Goal: Transaction & Acquisition: Purchase product/service

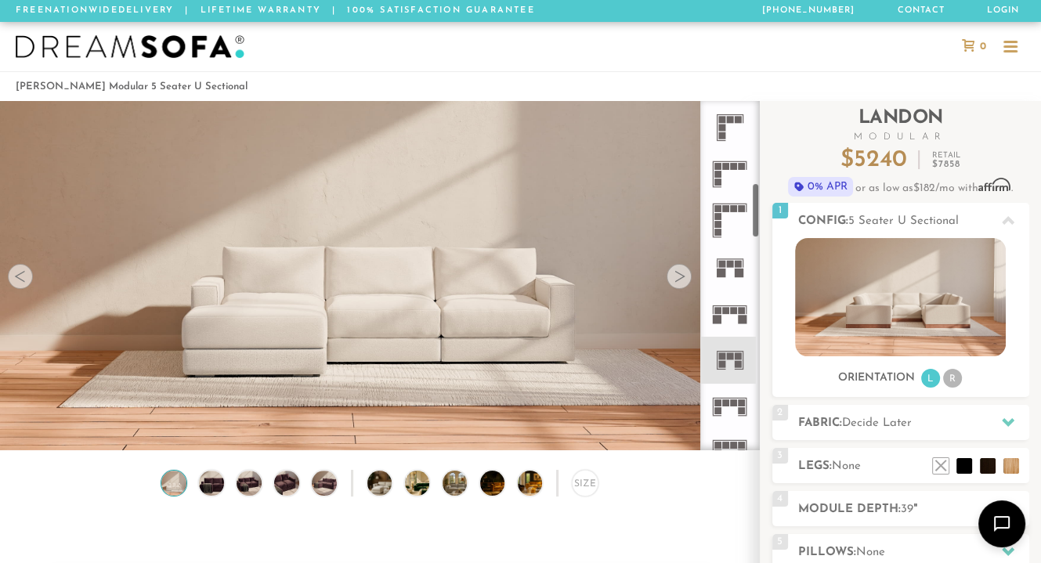
scroll to position [518, 0]
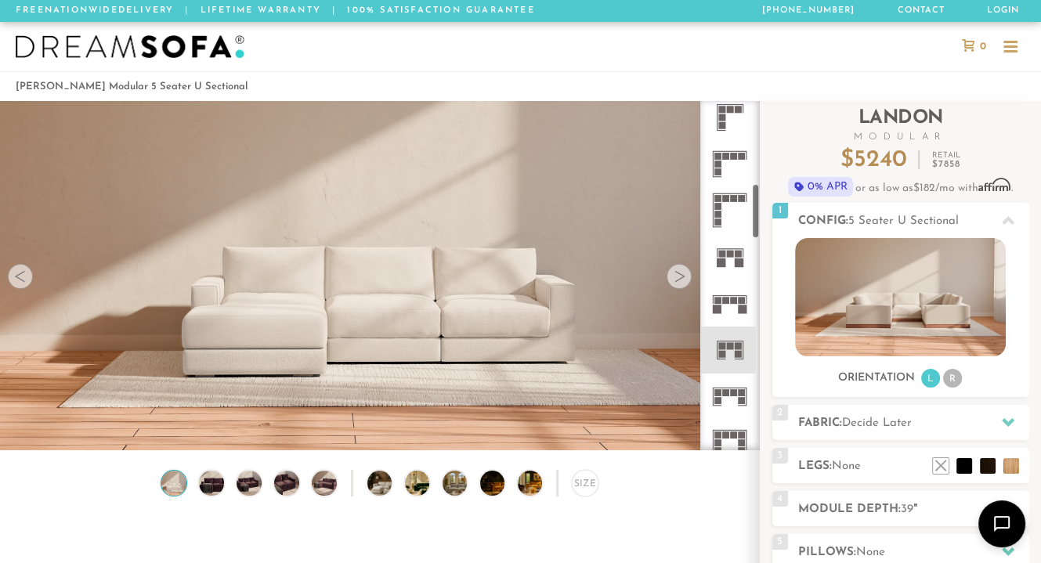
click at [736, 397] on icon at bounding box center [729, 397] width 46 height 46
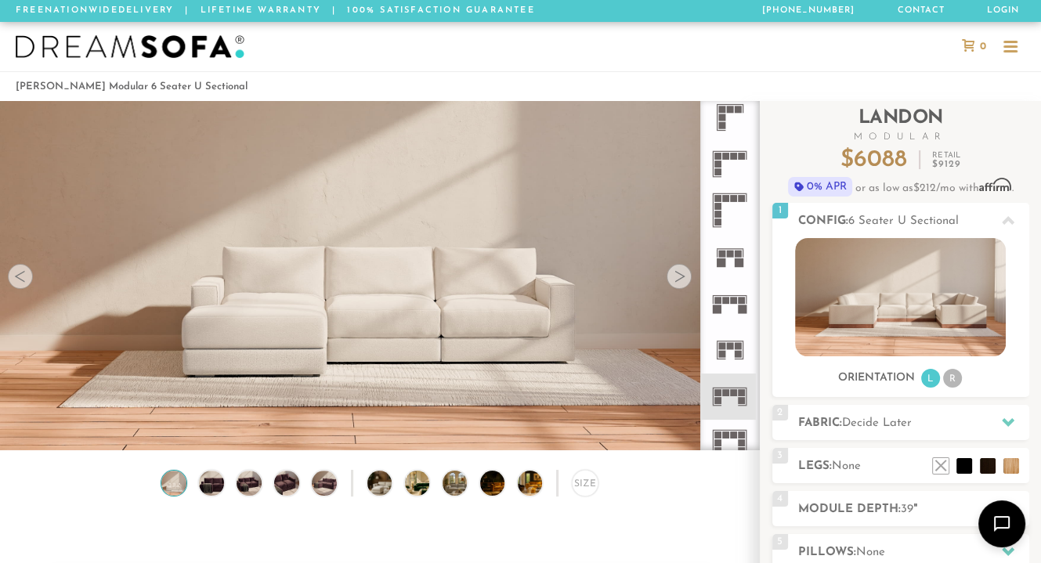
click at [700, 352] on li at bounding box center [728, 350] width 56 height 46
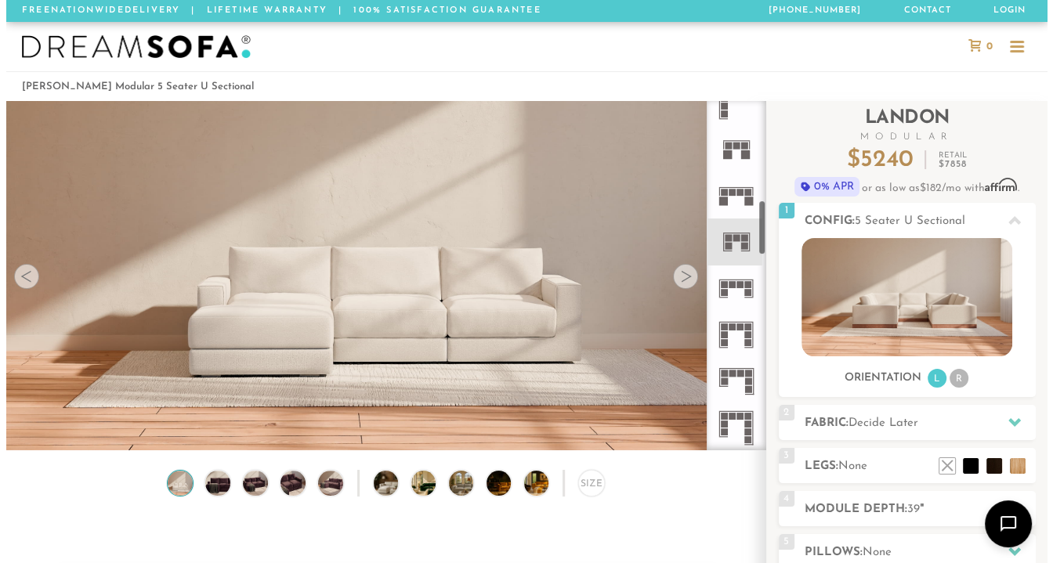
scroll to position [628, 0]
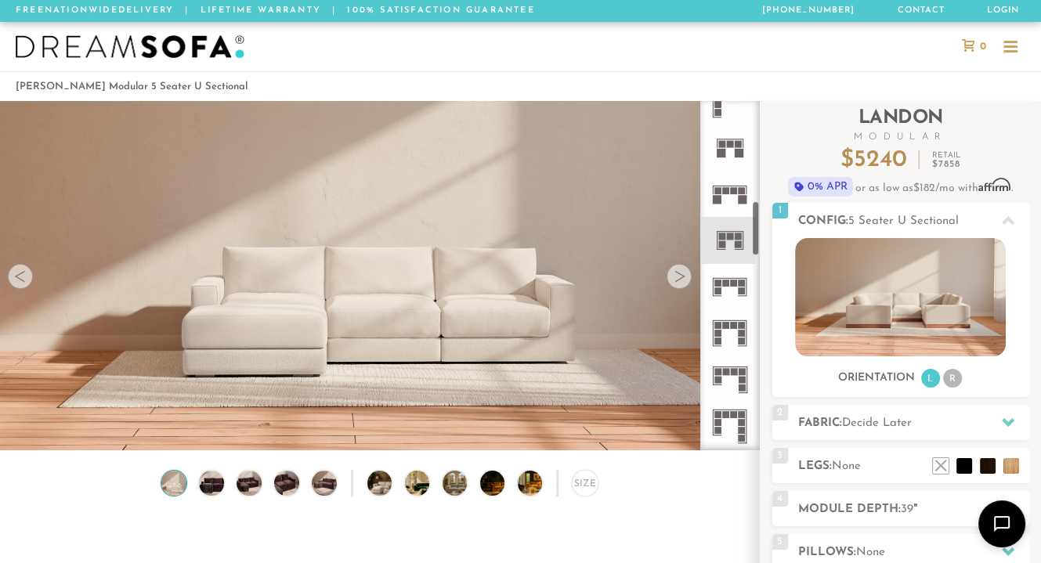
click at [739, 335] on rect at bounding box center [742, 333] width 7 height 7
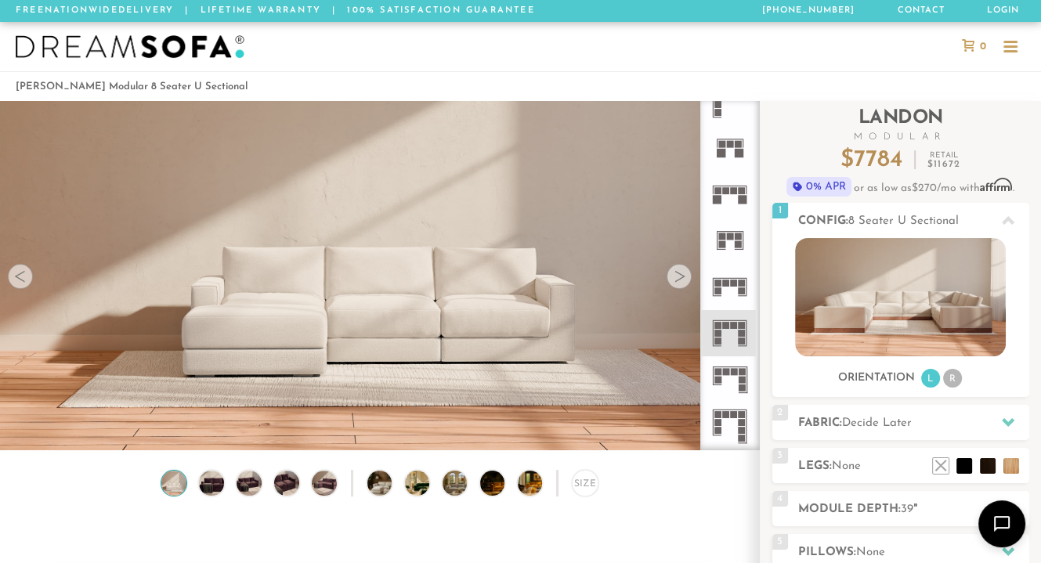
click at [583, 479] on div "Size" at bounding box center [585, 483] width 26 height 26
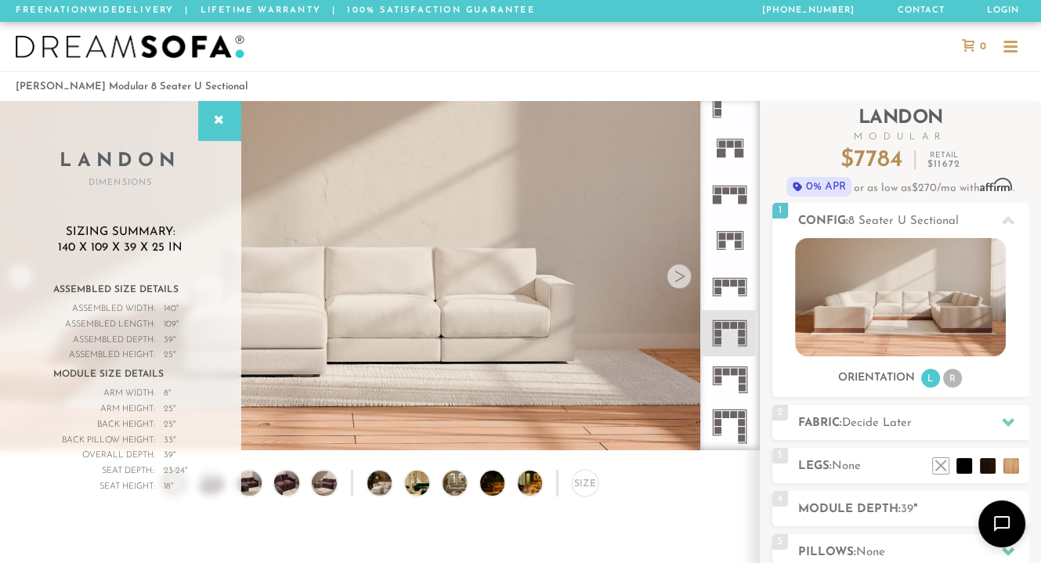
click at [739, 287] on rect at bounding box center [742, 290] width 7 height 7
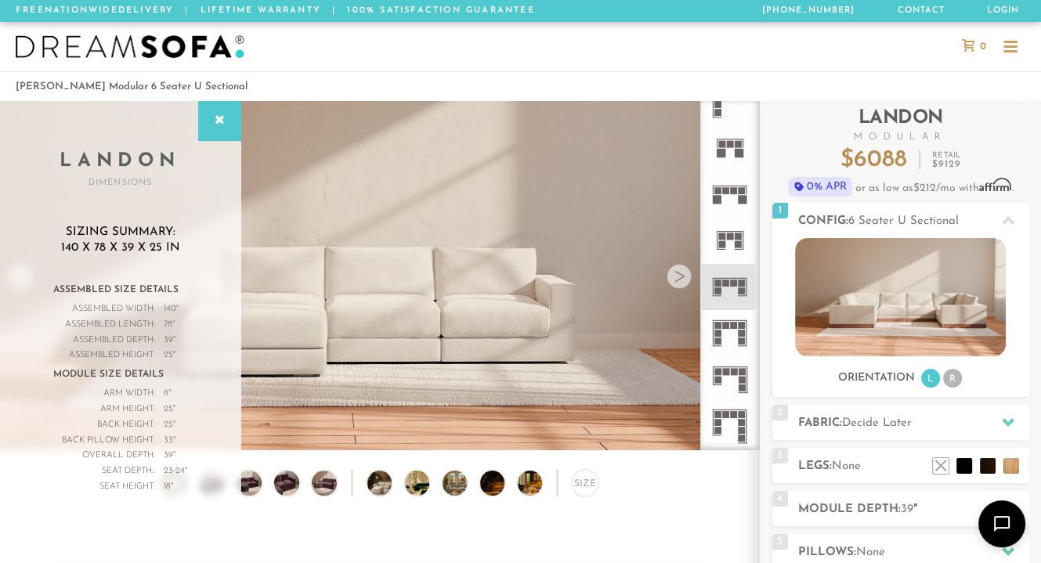
click at [739, 234] on rect at bounding box center [738, 236] width 7 height 7
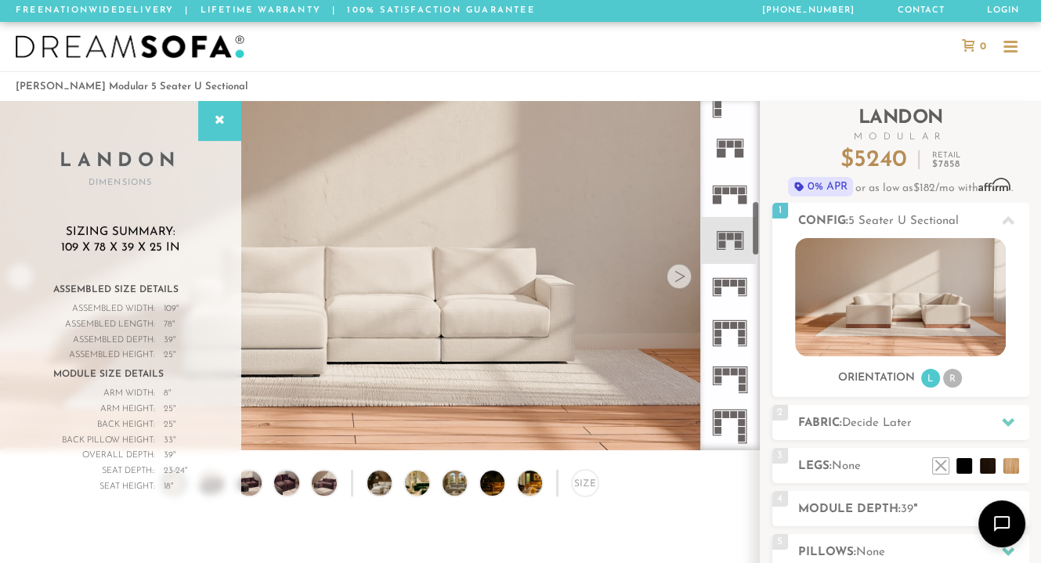
click at [850, 291] on img at bounding box center [900, 297] width 211 height 118
click at [676, 284] on div at bounding box center [679, 276] width 25 height 25
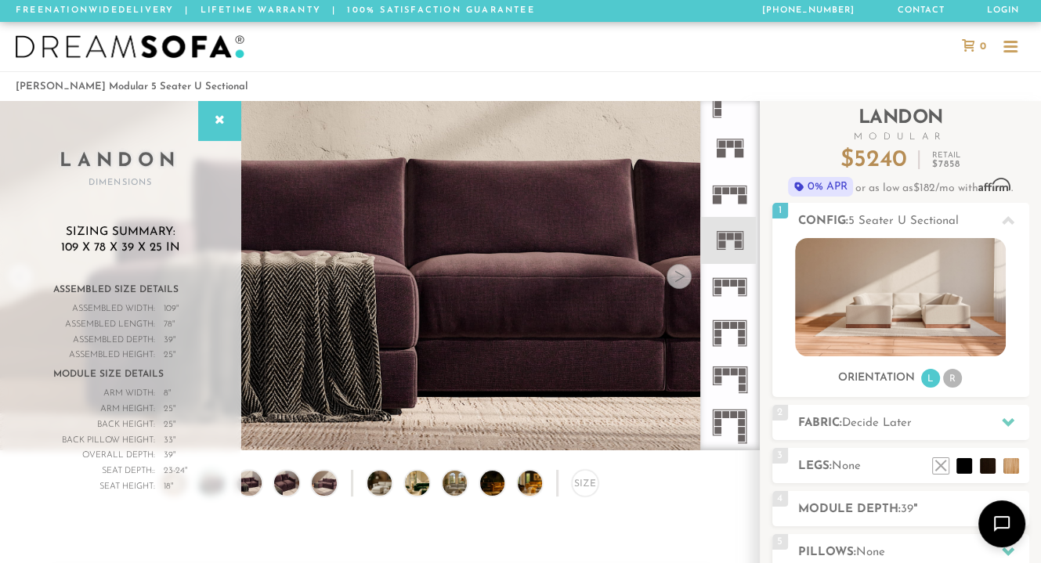
click at [218, 115] on icon at bounding box center [219, 120] width 17 height 13
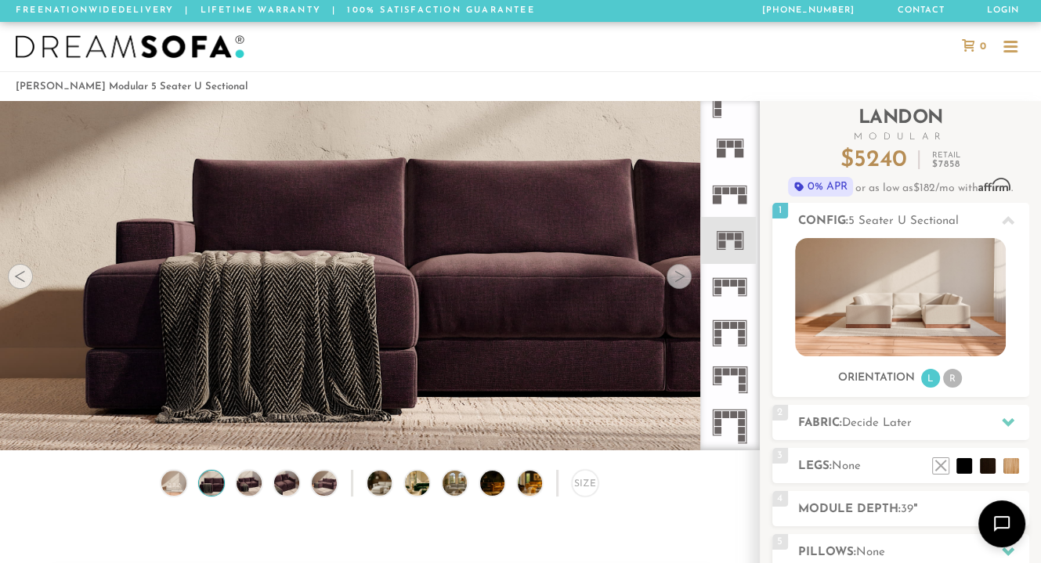
click at [940, 469] on li at bounding box center [941, 466] width 16 height 16
click at [683, 278] on div at bounding box center [679, 276] width 25 height 25
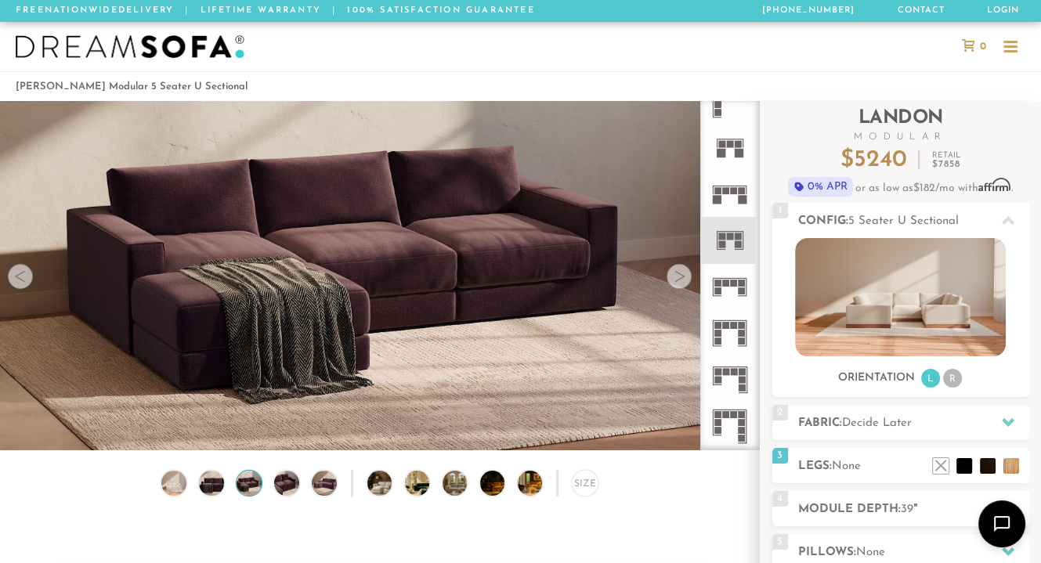
click at [683, 278] on div at bounding box center [679, 276] width 25 height 25
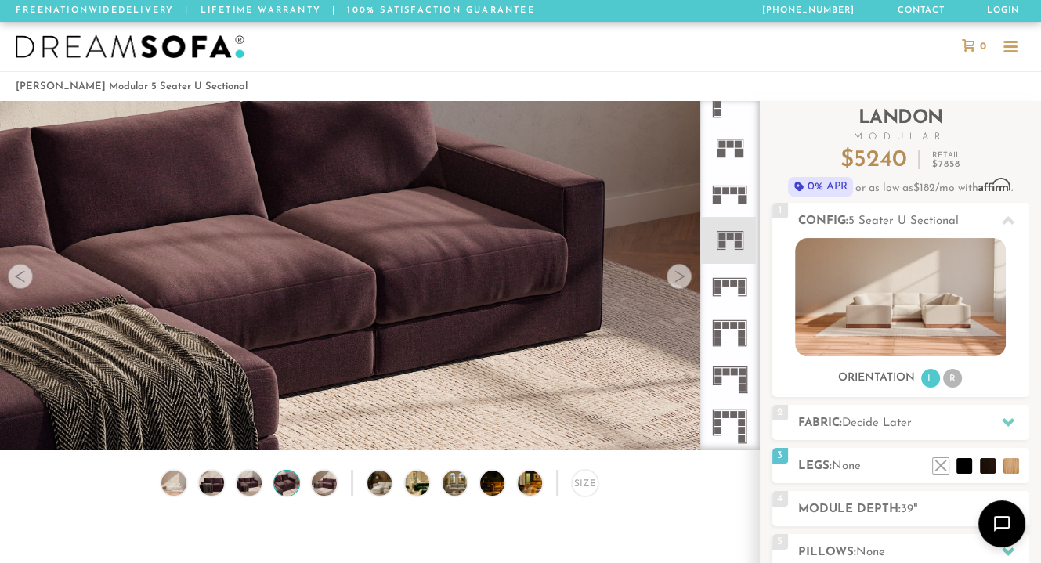
click at [683, 278] on div at bounding box center [679, 276] width 25 height 25
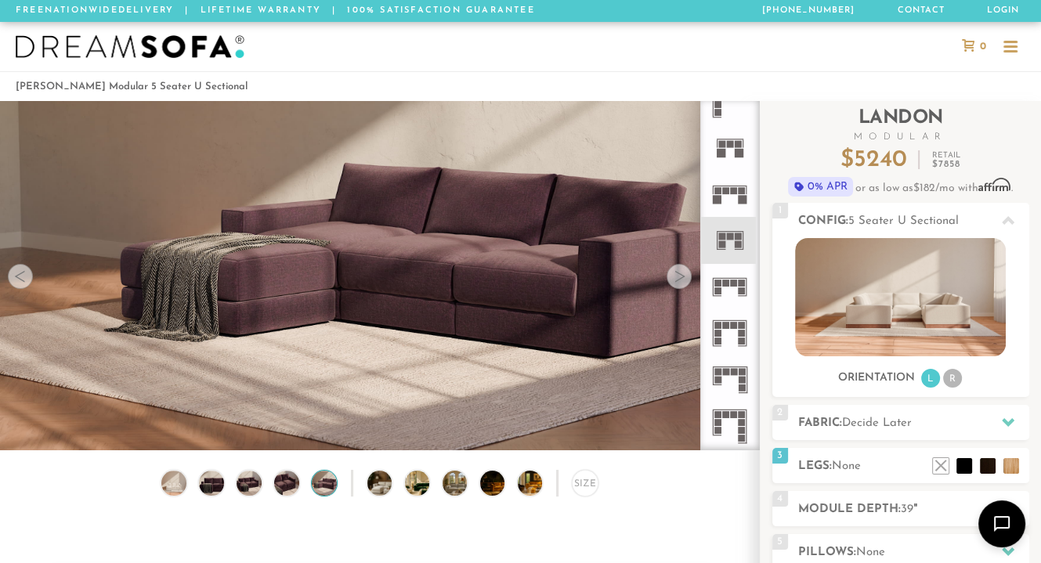
click at [683, 278] on div at bounding box center [679, 276] width 25 height 25
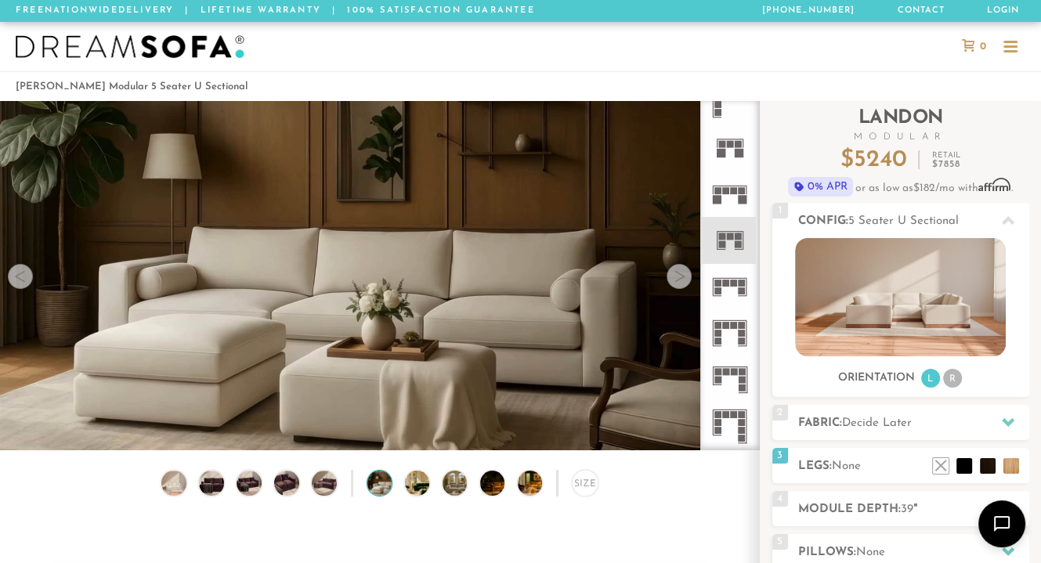
click at [683, 278] on div at bounding box center [679, 276] width 25 height 25
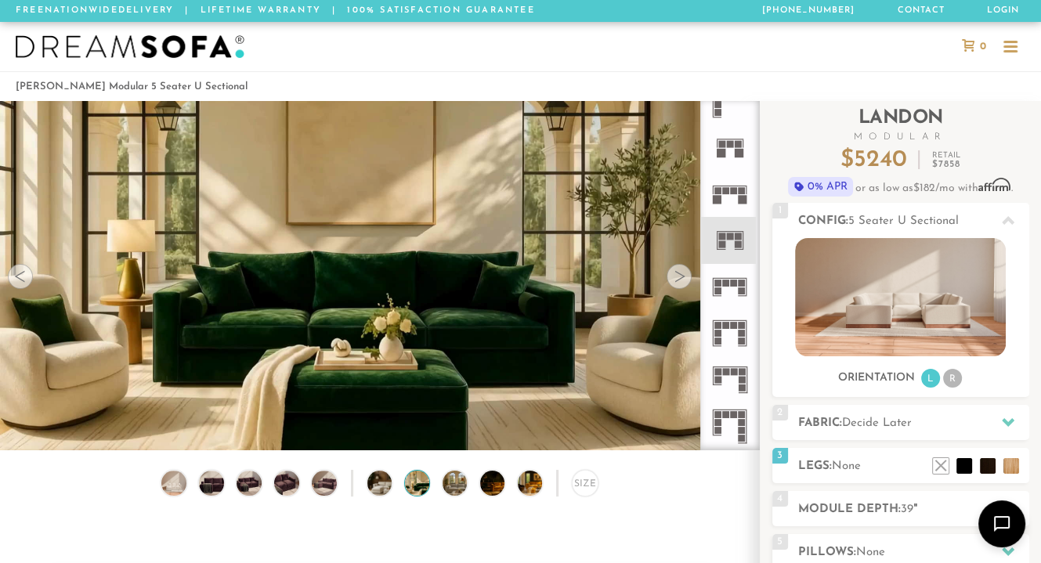
click at [683, 278] on div at bounding box center [679, 276] width 25 height 25
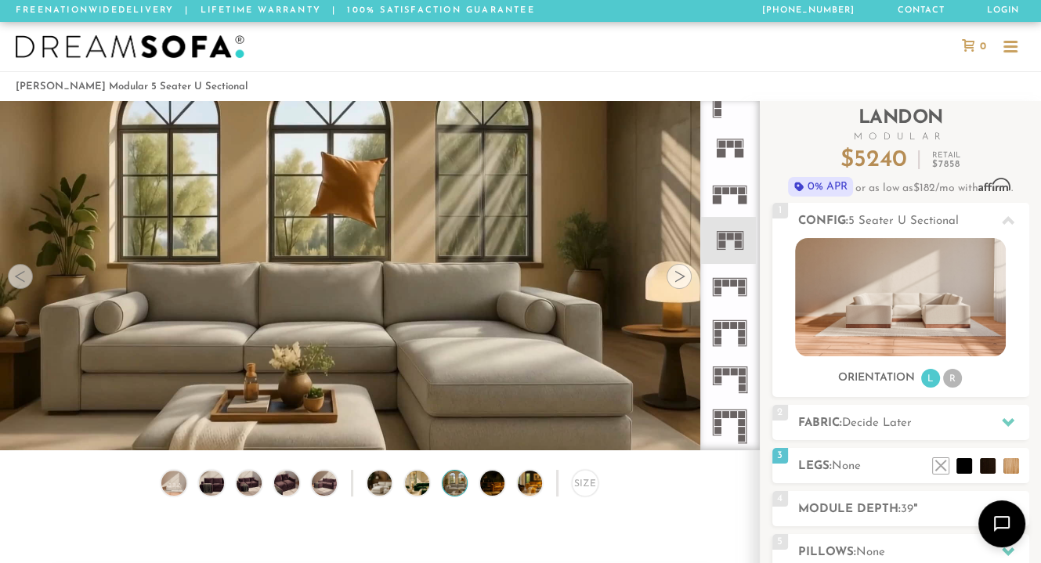
click at [683, 278] on div at bounding box center [679, 276] width 25 height 25
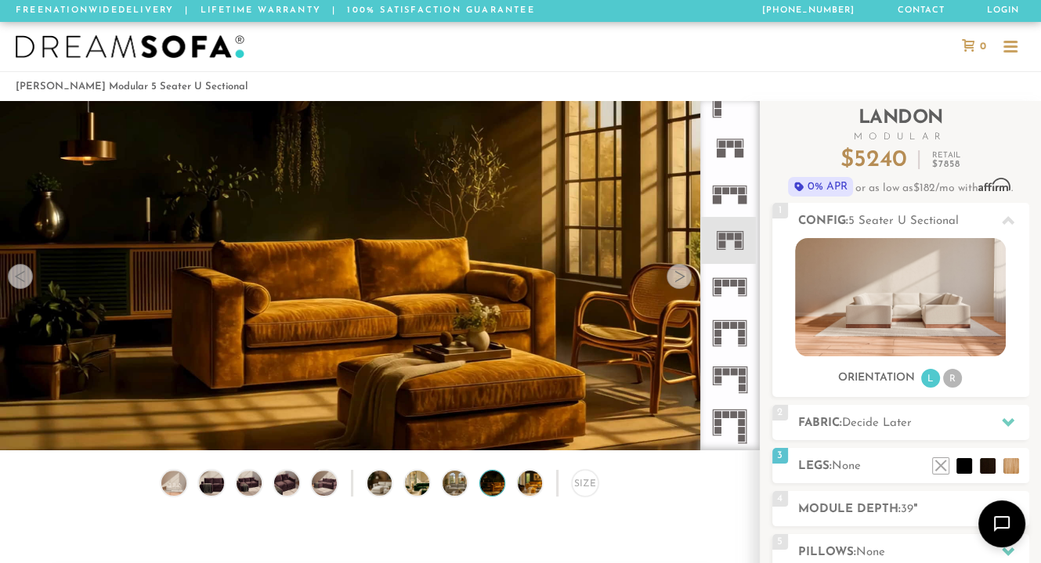
click at [683, 278] on div at bounding box center [679, 276] width 25 height 25
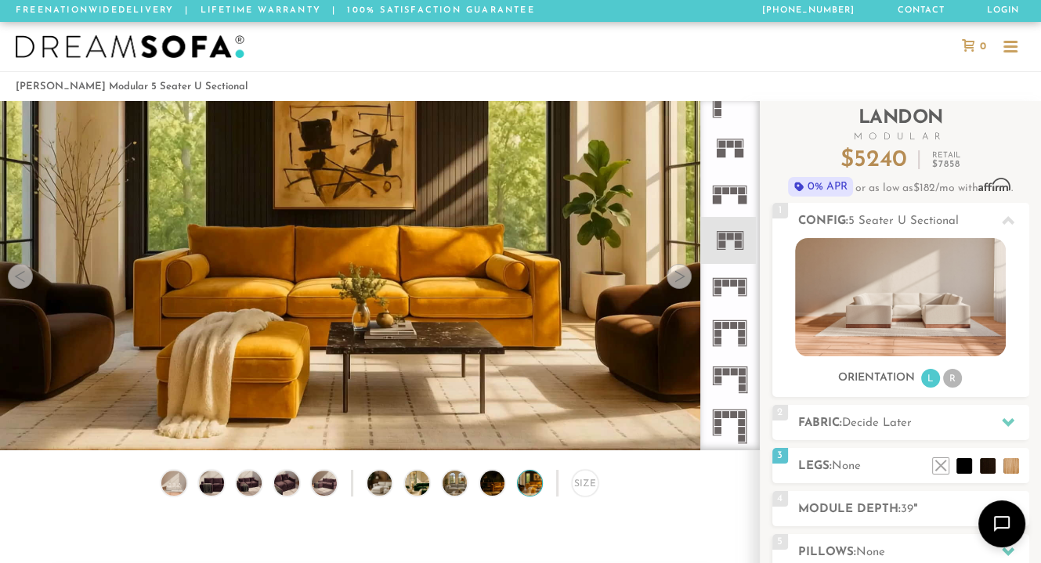
click at [683, 278] on div at bounding box center [679, 276] width 25 height 25
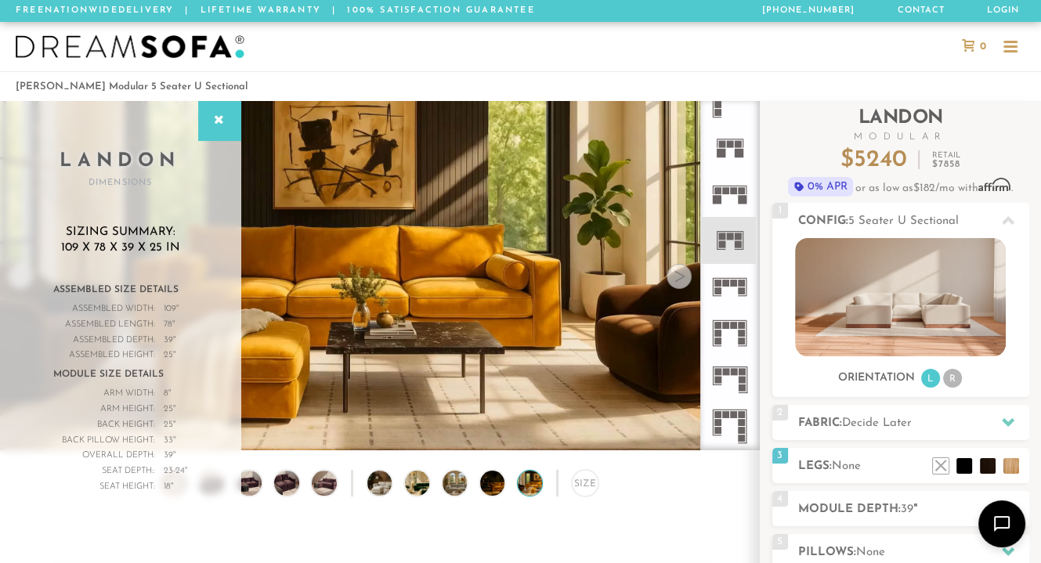
click at [683, 278] on div at bounding box center [679, 276] width 25 height 25
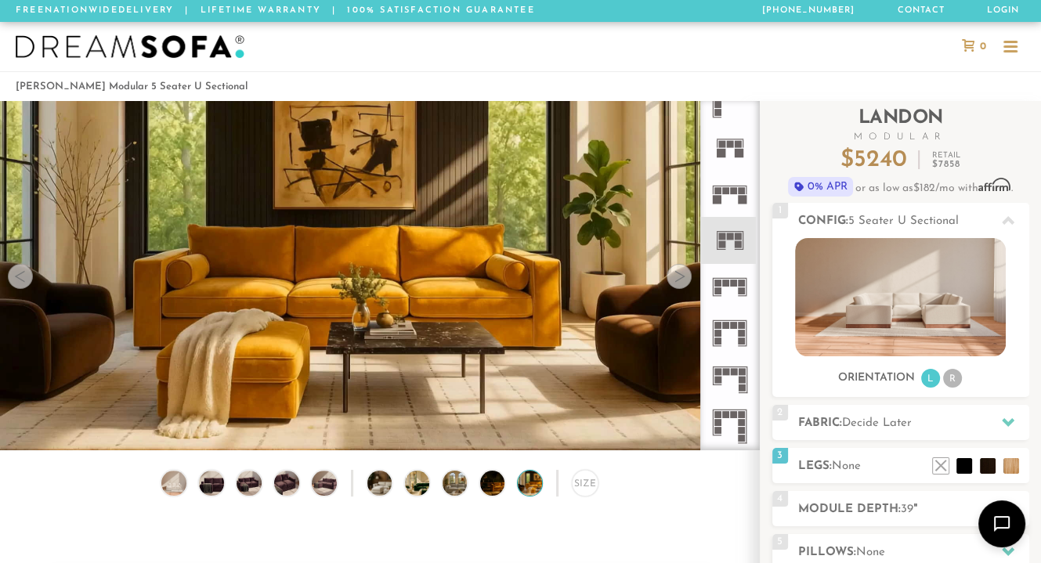
click at [683, 278] on div at bounding box center [679, 276] width 25 height 25
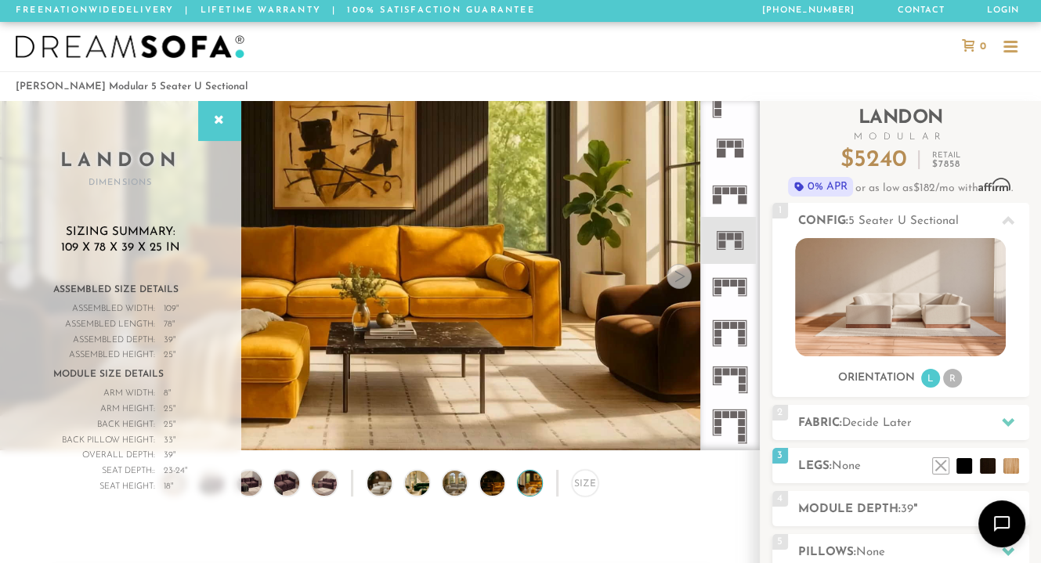
click at [670, 273] on div at bounding box center [679, 276] width 25 height 25
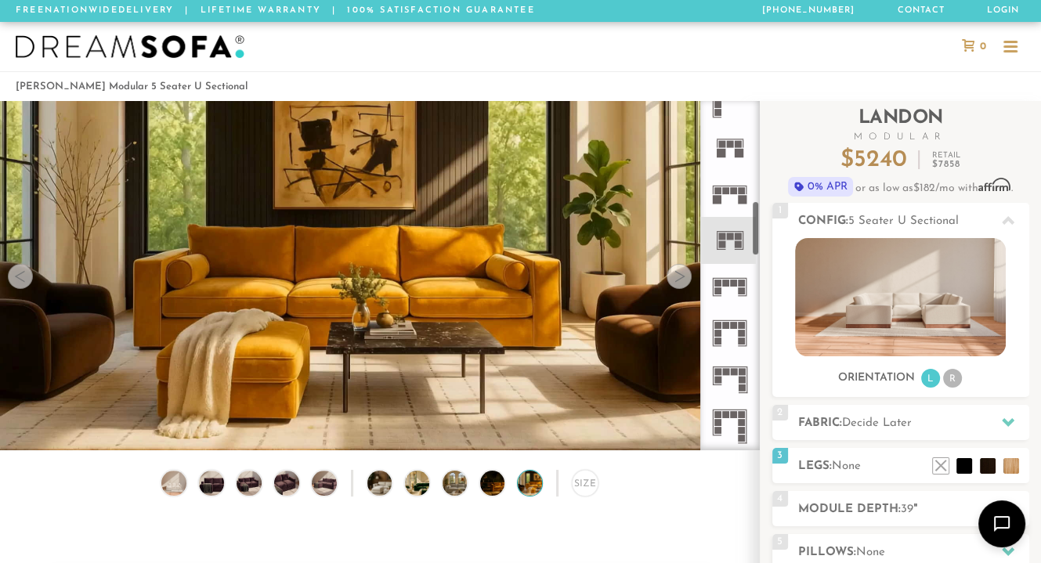
click at [681, 275] on div at bounding box center [679, 276] width 25 height 25
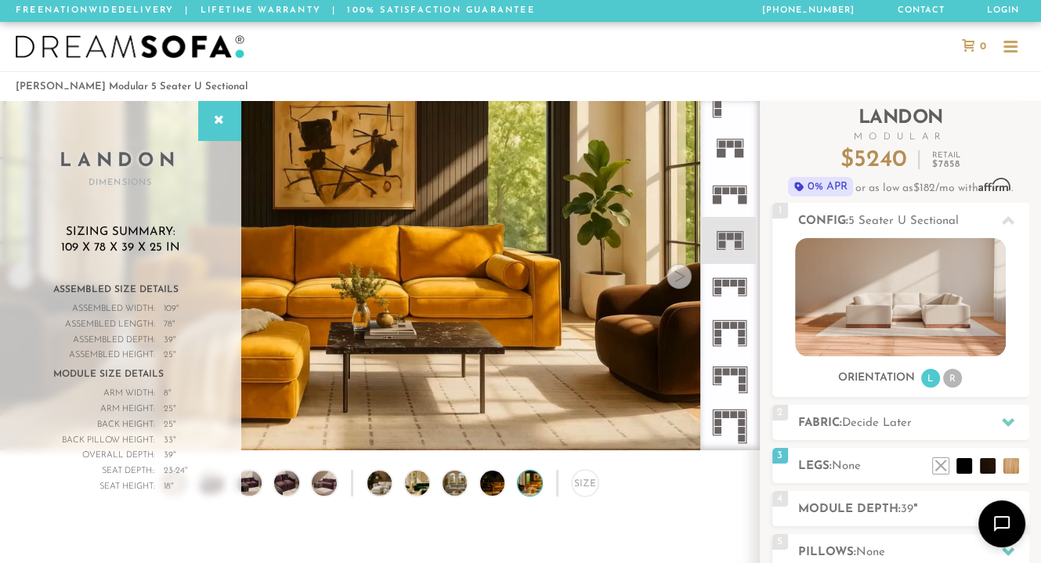
click at [681, 275] on div at bounding box center [679, 276] width 25 height 25
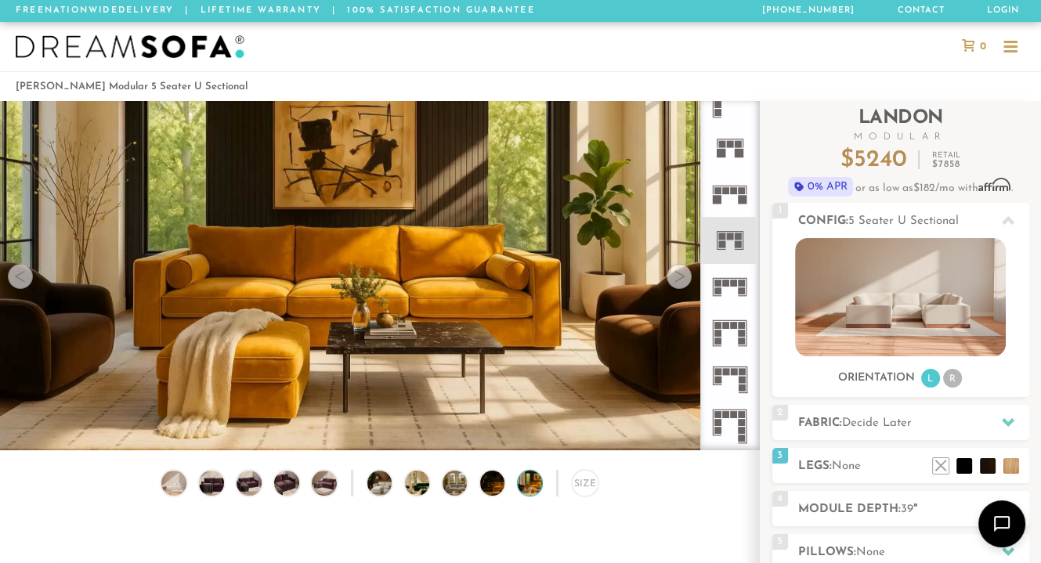
click at [182, 488] on img at bounding box center [174, 483] width 30 height 24
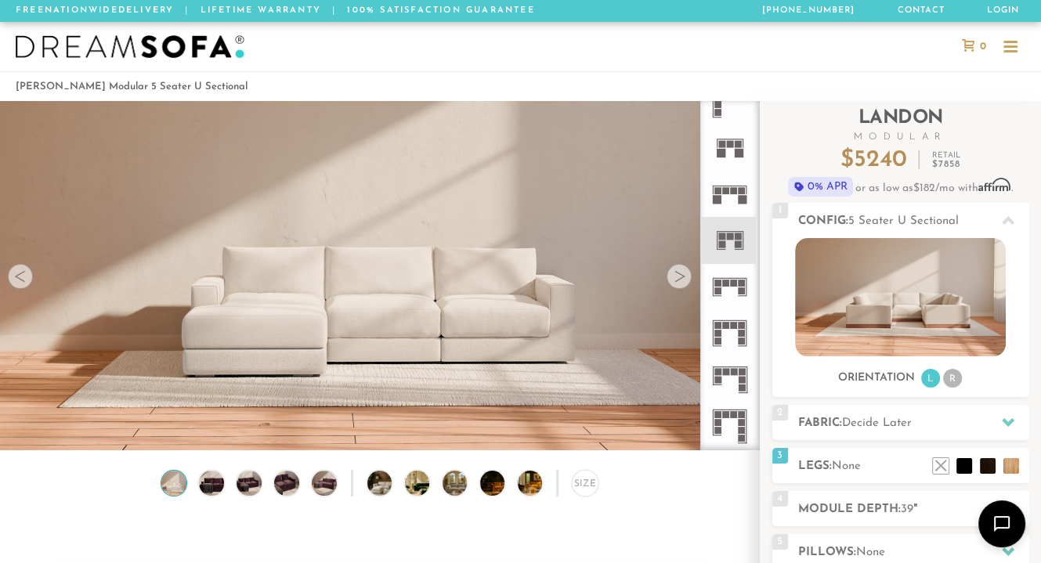
click at [999, 420] on div at bounding box center [1008, 422] width 33 height 32
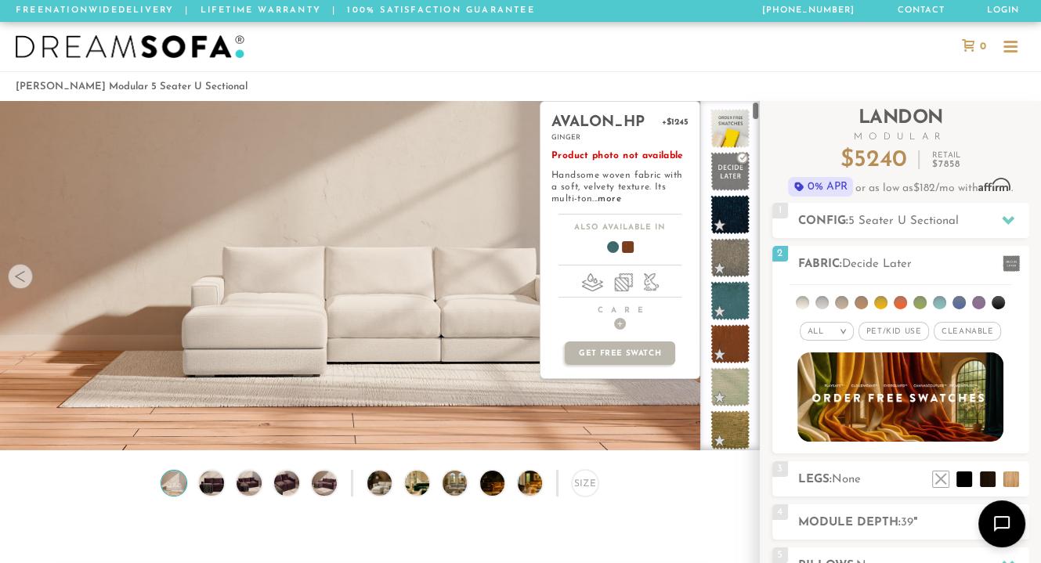
click at [732, 337] on span at bounding box center [729, 343] width 39 height 39
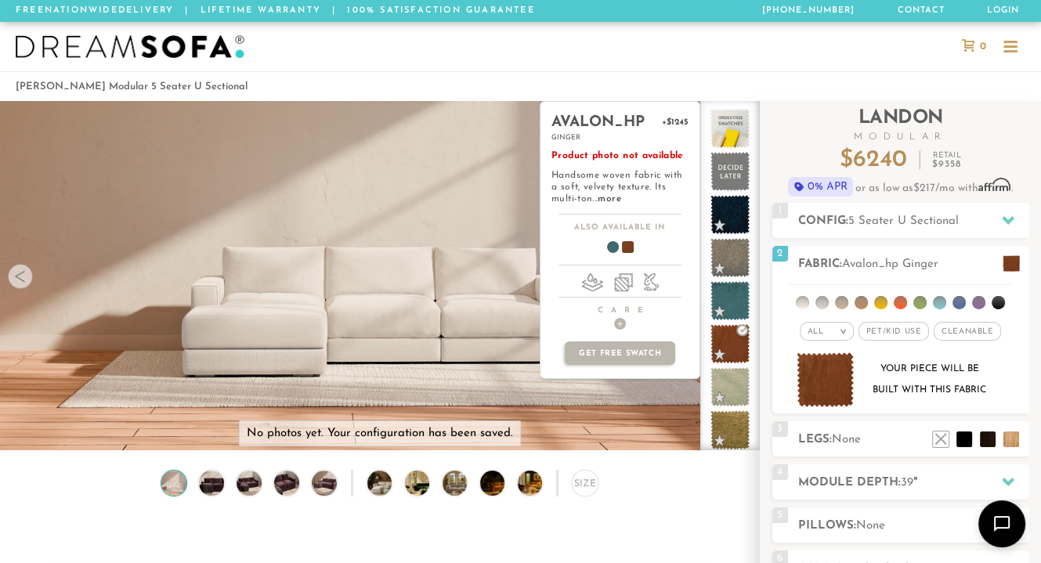
click at [732, 337] on span at bounding box center [729, 343] width 39 height 39
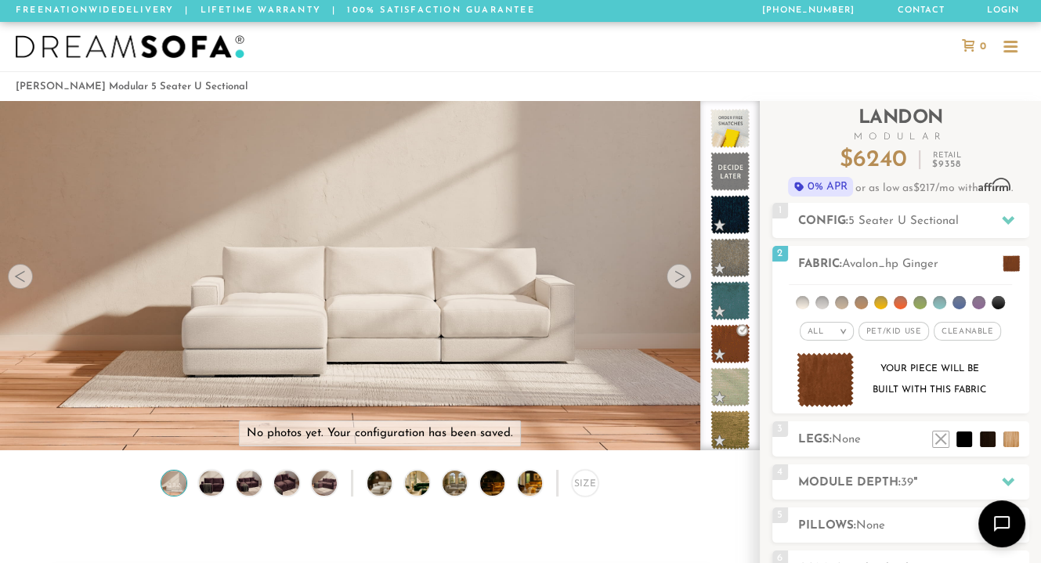
click at [834, 386] on img at bounding box center [826, 380] width 58 height 56
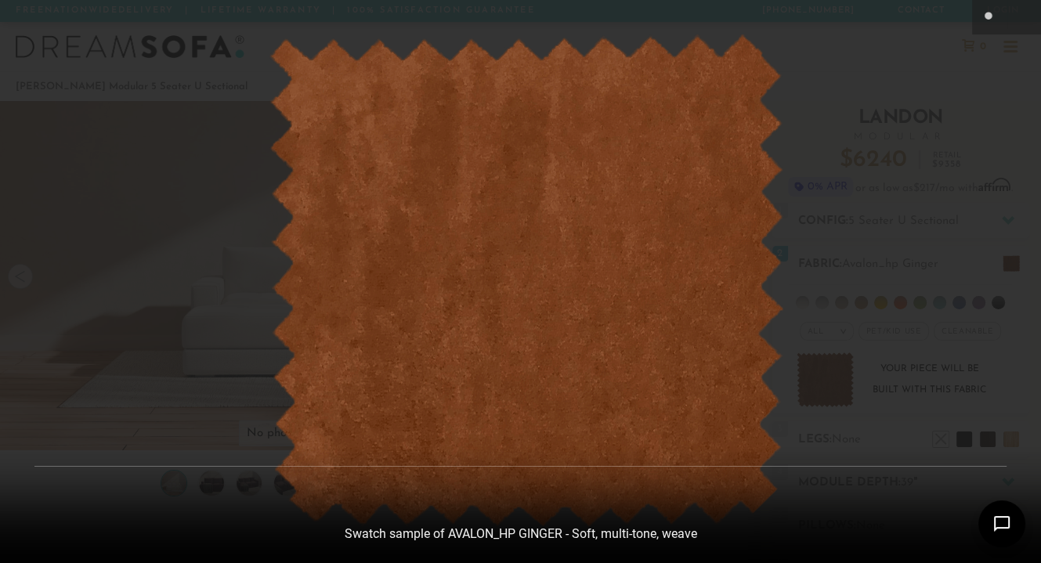
scroll to position [16956, 1040]
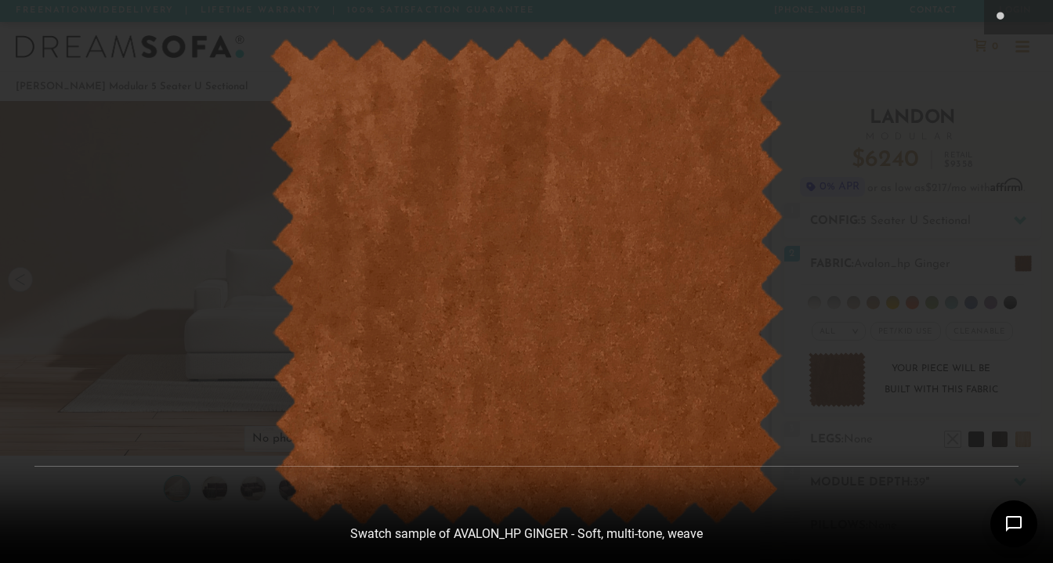
click at [855, 103] on div at bounding box center [526, 281] width 1053 height 563
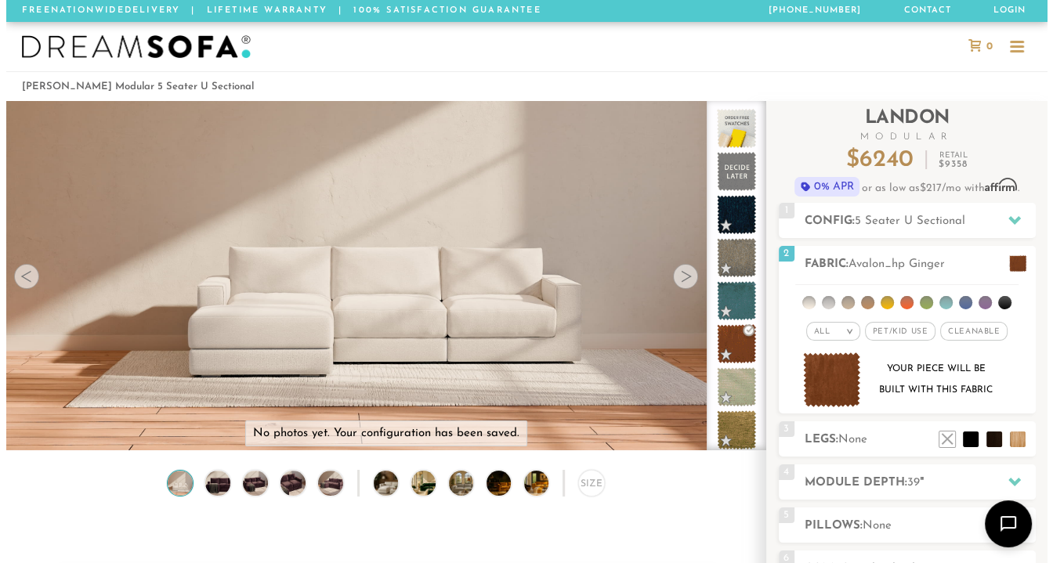
scroll to position [13, 13]
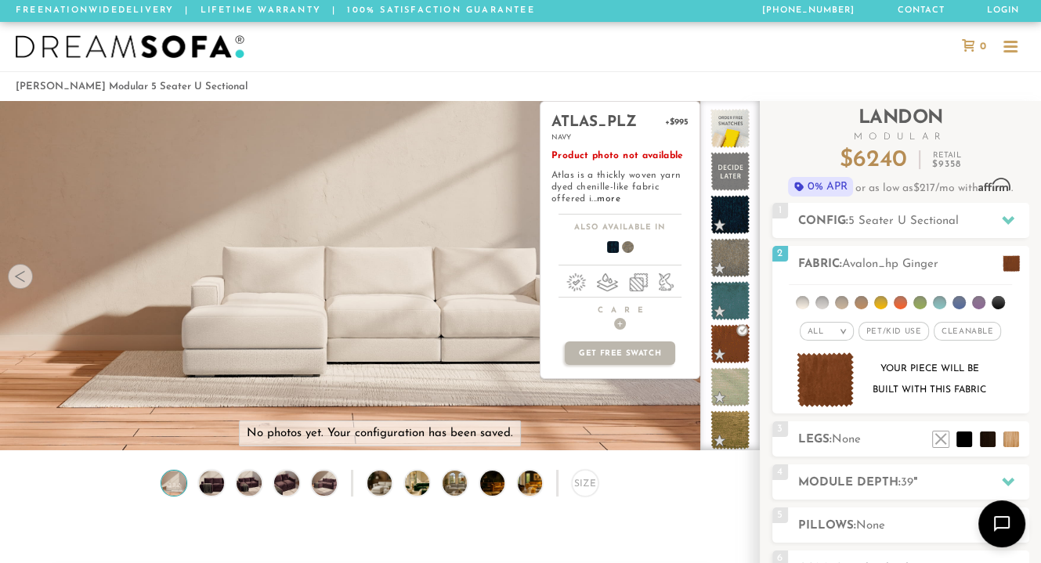
click at [743, 211] on span at bounding box center [729, 214] width 39 height 39
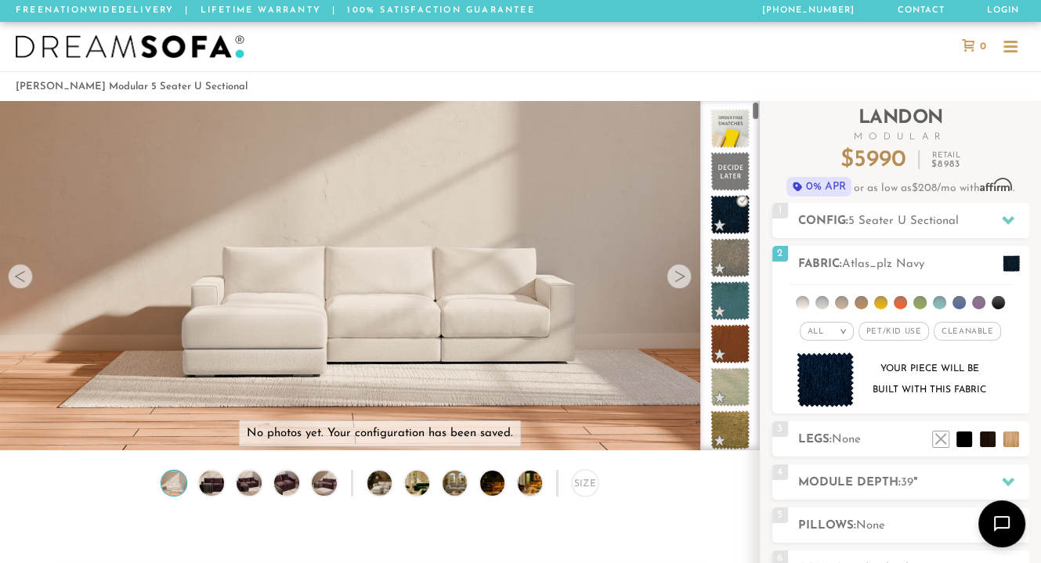
click at [840, 385] on img at bounding box center [826, 380] width 58 height 56
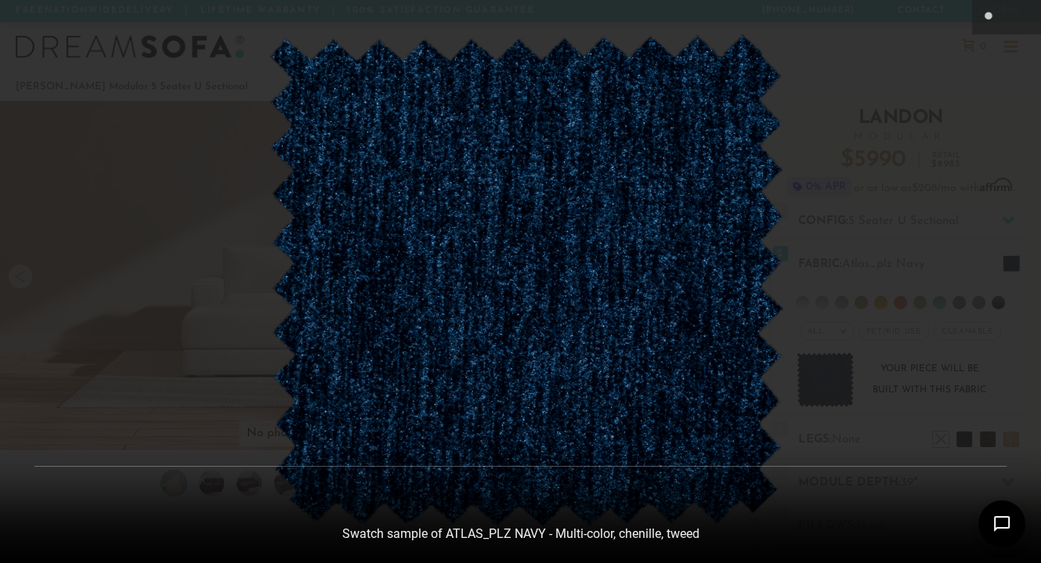
scroll to position [16956, 1040]
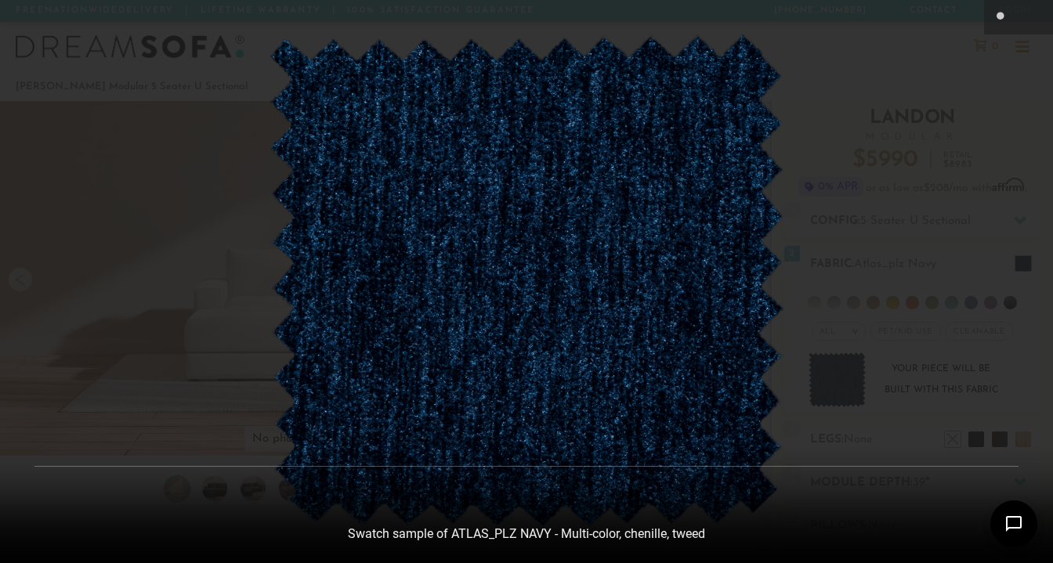
click at [858, 58] on div at bounding box center [526, 281] width 1053 height 563
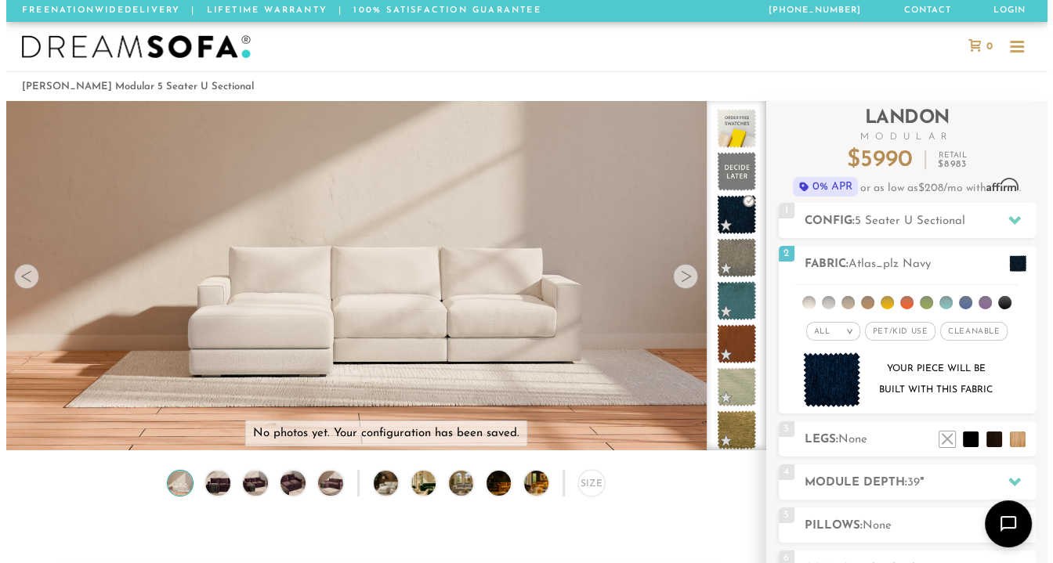
scroll to position [13, 13]
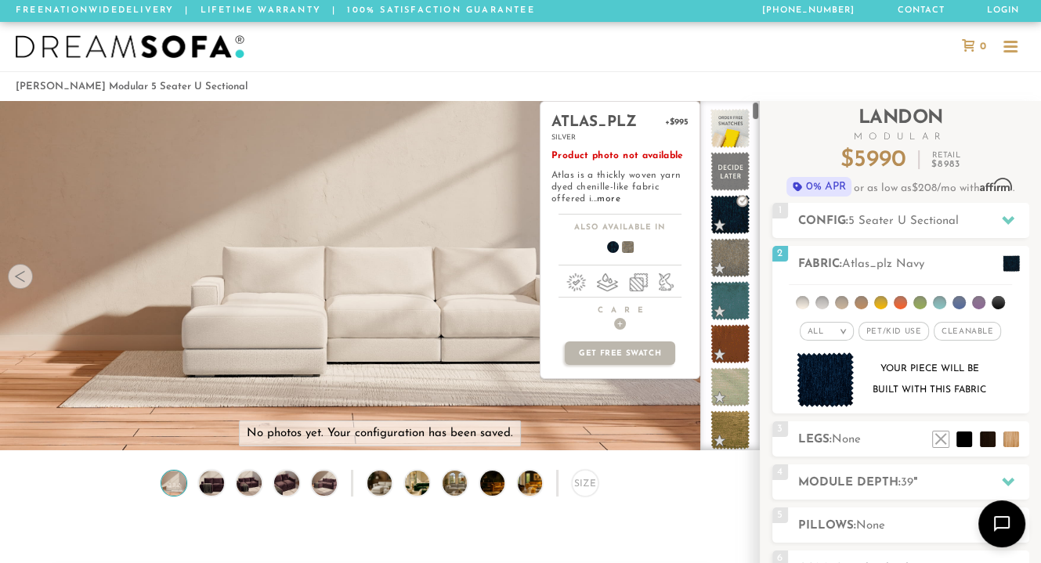
click at [727, 247] on span at bounding box center [729, 257] width 39 height 39
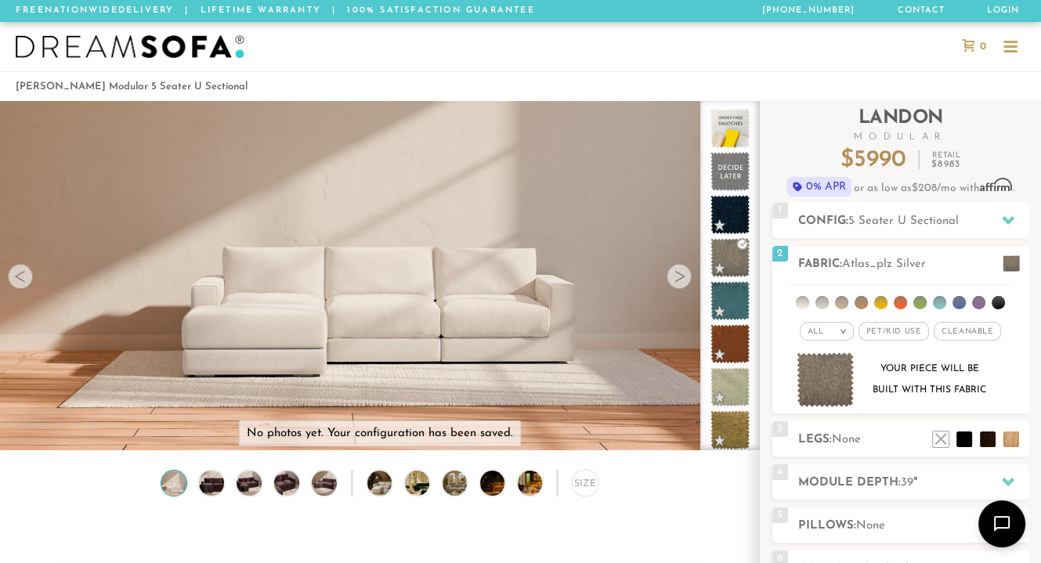
click at [828, 380] on img at bounding box center [826, 380] width 58 height 56
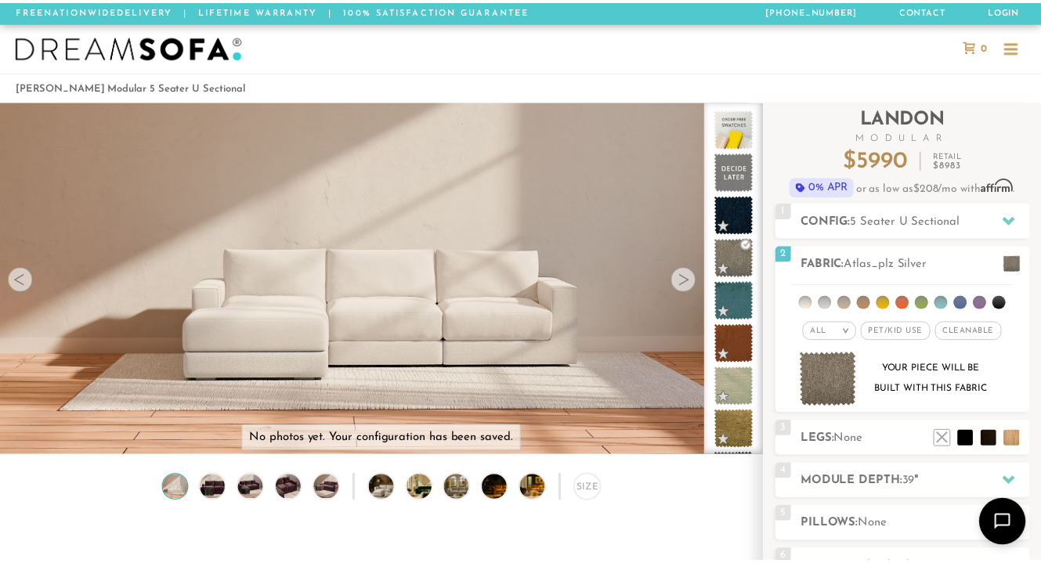
scroll to position [16956, 1040]
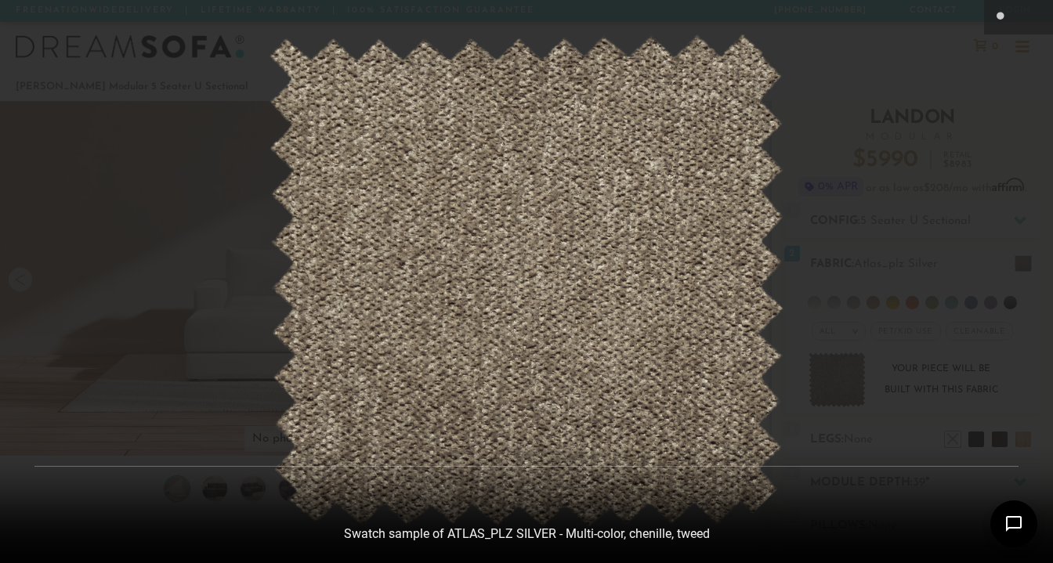
click at [836, 121] on div at bounding box center [526, 281] width 1053 height 563
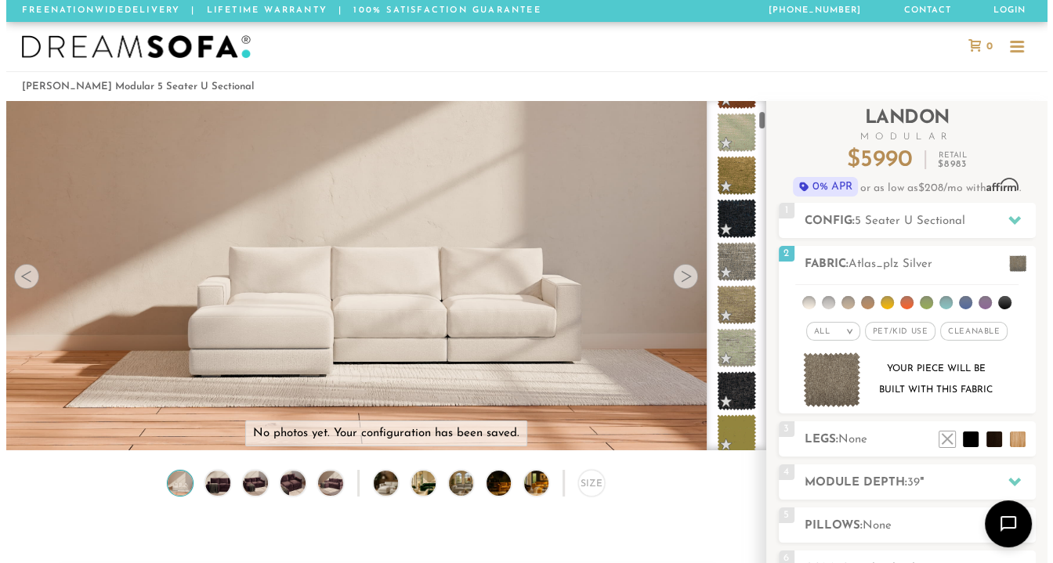
scroll to position [360, 0]
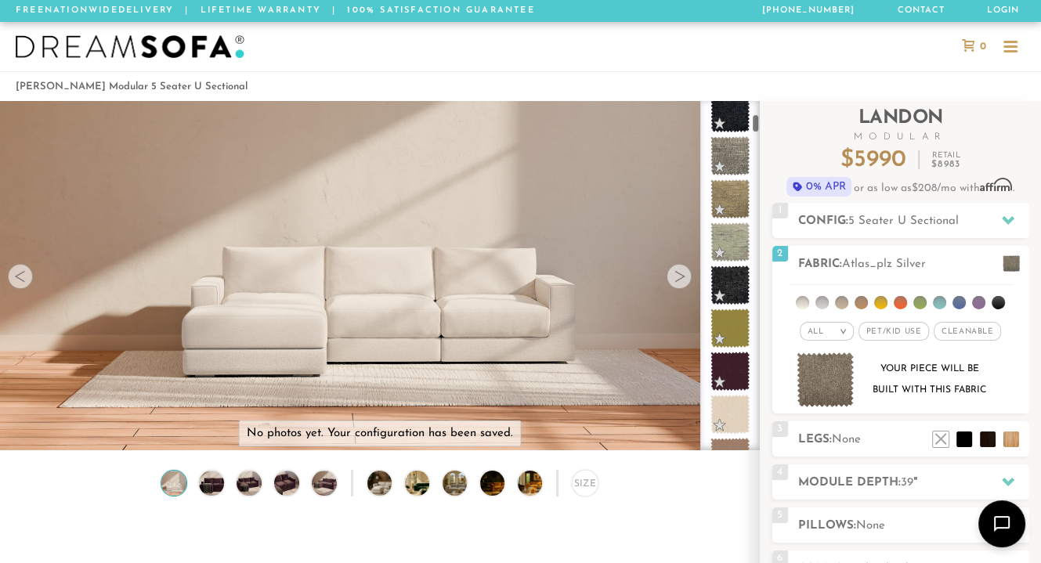
drag, startPoint x: 755, startPoint y: 115, endPoint x: 755, endPoint y: 128, distance: 13.3
click at [755, 128] on div at bounding box center [730, 275] width 60 height 349
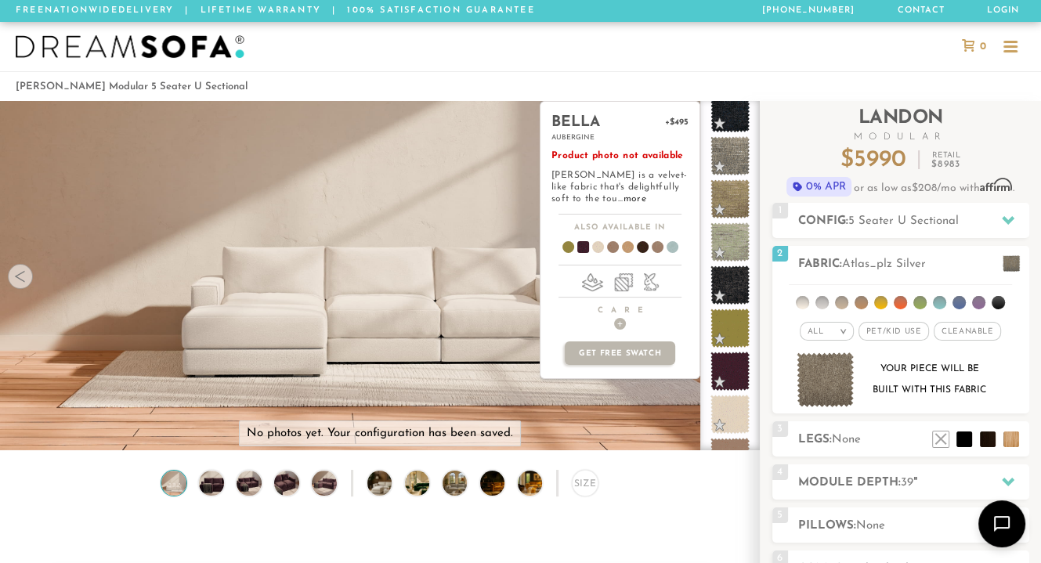
click at [730, 355] on span at bounding box center [729, 371] width 39 height 39
click at [623, 199] on link "more" at bounding box center [634, 198] width 23 height 9
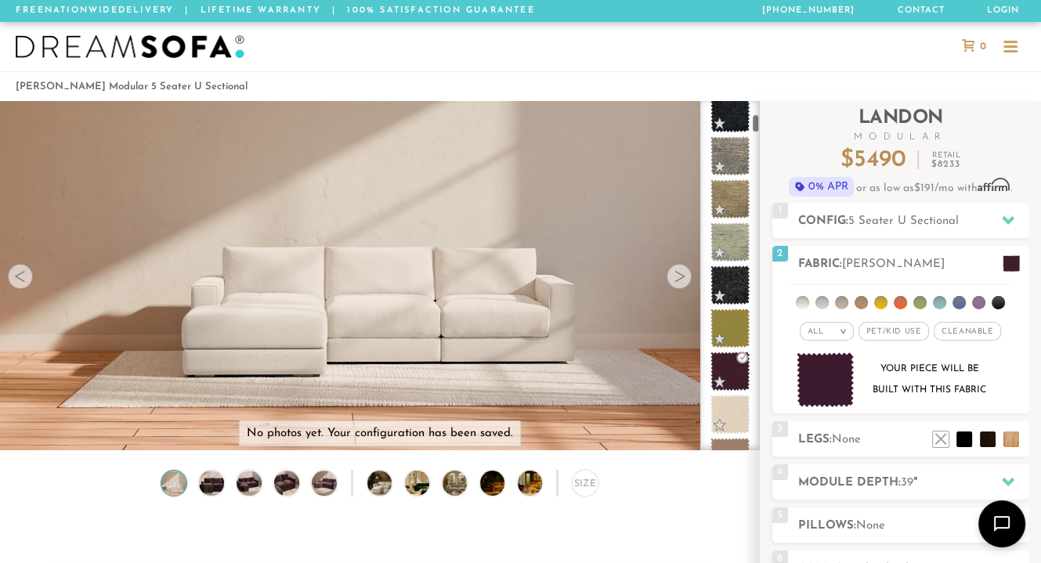
click at [827, 376] on img at bounding box center [826, 380] width 58 height 56
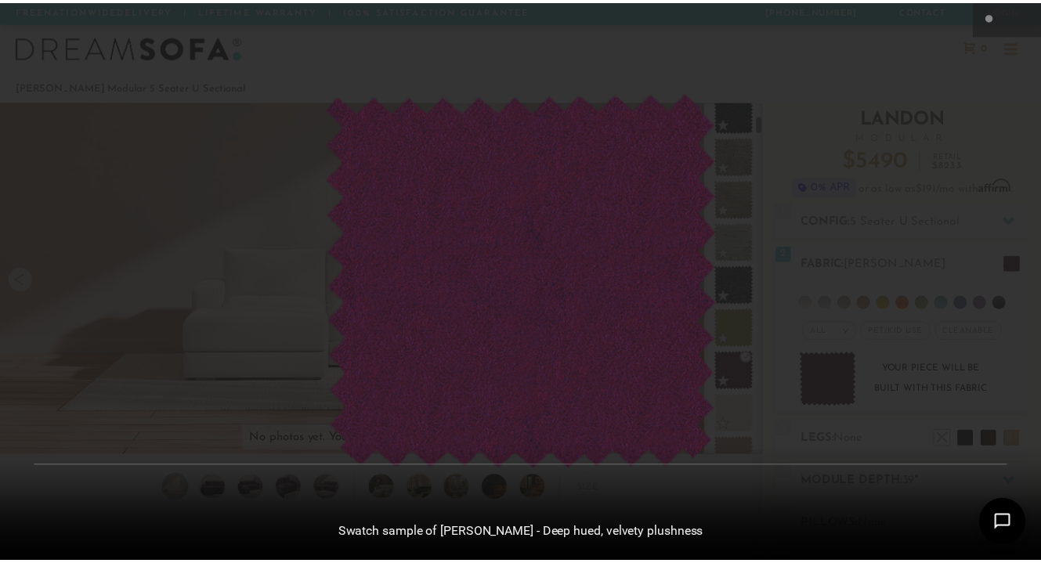
scroll to position [16956, 1040]
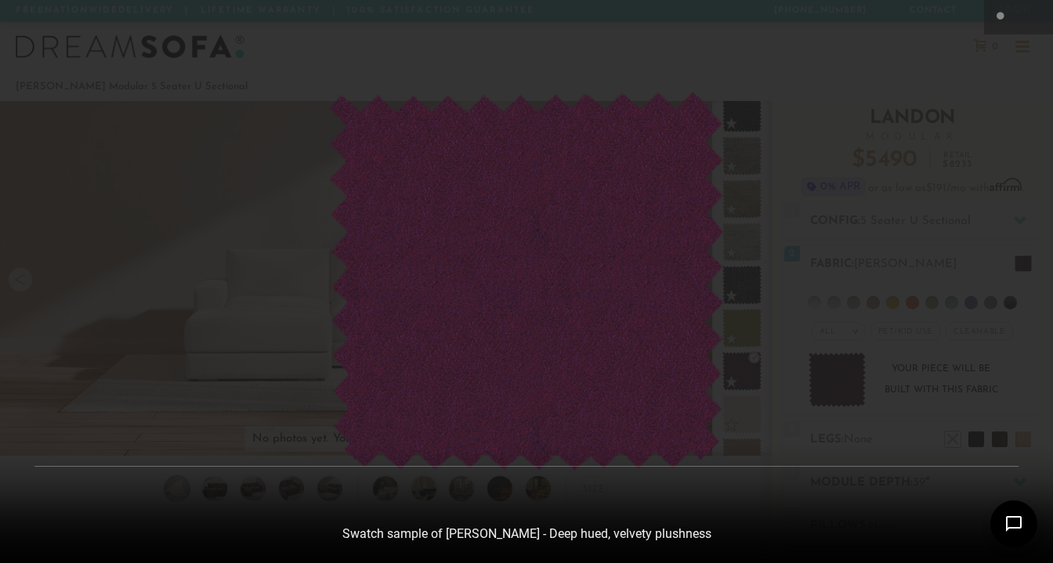
click at [890, 68] on div at bounding box center [526, 281] width 1053 height 563
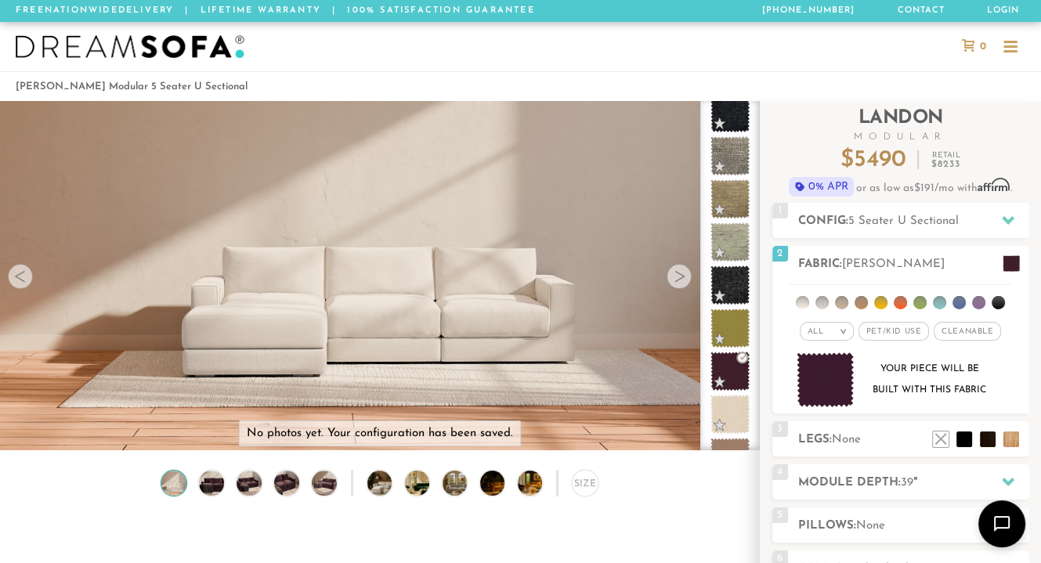
scroll to position [13, 13]
click at [755, 126] on div at bounding box center [730, 275] width 60 height 349
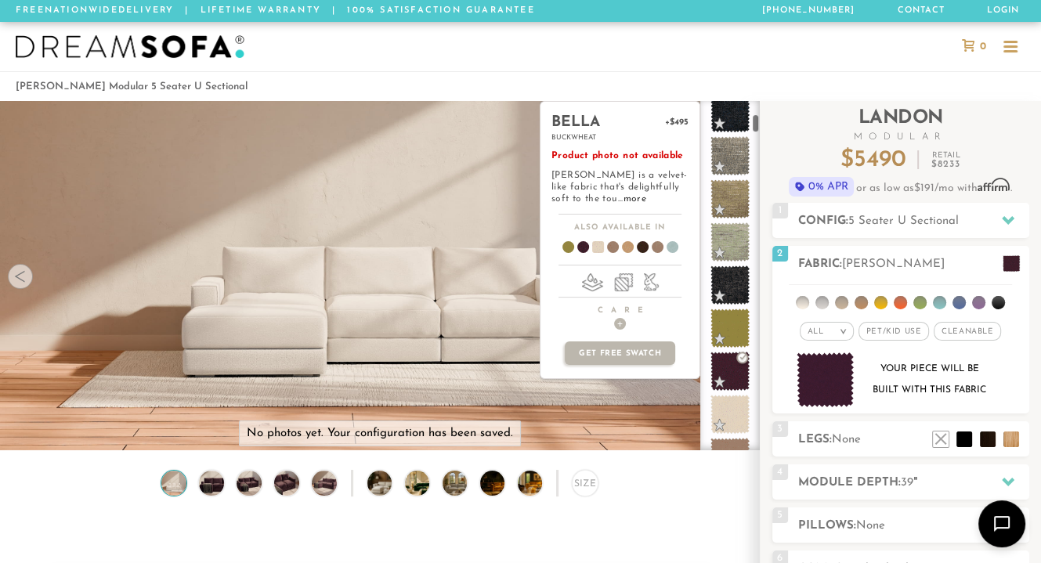
click at [732, 413] on span at bounding box center [729, 414] width 39 height 39
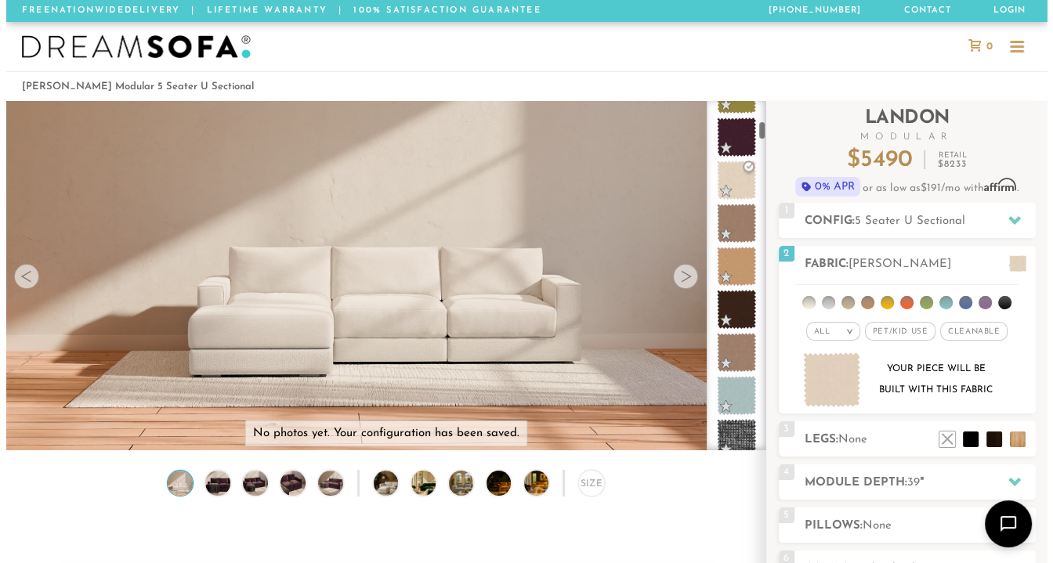
scroll to position [616, 0]
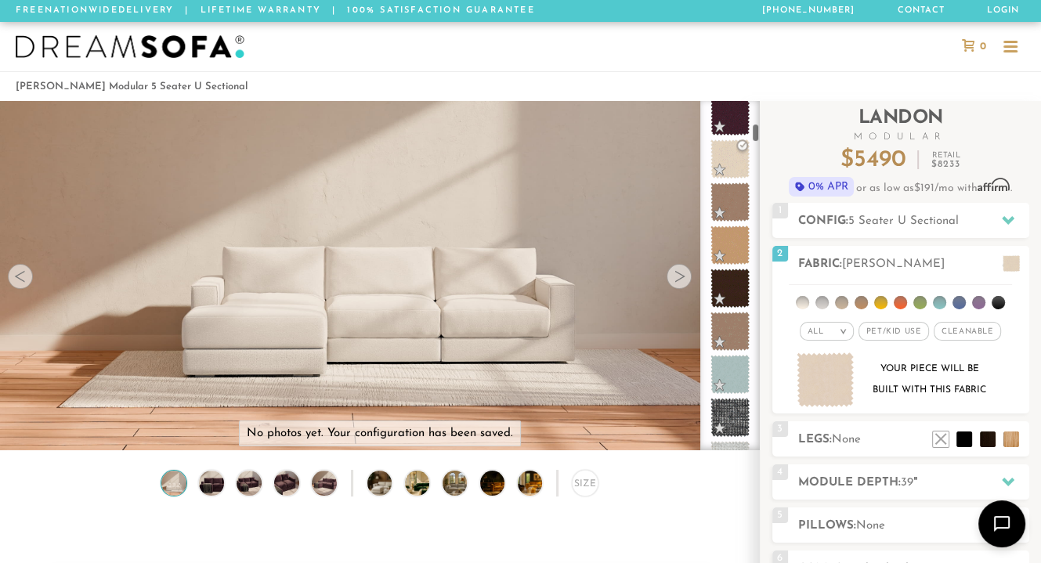
drag, startPoint x: 755, startPoint y: 123, endPoint x: 758, endPoint y: 133, distance: 10.7
click at [758, 133] on div at bounding box center [730, 275] width 60 height 349
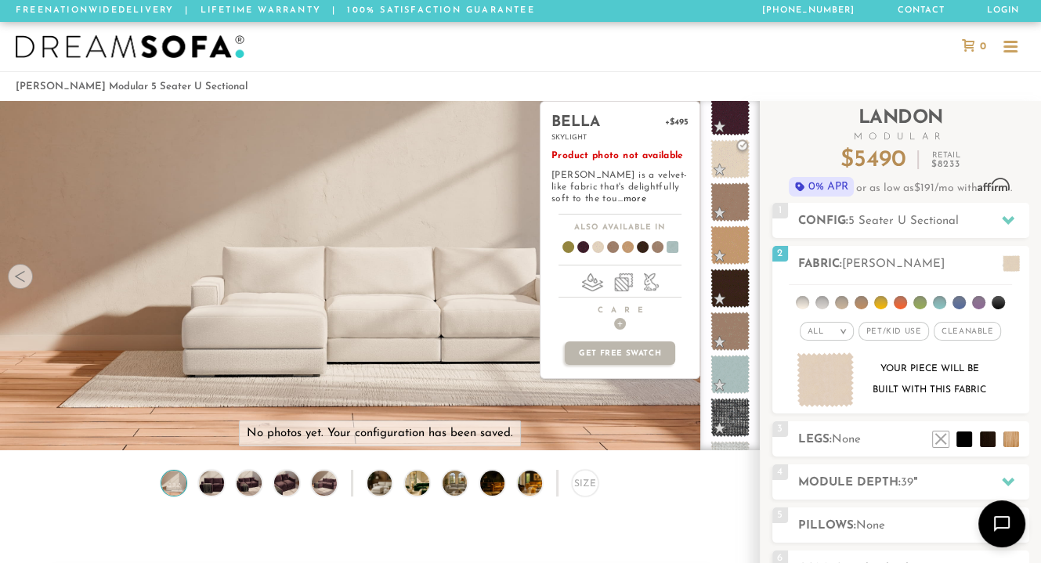
click at [735, 371] on span at bounding box center [729, 374] width 39 height 39
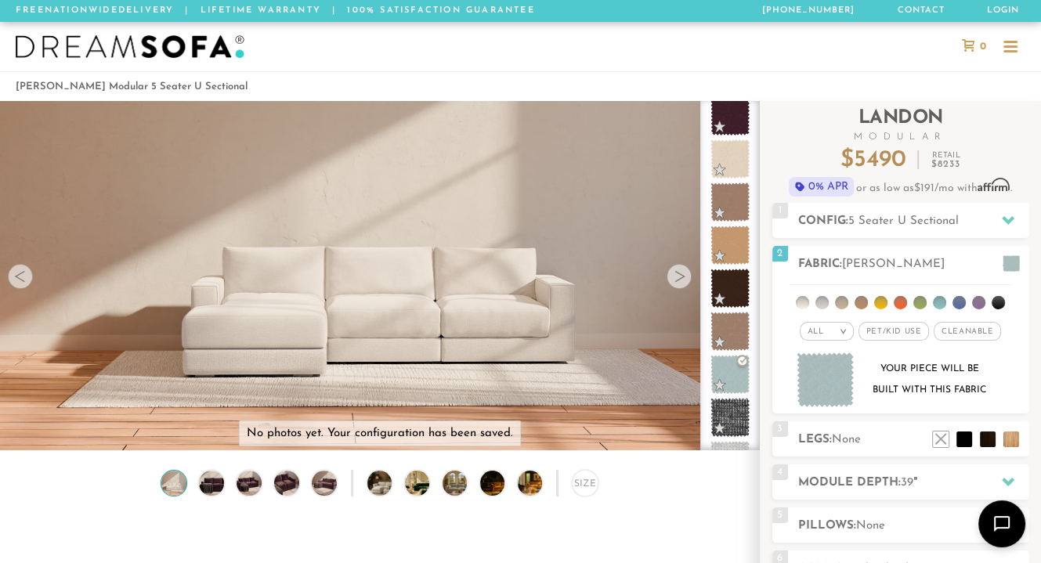
click at [818, 381] on img at bounding box center [826, 380] width 58 height 56
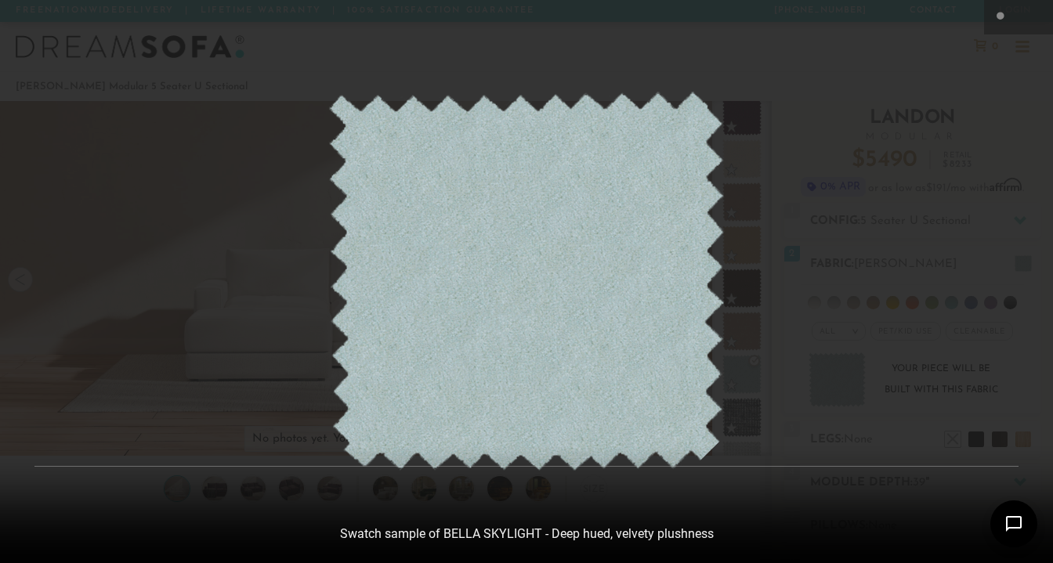
click at [852, 216] on div at bounding box center [526, 281] width 1053 height 563
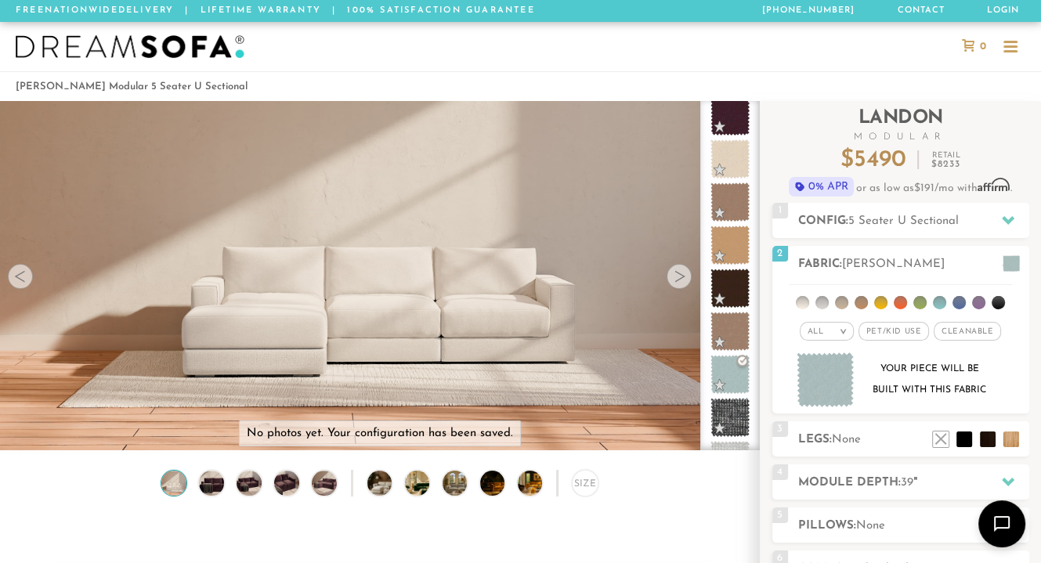
scroll to position [13, 13]
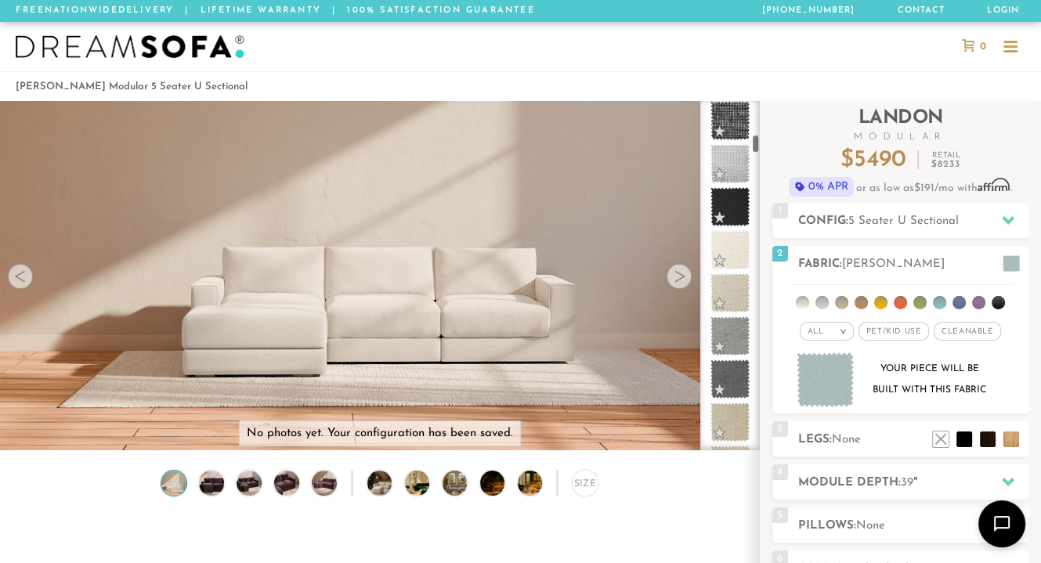
drag, startPoint x: 756, startPoint y: 134, endPoint x: 757, endPoint y: 145, distance: 11.0
click at [757, 145] on div at bounding box center [730, 275] width 60 height 349
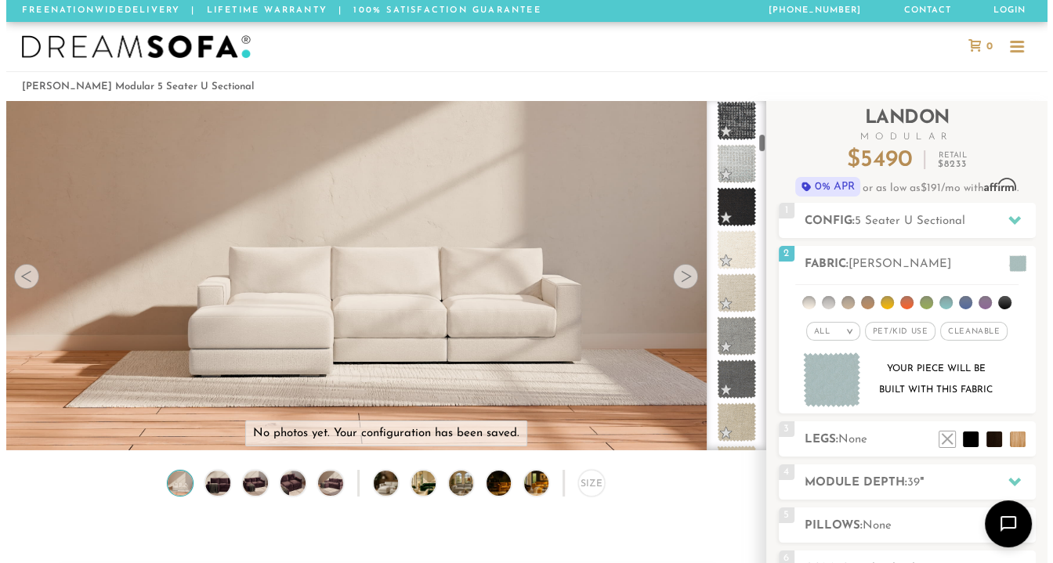
scroll to position [891, 0]
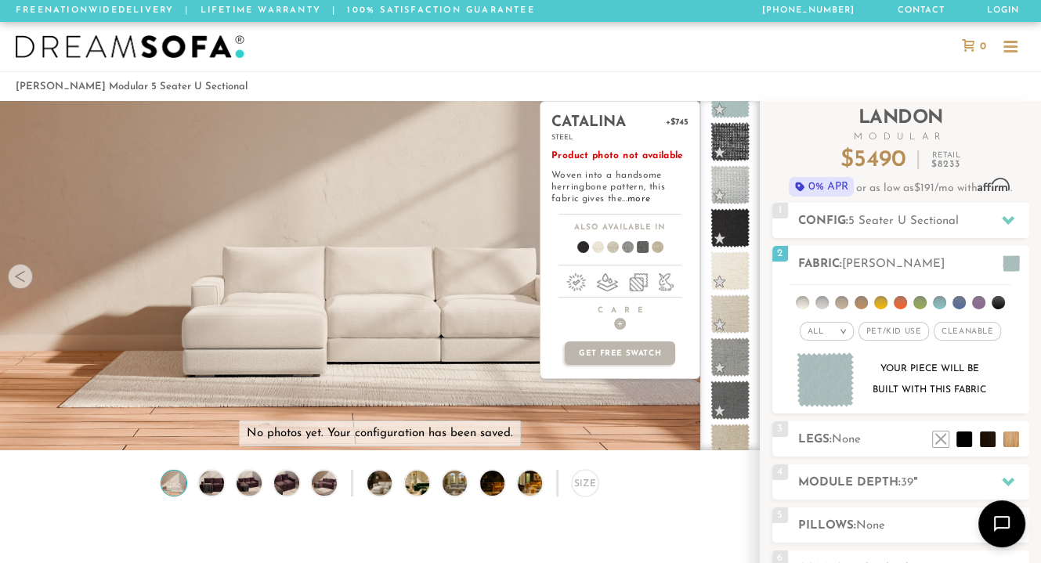
click at [732, 403] on span at bounding box center [729, 400] width 39 height 39
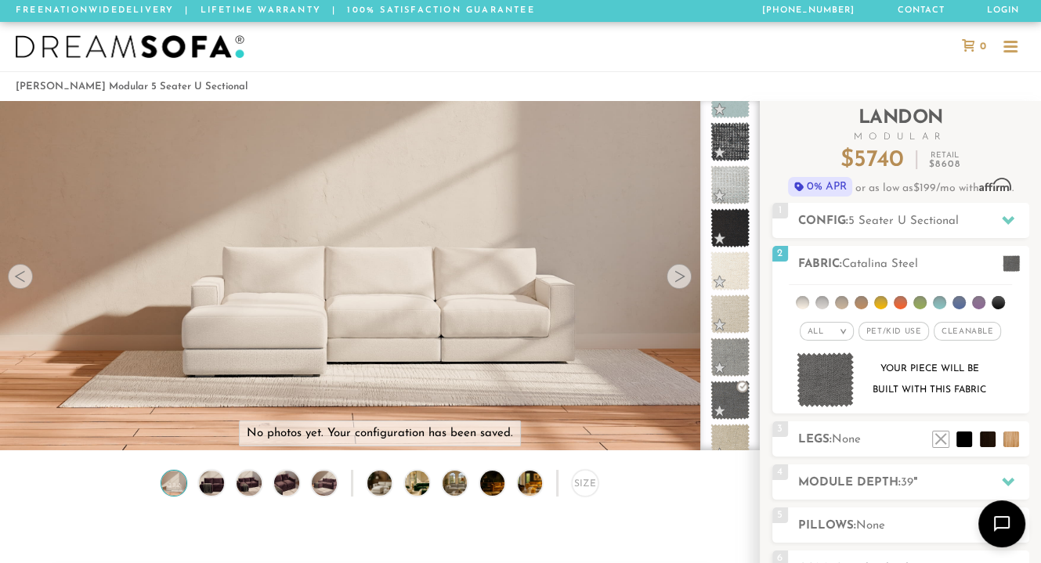
click at [830, 379] on img at bounding box center [826, 380] width 58 height 56
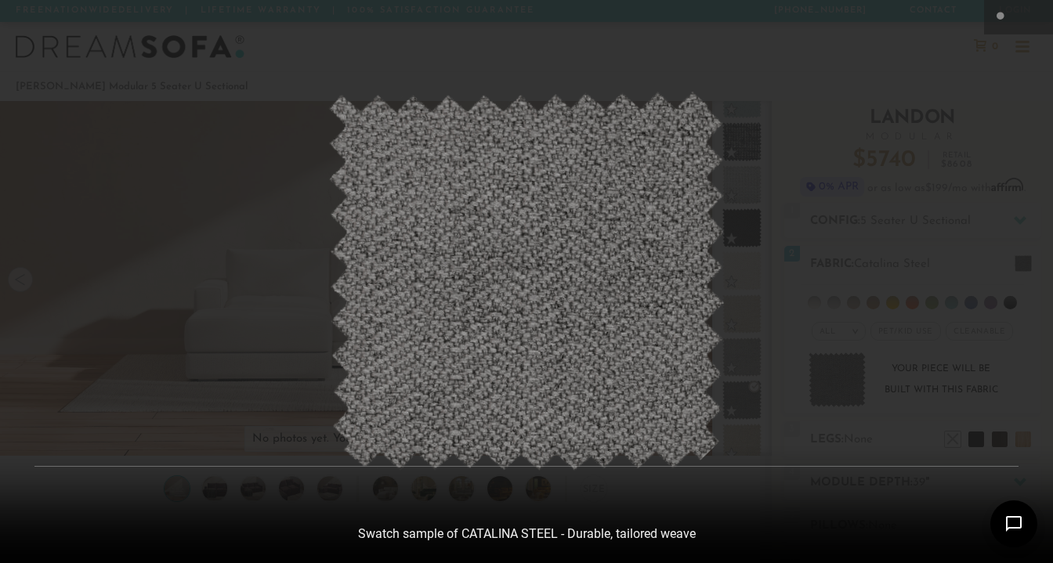
click at [881, 154] on div at bounding box center [526, 281] width 1053 height 563
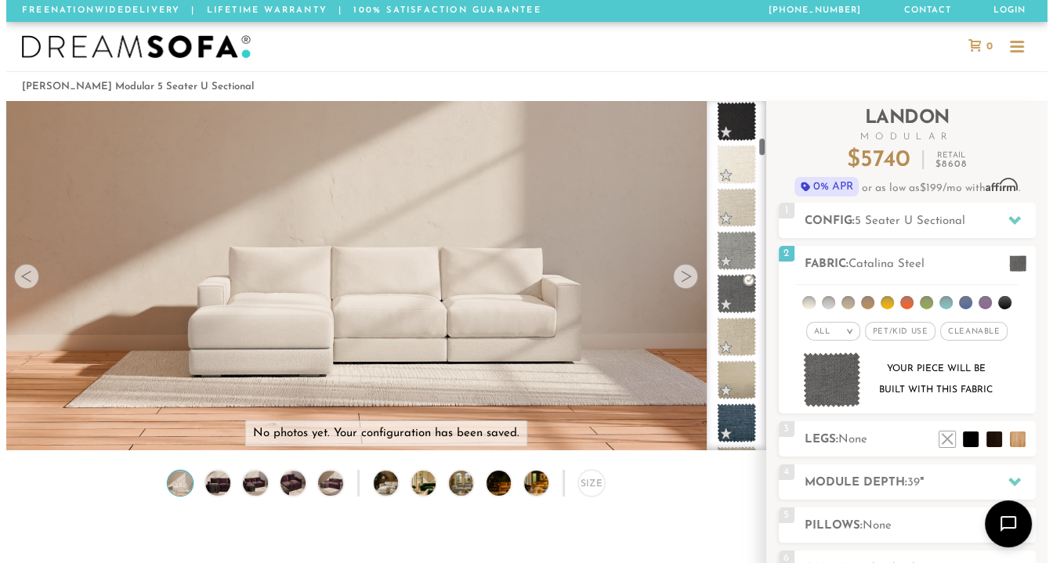
scroll to position [1082, 0]
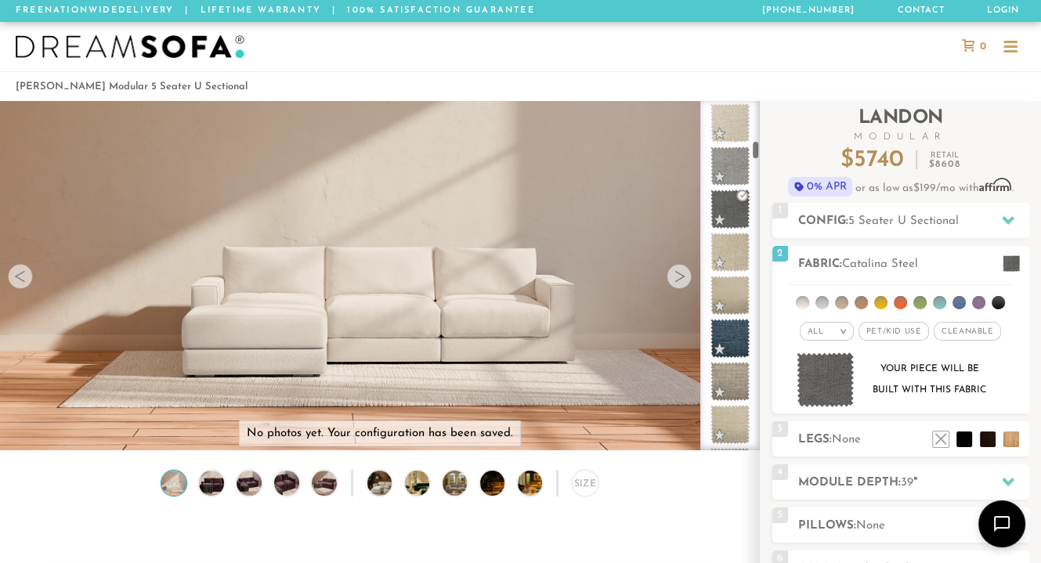
drag, startPoint x: 755, startPoint y: 139, endPoint x: 757, endPoint y: 146, distance: 8.0
click at [757, 146] on div at bounding box center [730, 275] width 60 height 349
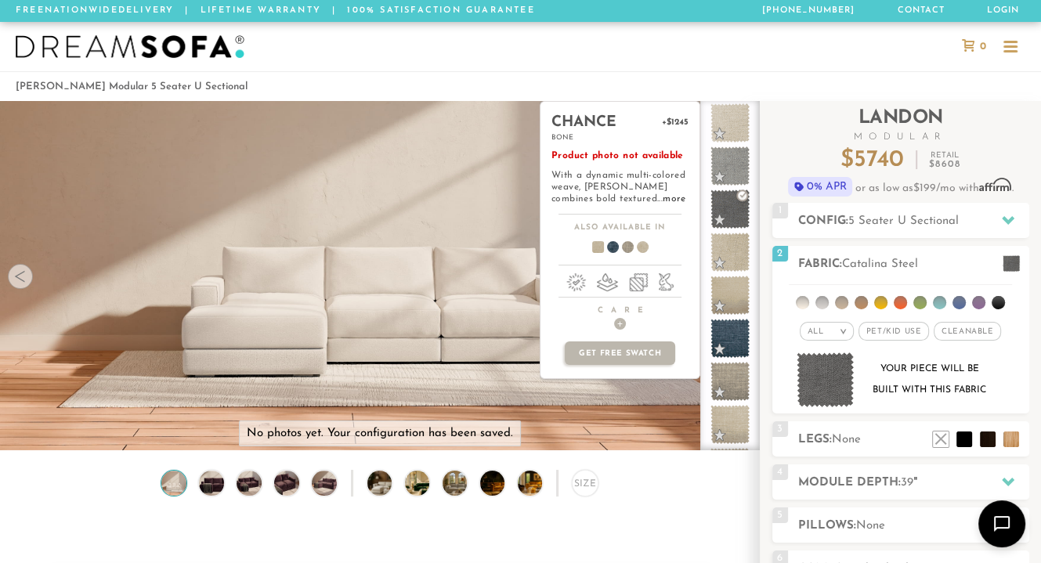
click at [727, 288] on span at bounding box center [729, 295] width 39 height 39
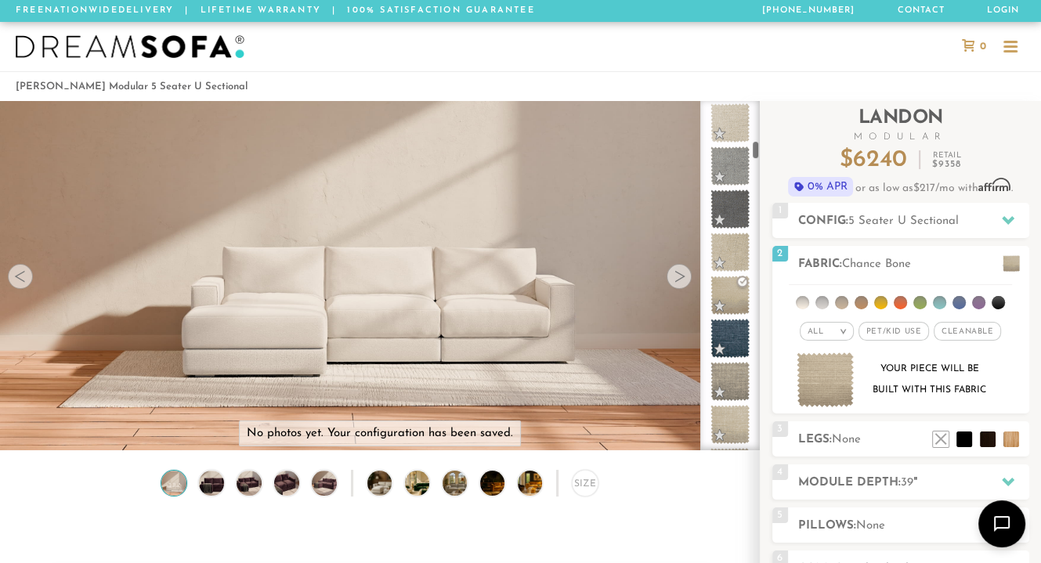
click at [830, 388] on img at bounding box center [826, 380] width 58 height 56
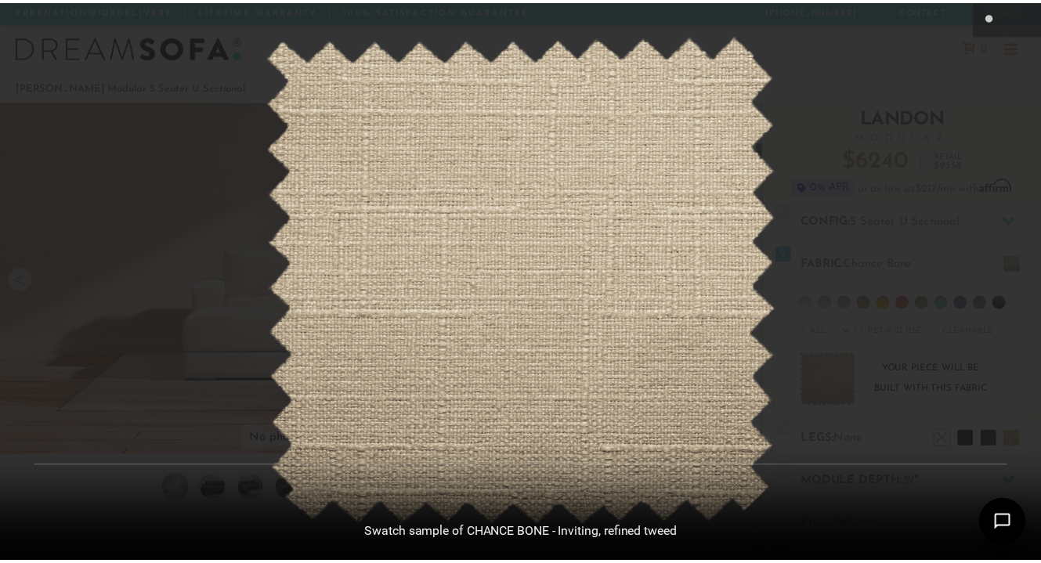
scroll to position [16956, 1040]
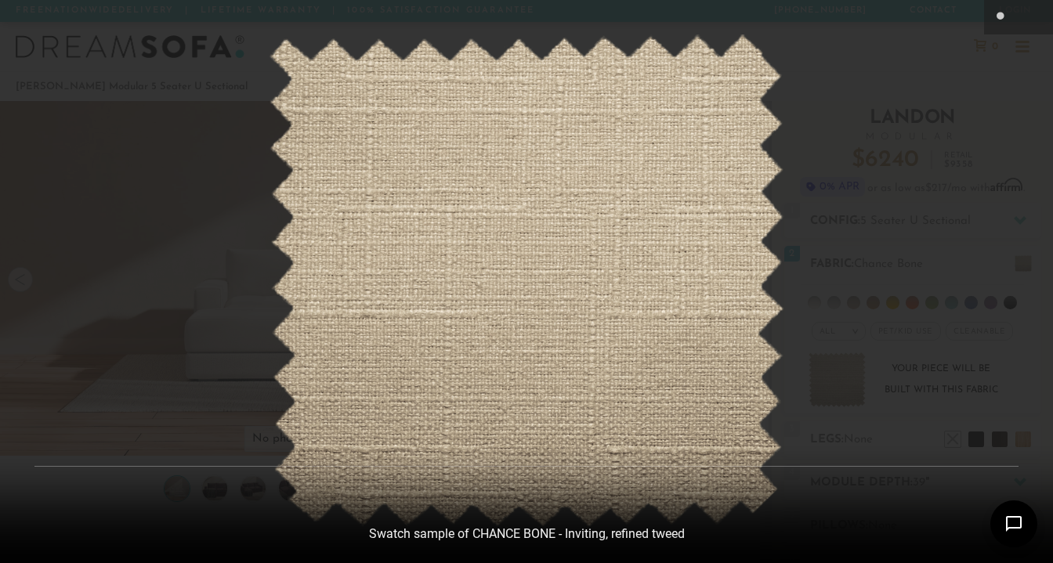
click at [970, 98] on div at bounding box center [526, 281] width 1053 height 563
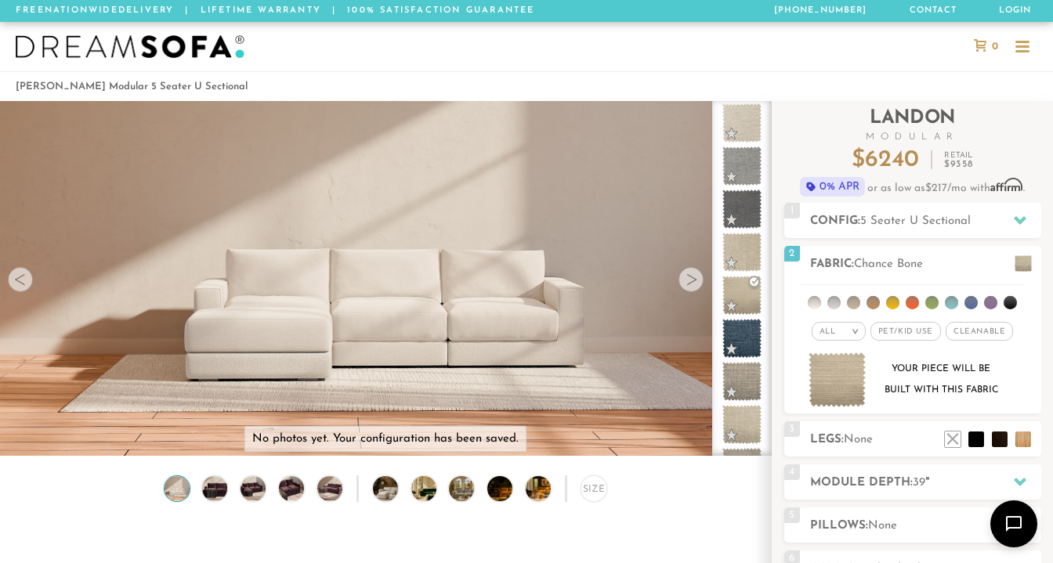
scroll to position [13, 13]
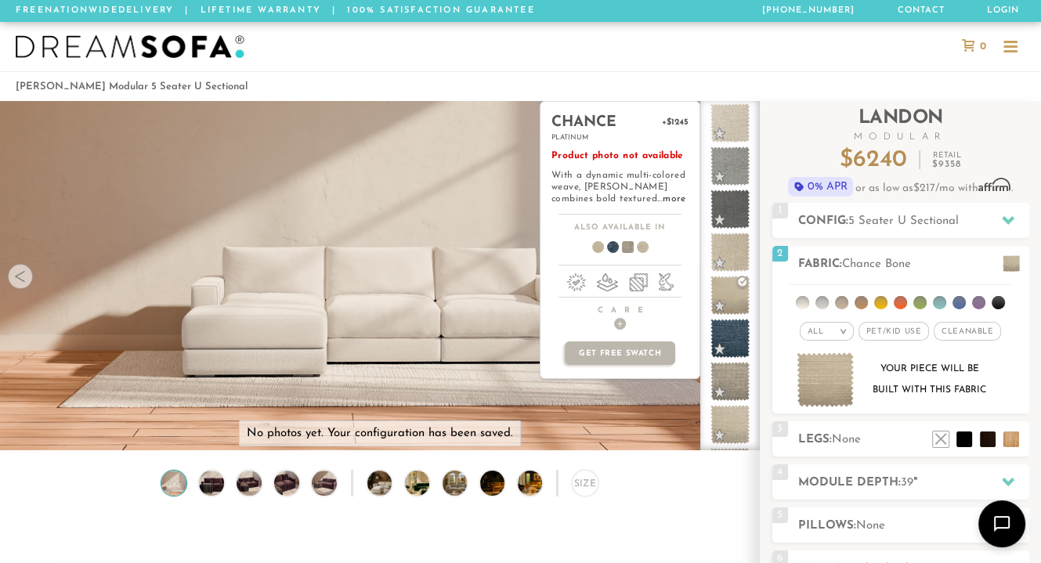
click at [732, 379] on span at bounding box center [729, 381] width 39 height 39
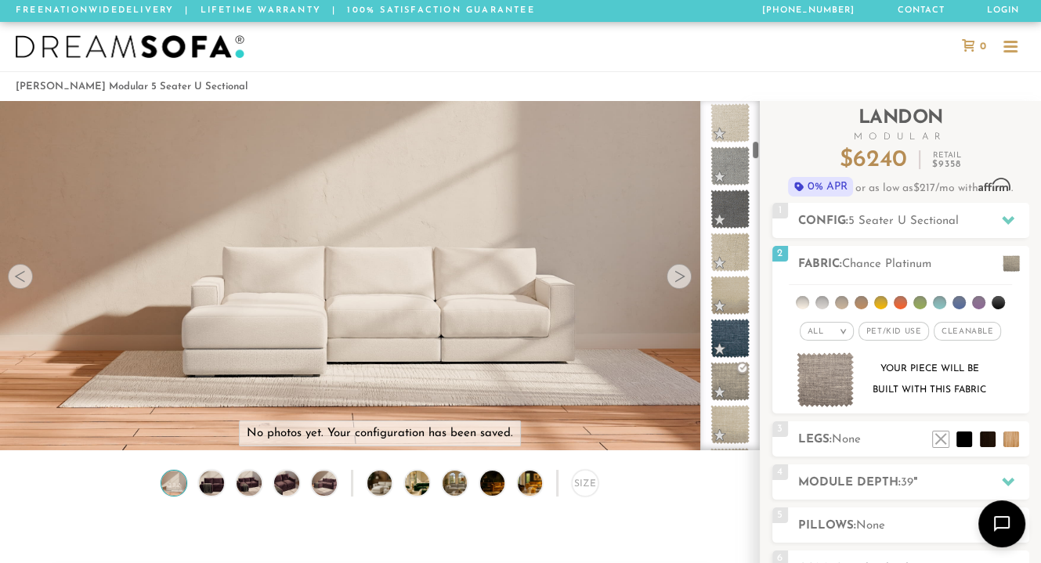
click at [832, 381] on img at bounding box center [826, 380] width 58 height 56
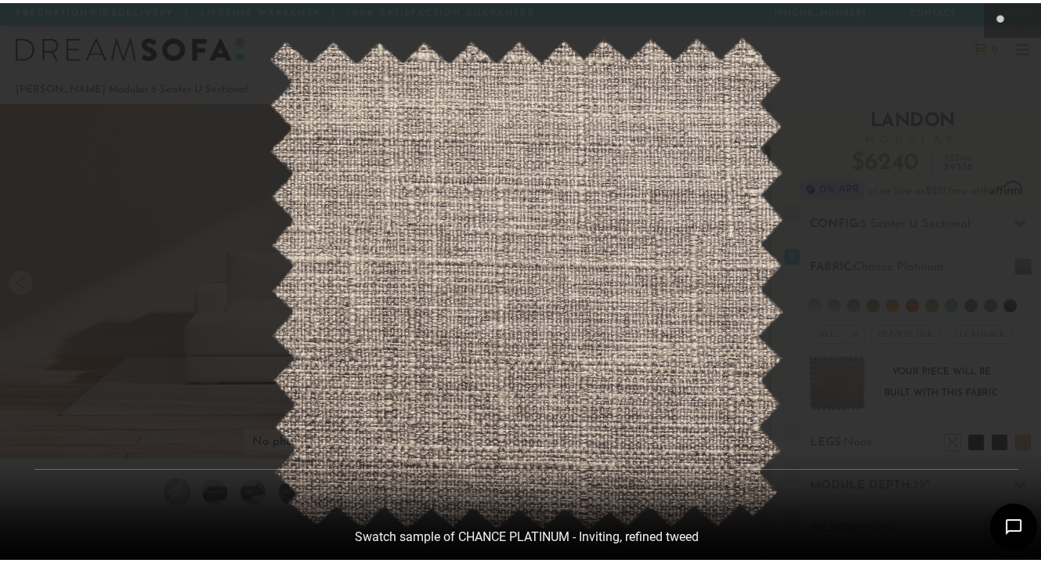
scroll to position [16956, 1040]
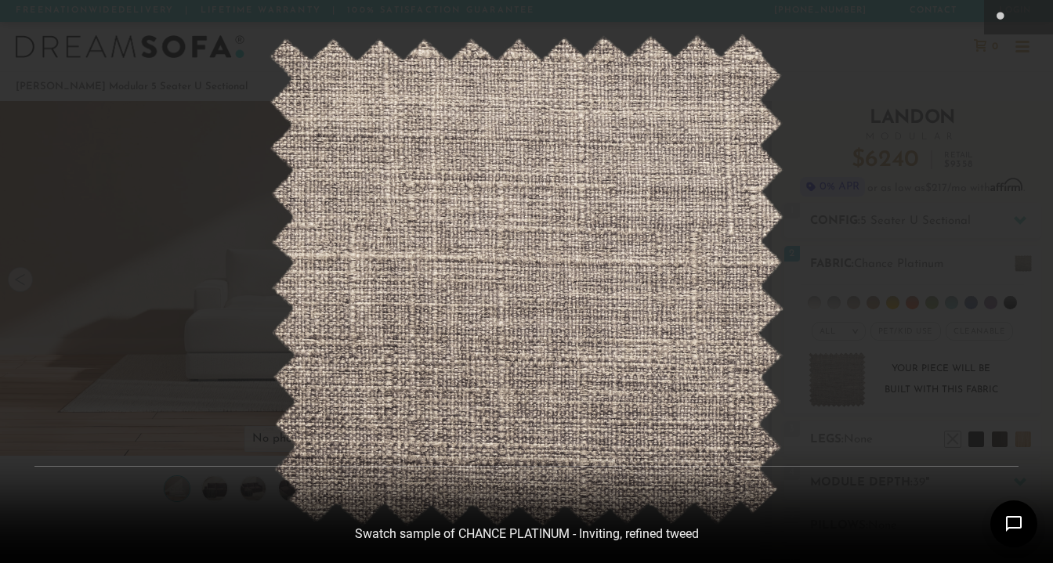
click at [922, 104] on div at bounding box center [526, 281] width 1053 height 563
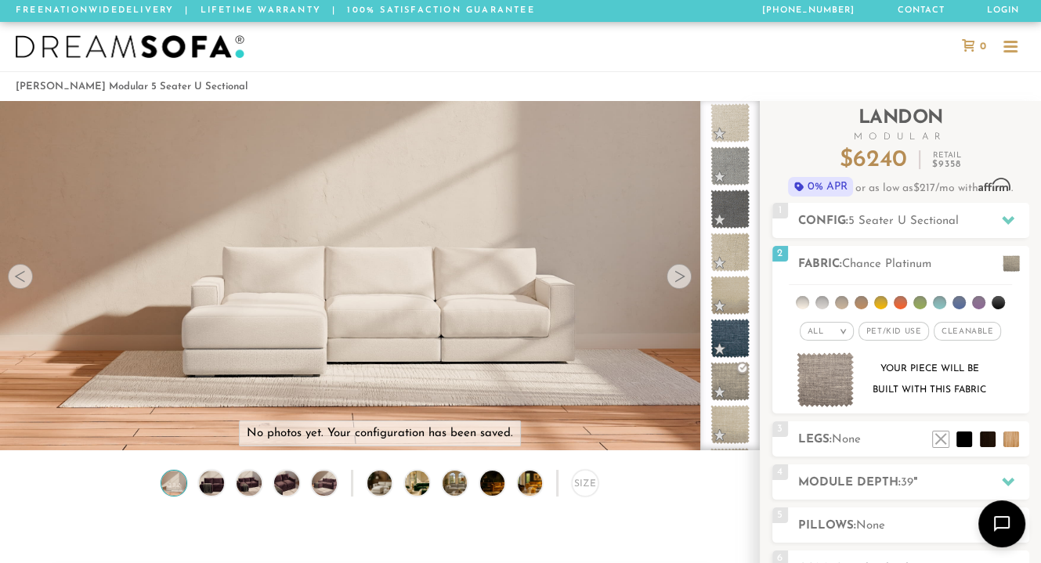
scroll to position [13, 13]
click at [754, 150] on div at bounding box center [730, 275] width 60 height 349
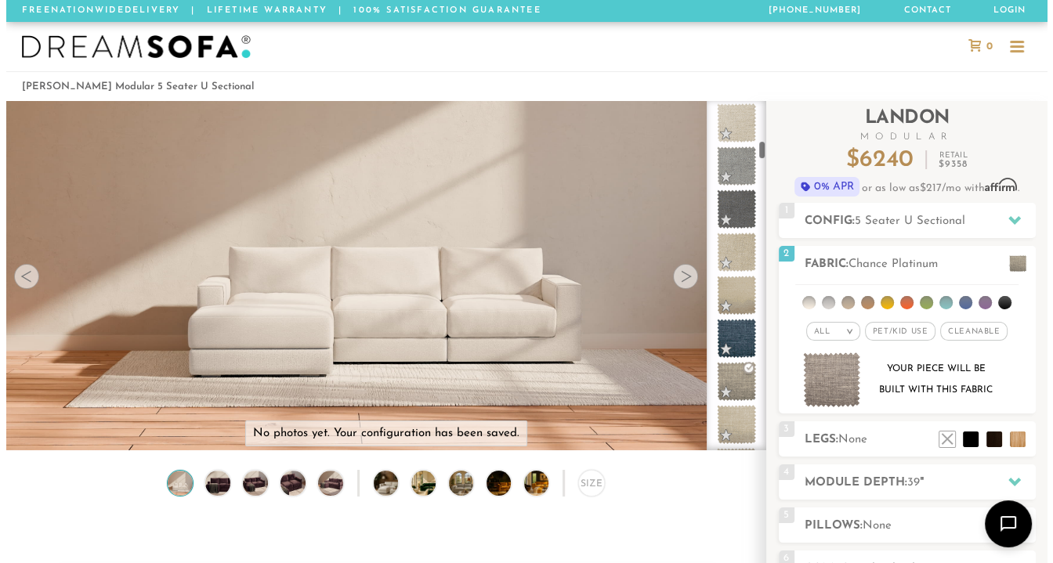
scroll to position [1147, 0]
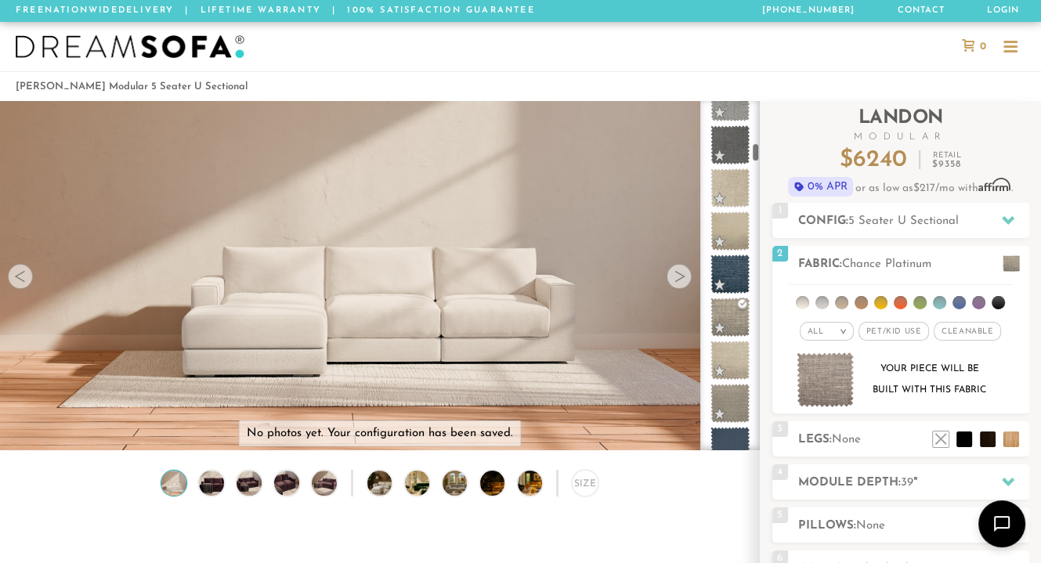
click at [757, 153] on div at bounding box center [730, 275] width 60 height 349
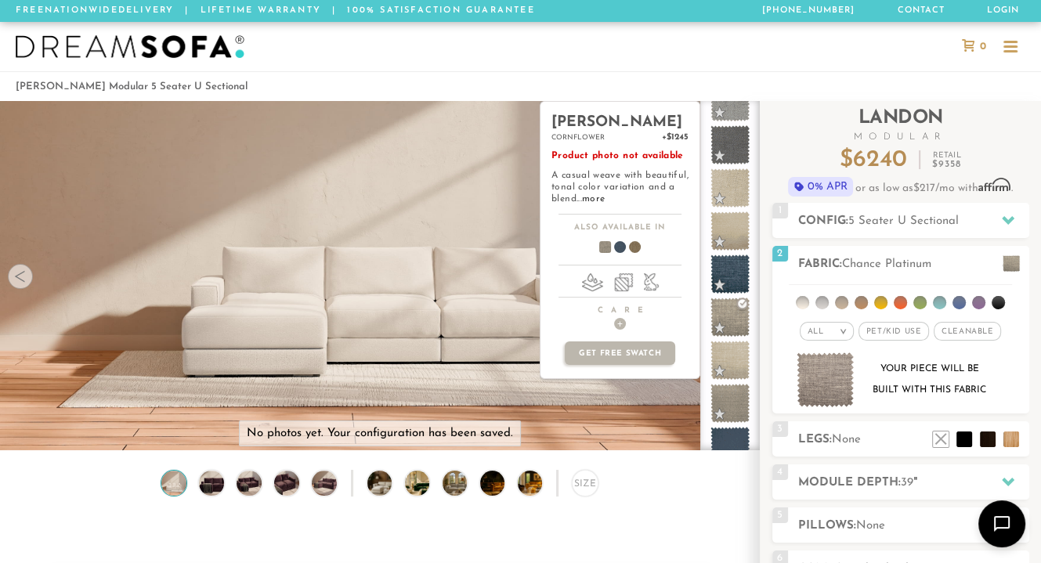
click at [718, 406] on span at bounding box center [729, 403] width 39 height 39
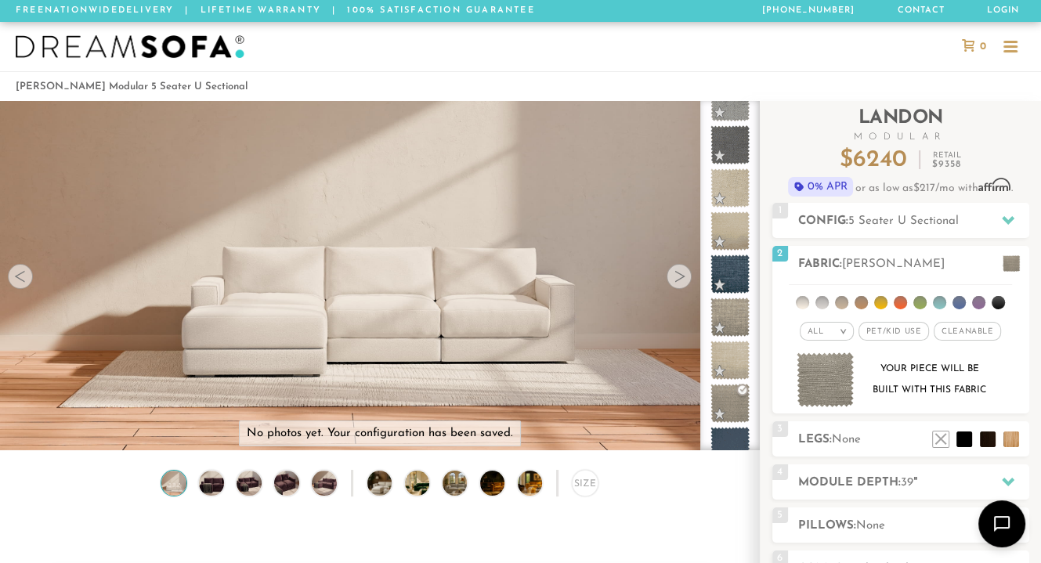
click at [830, 385] on img at bounding box center [826, 380] width 58 height 56
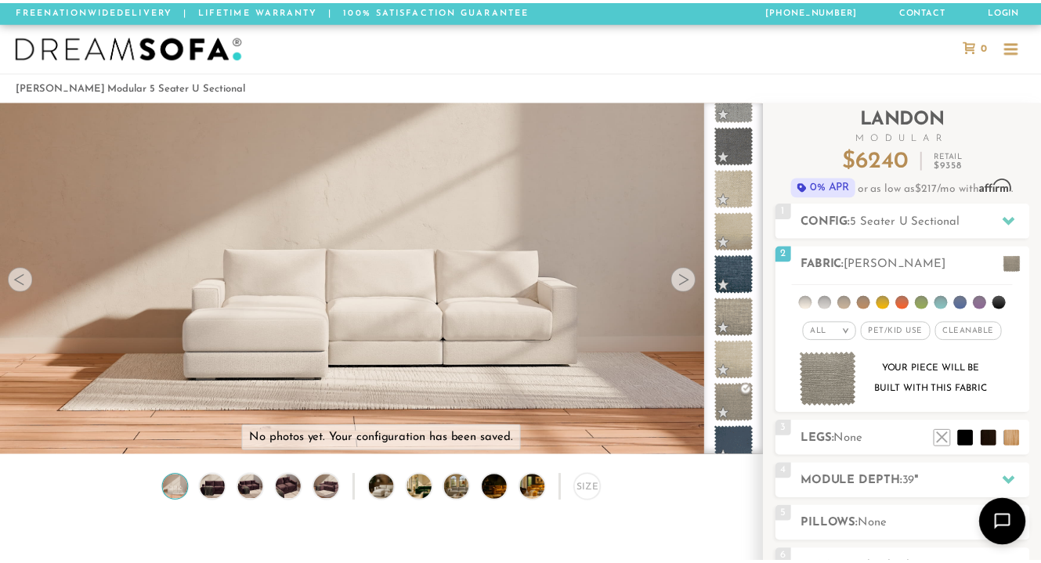
scroll to position [16956, 1040]
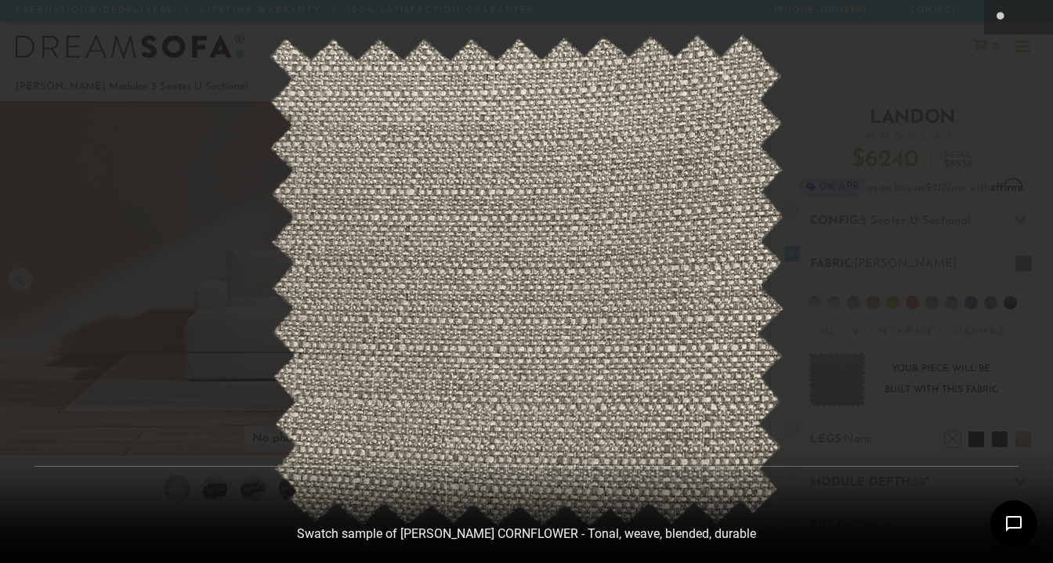
click at [901, 114] on div at bounding box center [526, 281] width 1053 height 563
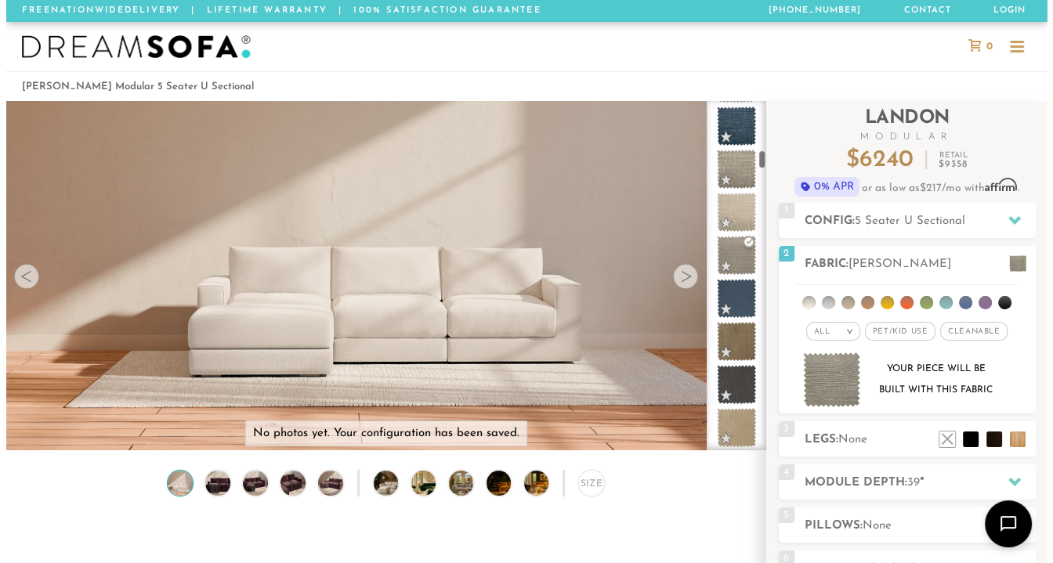
scroll to position [1359, 0]
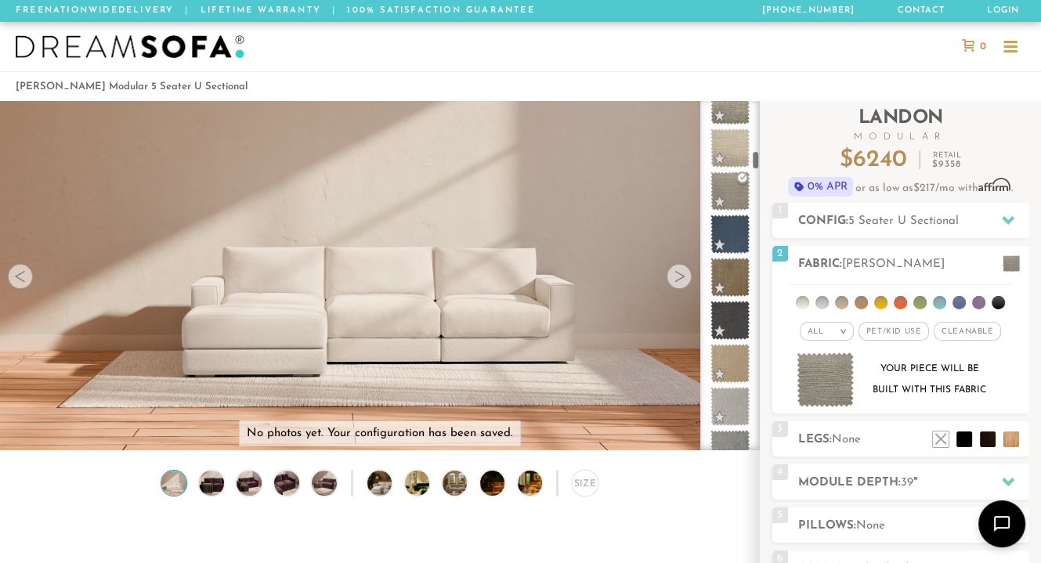
drag, startPoint x: 753, startPoint y: 153, endPoint x: 755, endPoint y: 161, distance: 8.9
click at [755, 161] on div at bounding box center [730, 275] width 60 height 349
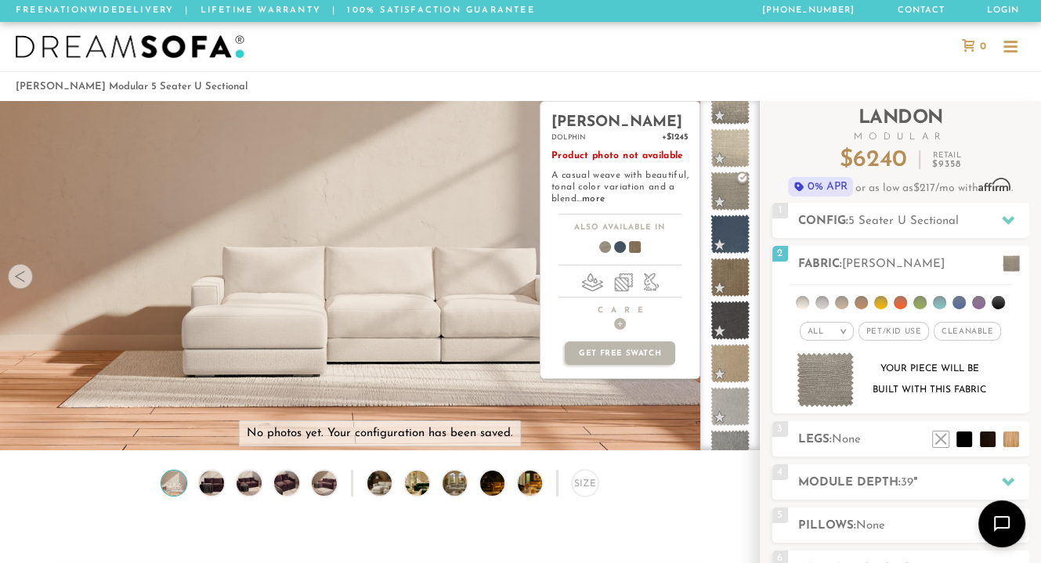
click at [730, 266] on span at bounding box center [729, 277] width 39 height 39
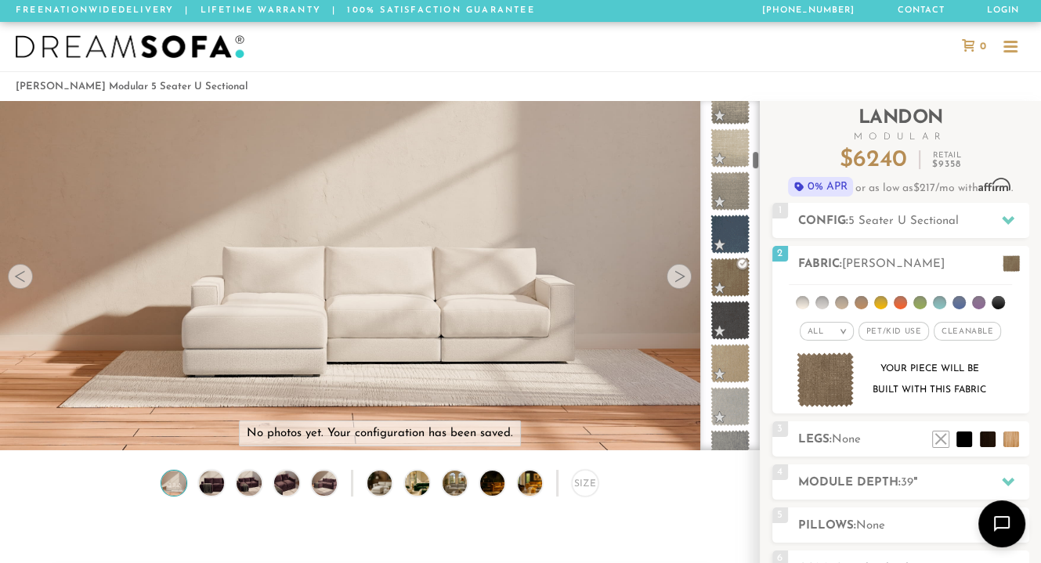
click at [825, 392] on img at bounding box center [826, 380] width 58 height 56
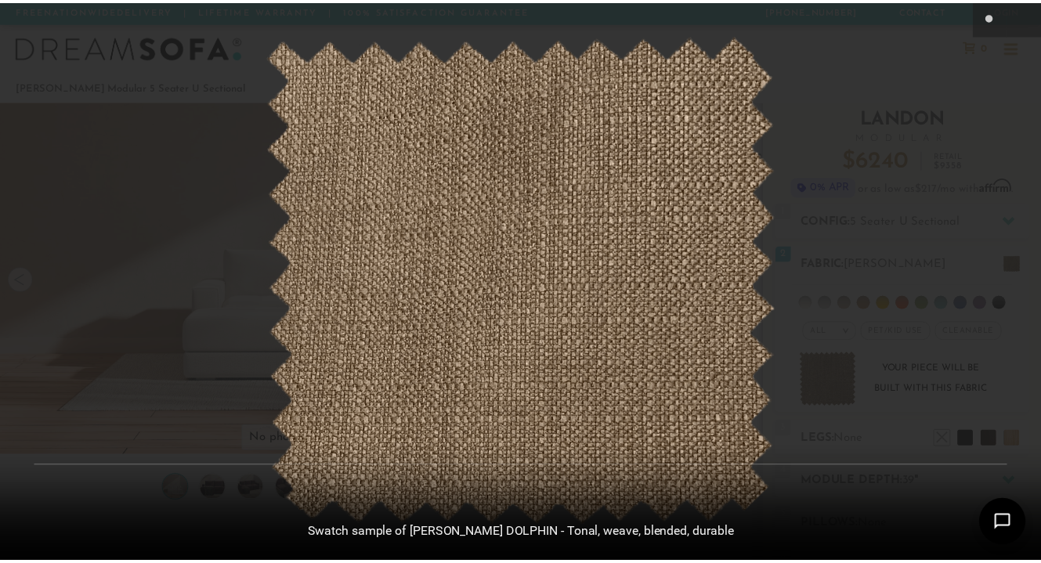
scroll to position [16956, 1040]
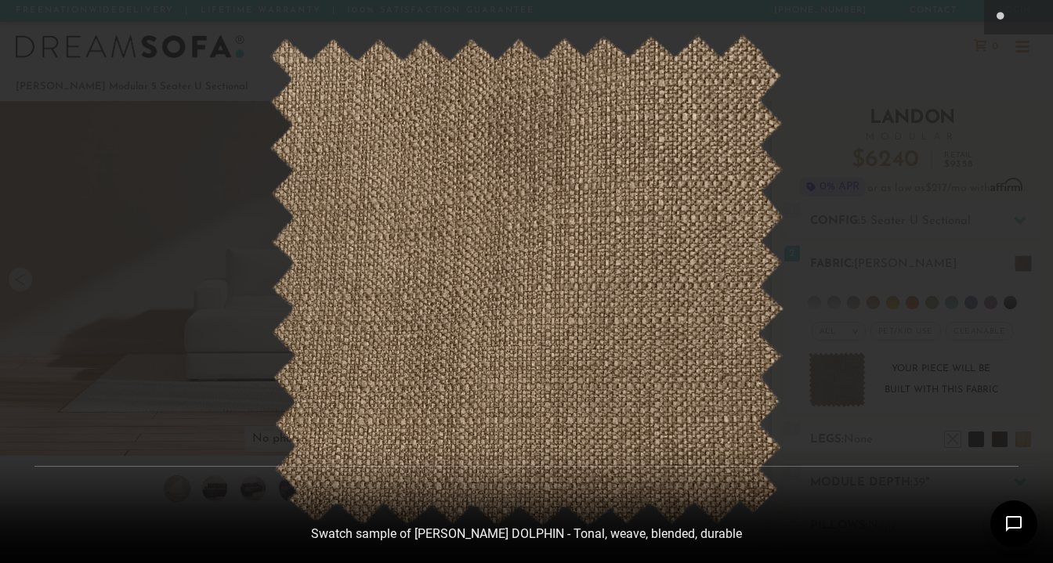
click at [840, 211] on div at bounding box center [526, 281] width 1053 height 563
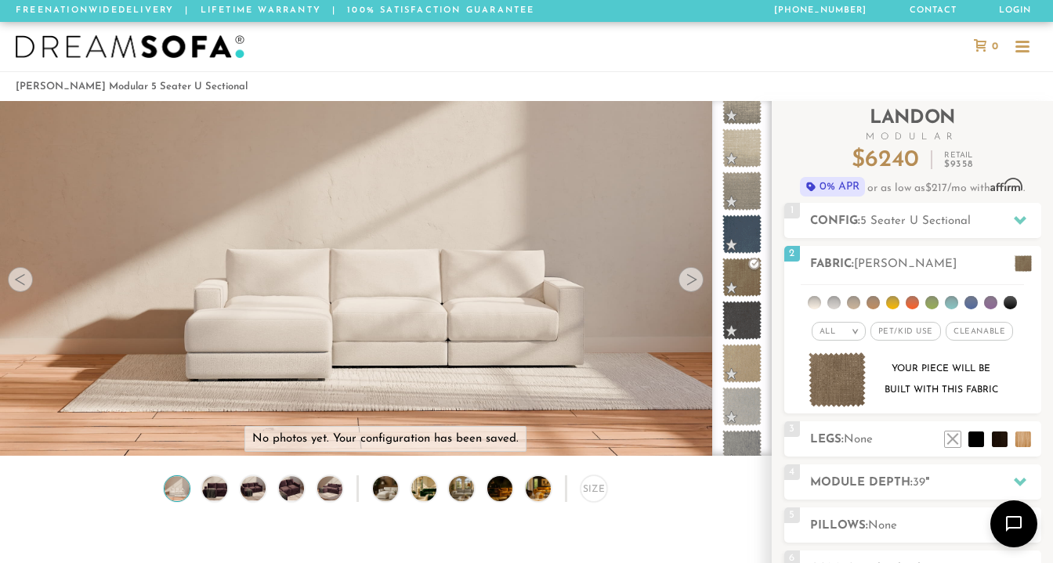
scroll to position [13, 13]
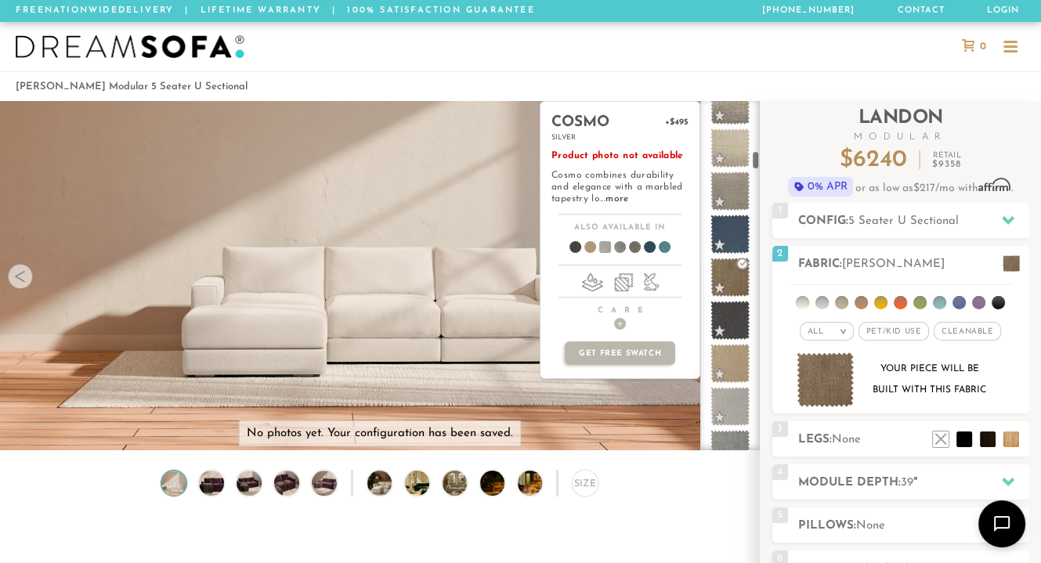
click at [728, 397] on span at bounding box center [729, 406] width 39 height 39
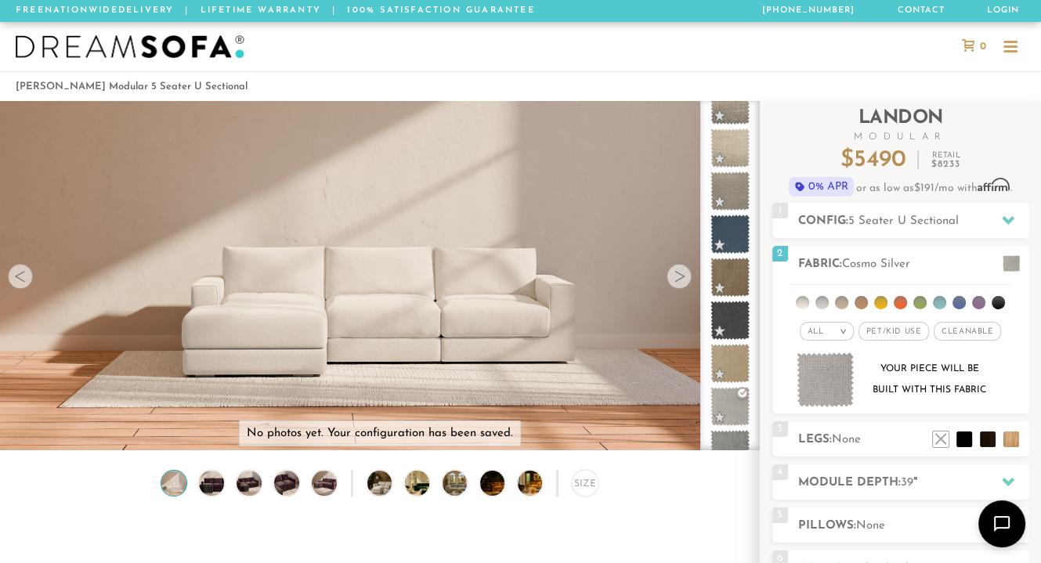
click at [827, 379] on img at bounding box center [826, 380] width 58 height 56
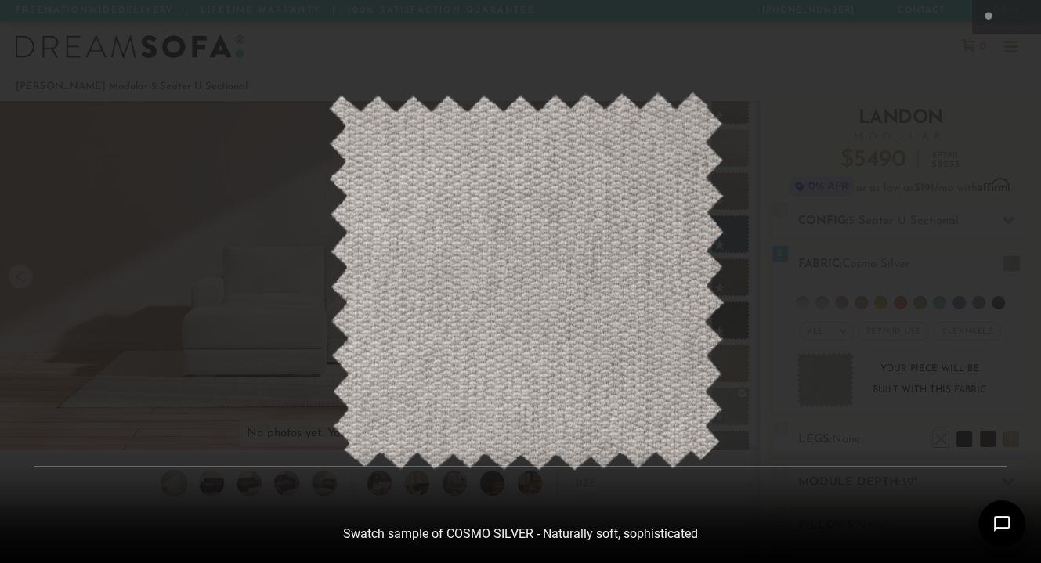
scroll to position [16956, 1040]
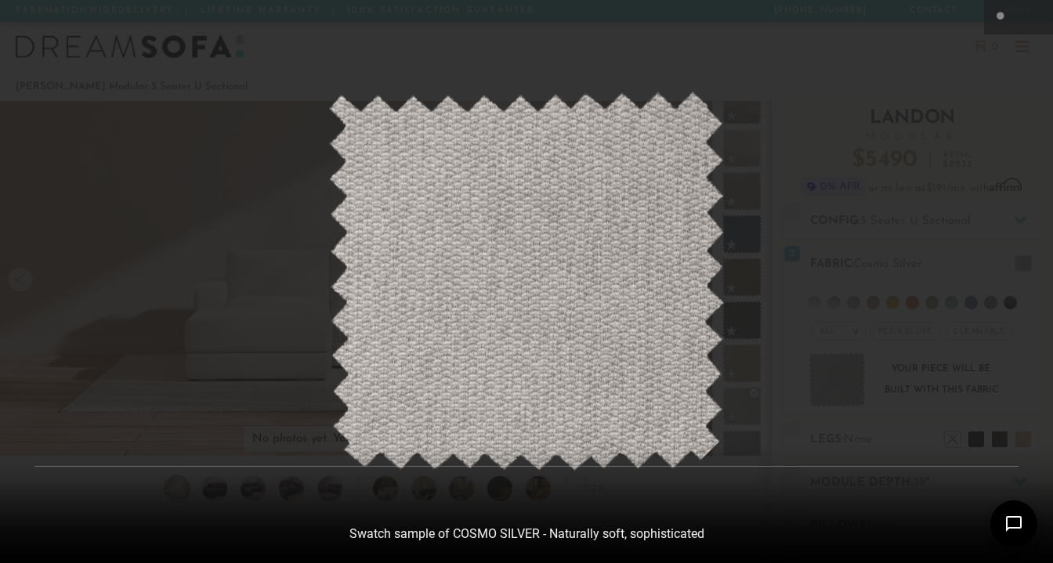
click at [815, 229] on div at bounding box center [526, 281] width 1053 height 563
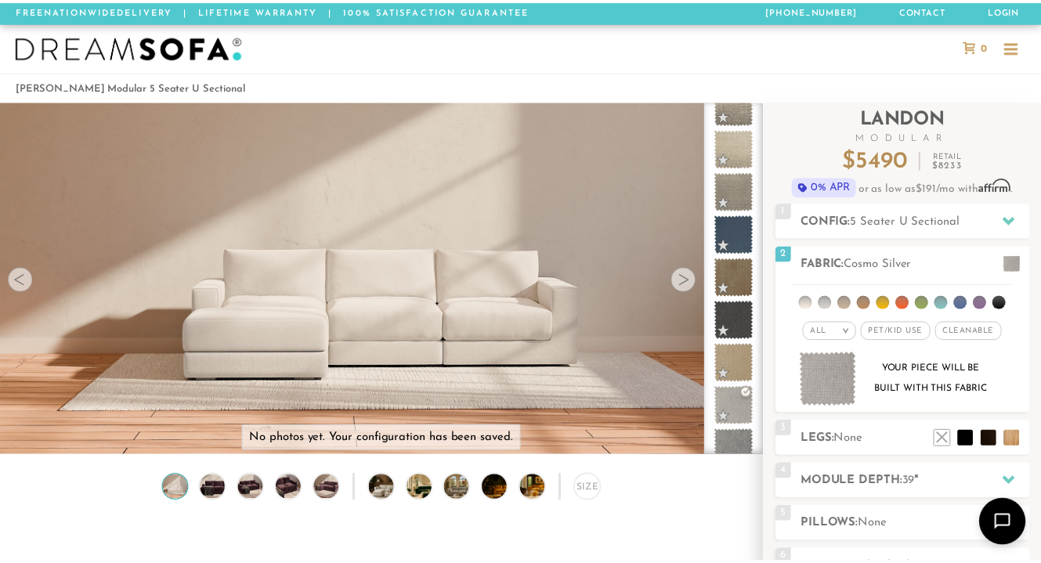
scroll to position [13, 13]
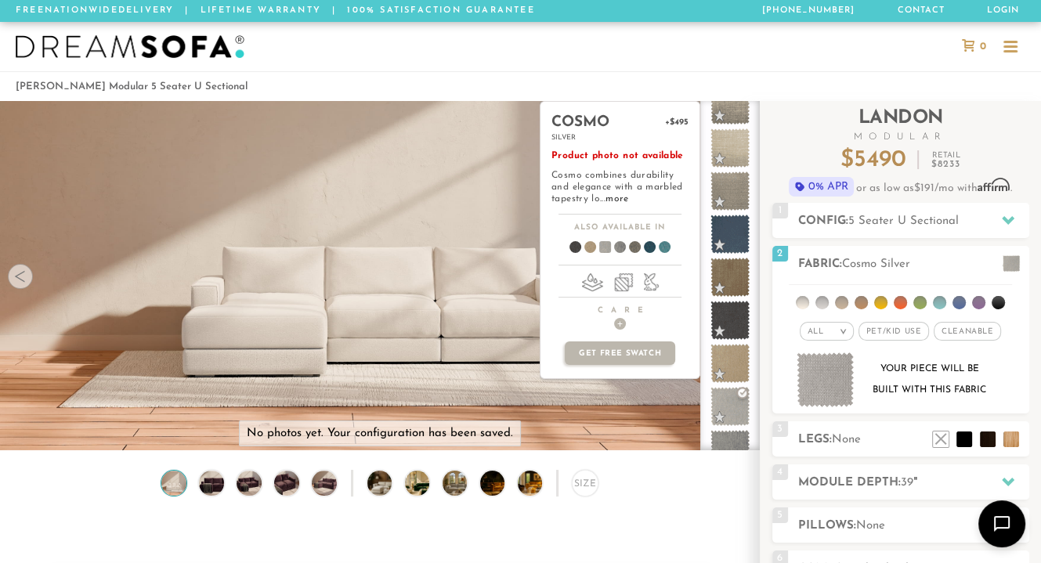
click at [722, 400] on span at bounding box center [729, 406] width 39 height 39
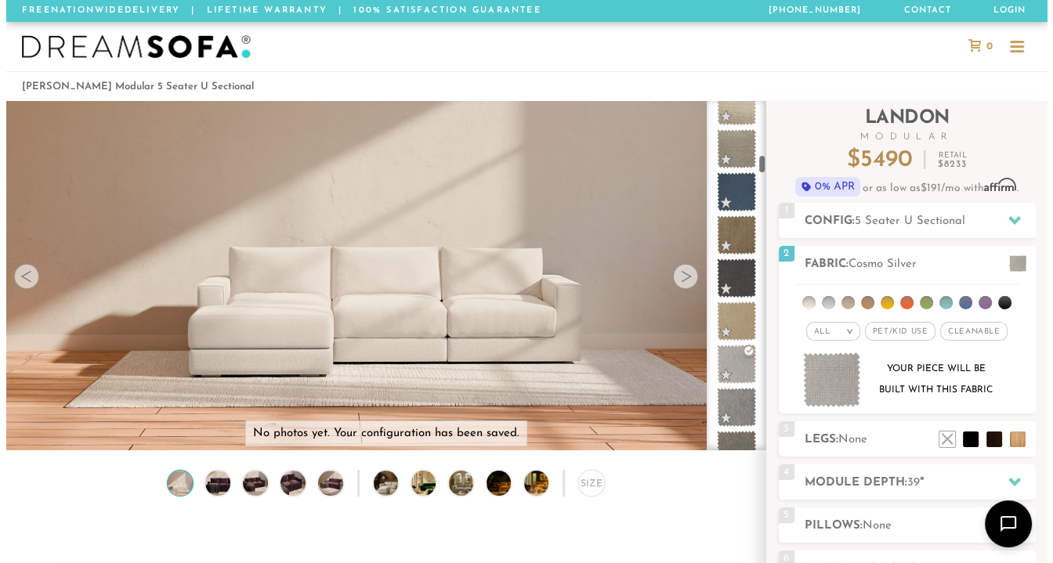
scroll to position [1507, 0]
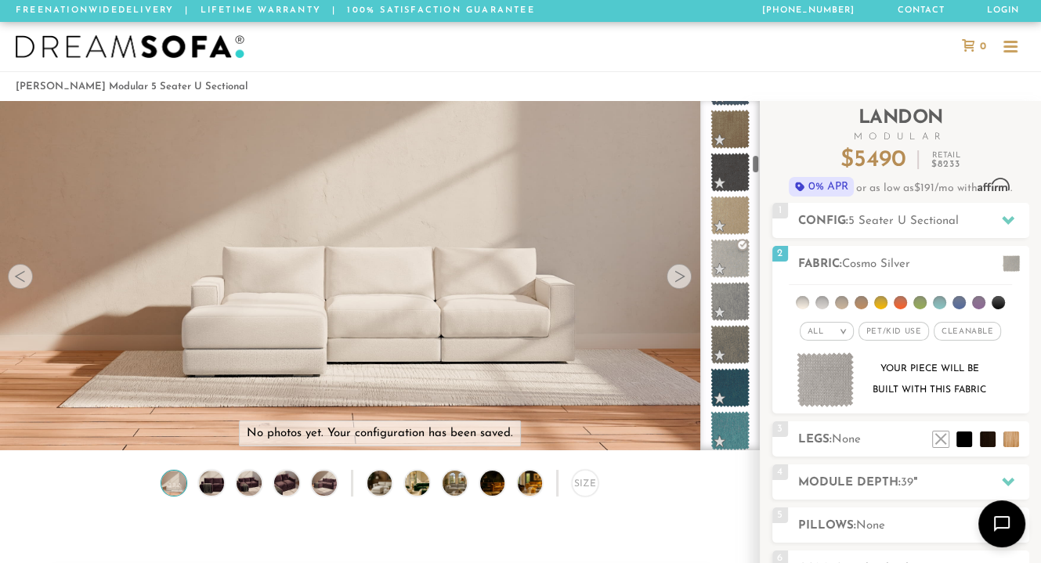
click at [757, 168] on div at bounding box center [730, 275] width 60 height 349
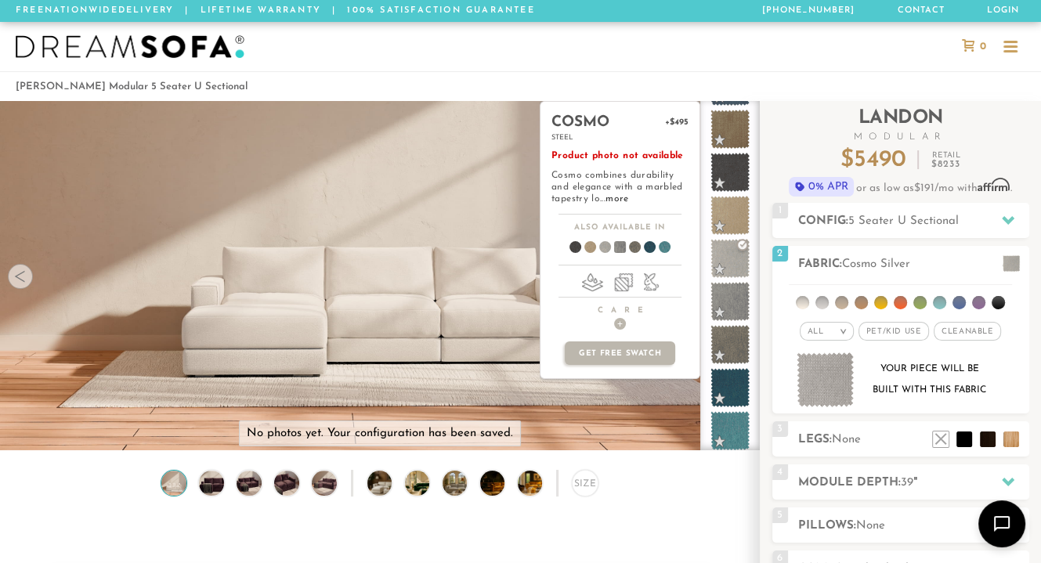
click at [724, 299] on span at bounding box center [729, 301] width 39 height 39
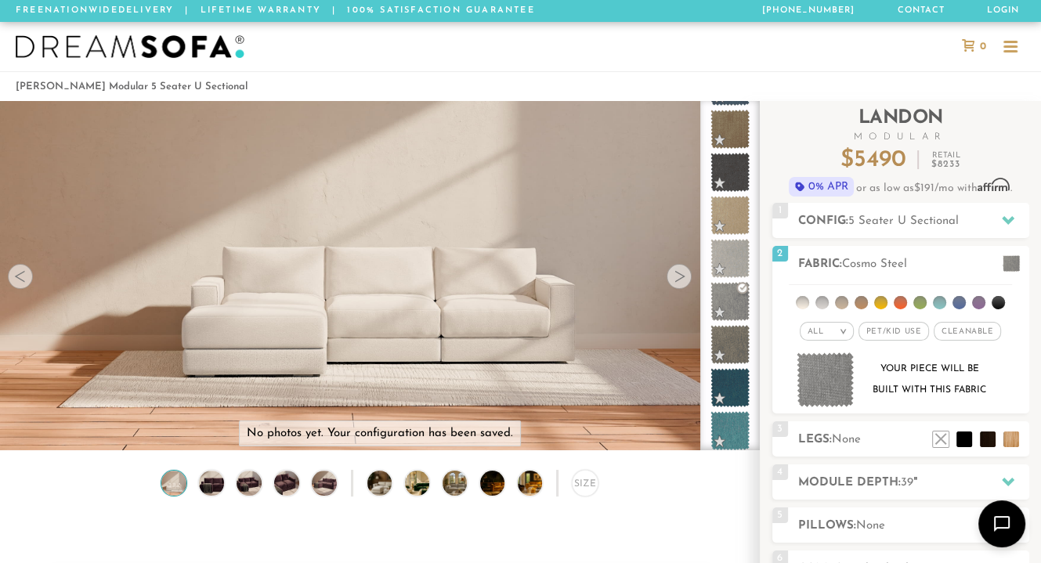
click at [815, 385] on img at bounding box center [826, 380] width 58 height 56
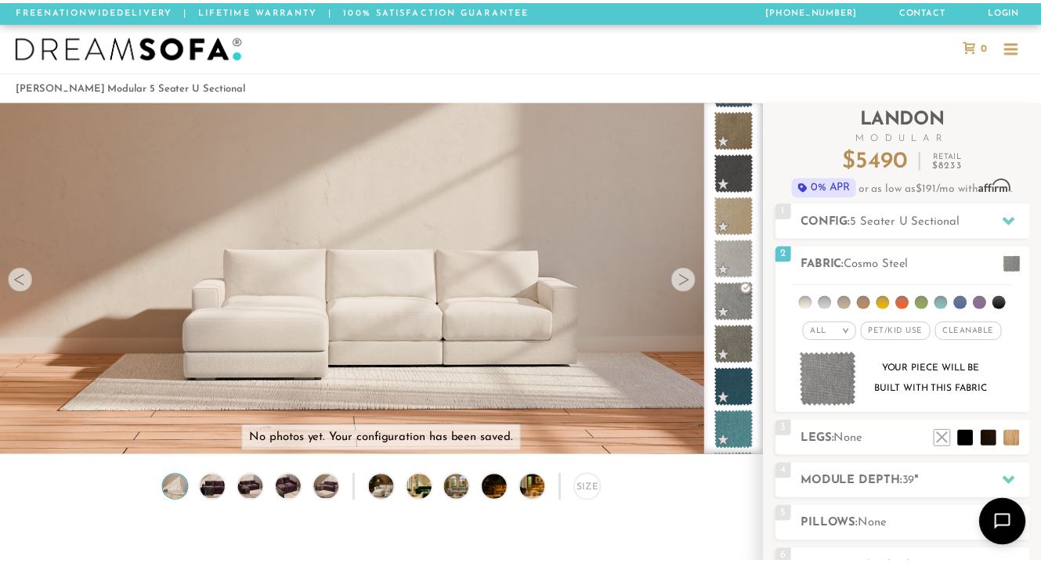
scroll to position [16956, 1040]
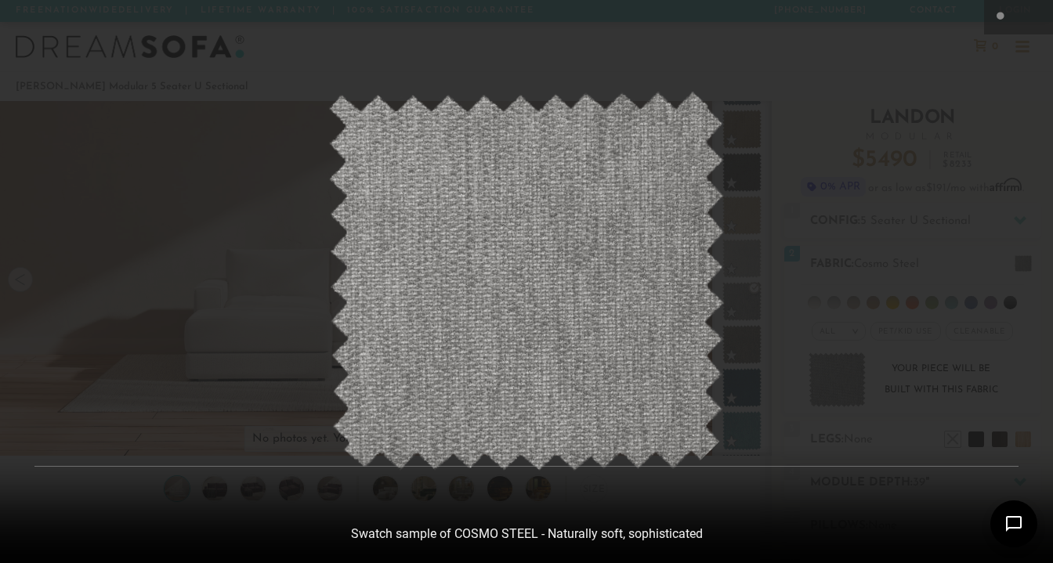
click at [752, 241] on div at bounding box center [526, 281] width 1053 height 563
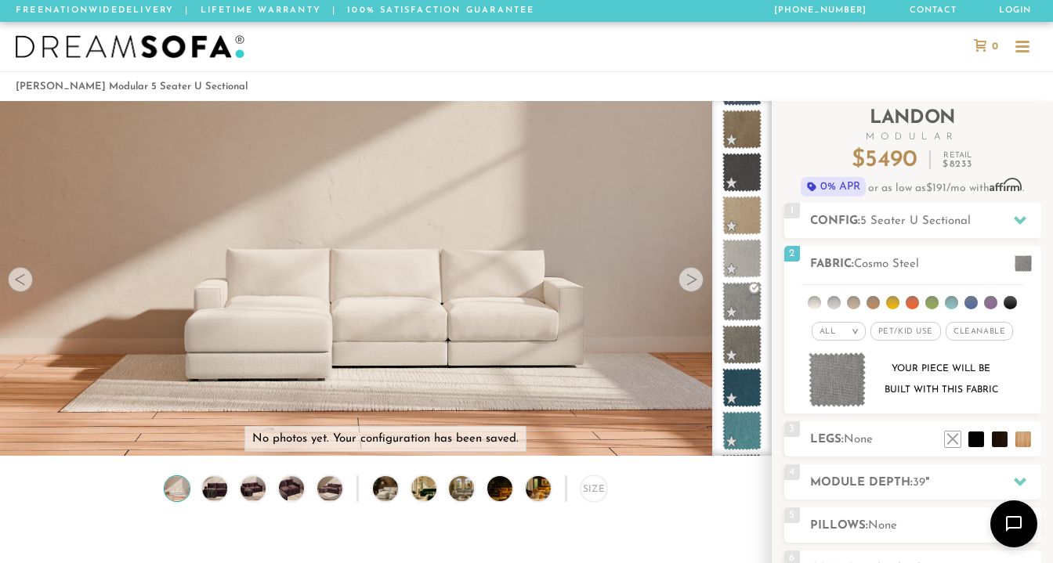
scroll to position [13, 13]
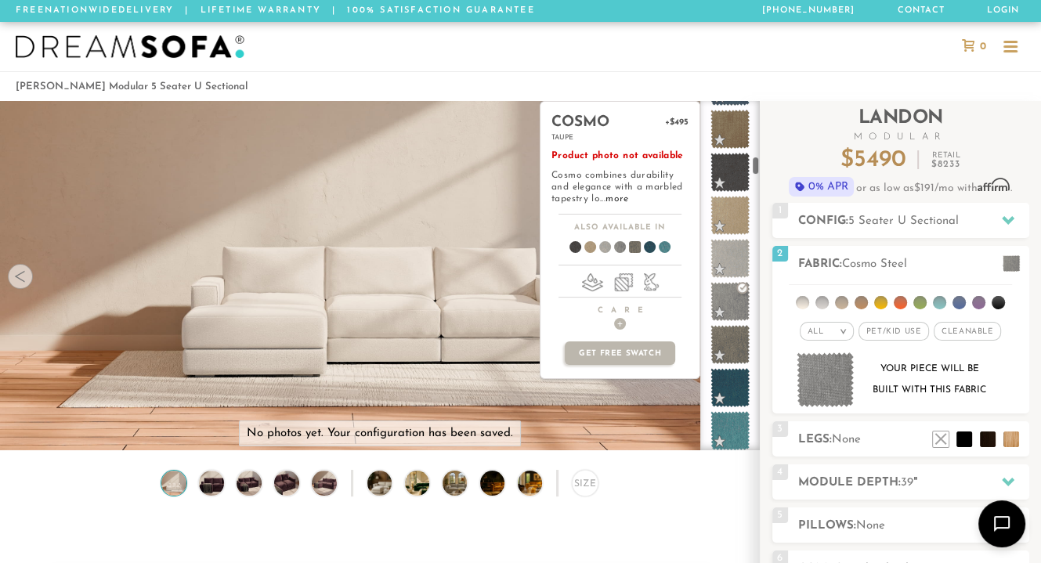
click at [730, 331] on span at bounding box center [729, 344] width 39 height 39
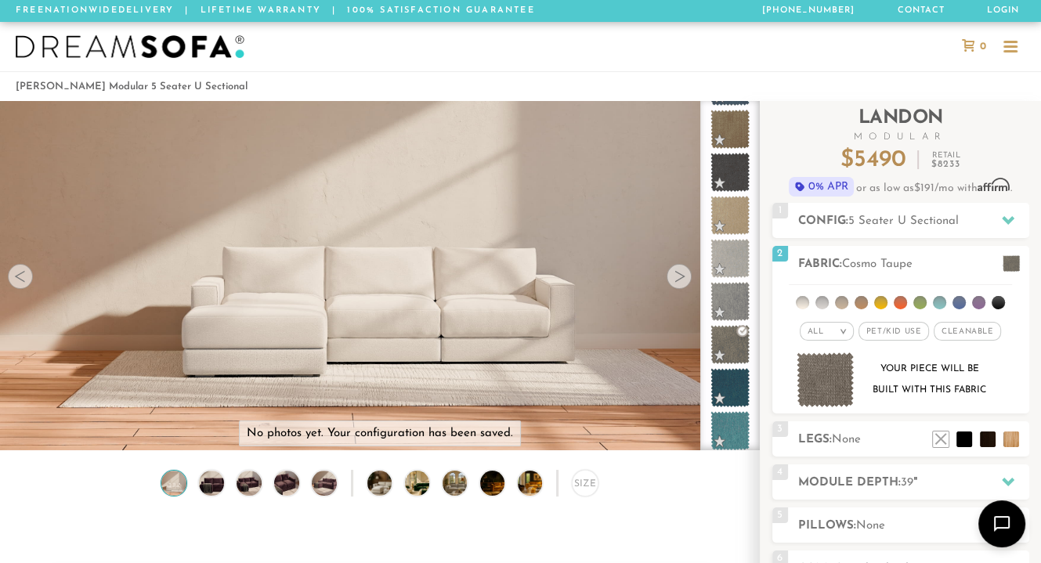
click at [836, 381] on img at bounding box center [826, 380] width 58 height 56
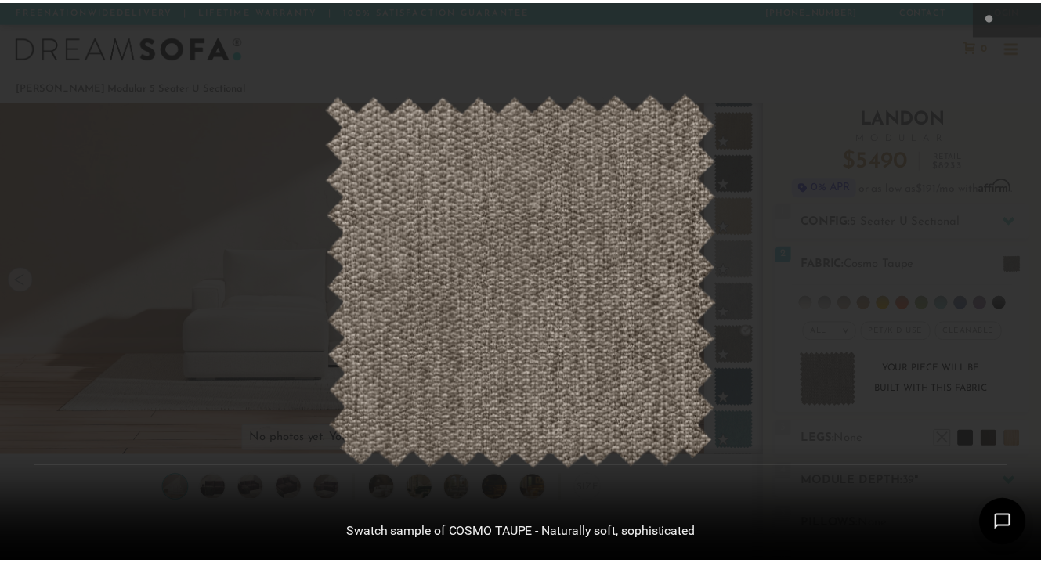
scroll to position [16956, 1040]
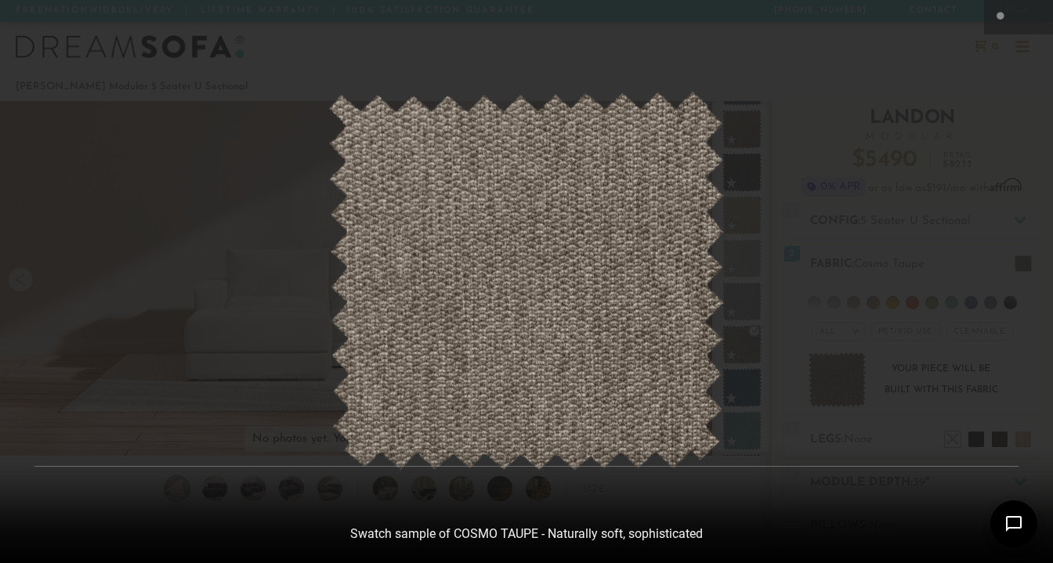
click at [836, 212] on div at bounding box center [526, 281] width 1053 height 563
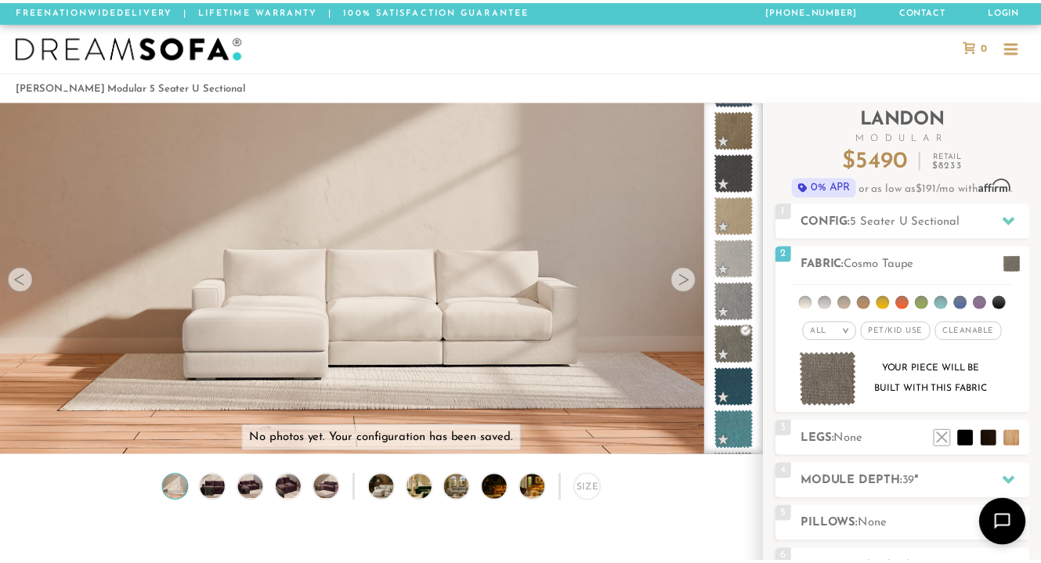
scroll to position [0, 0]
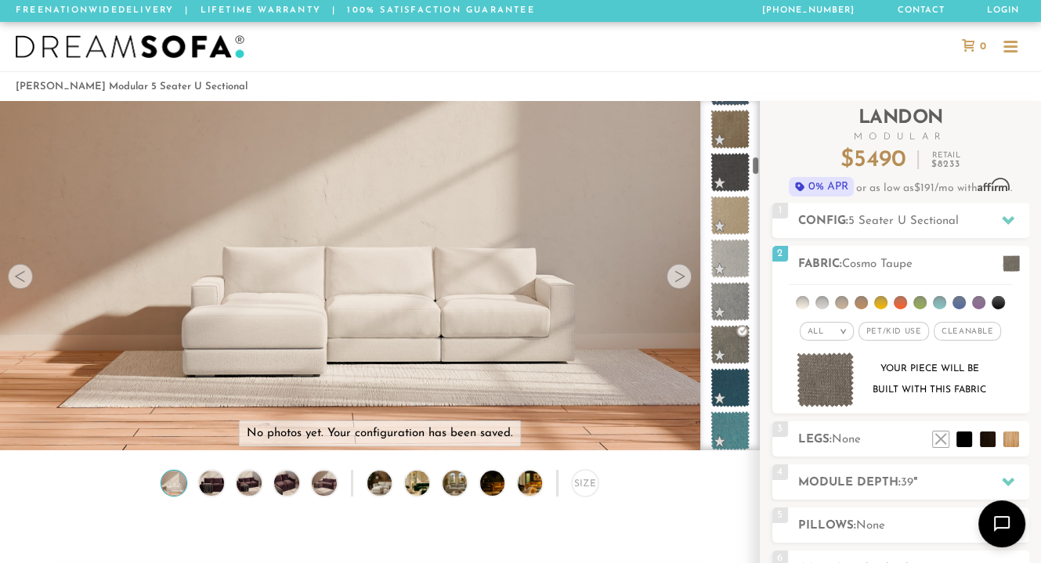
click at [757, 172] on div at bounding box center [730, 275] width 60 height 349
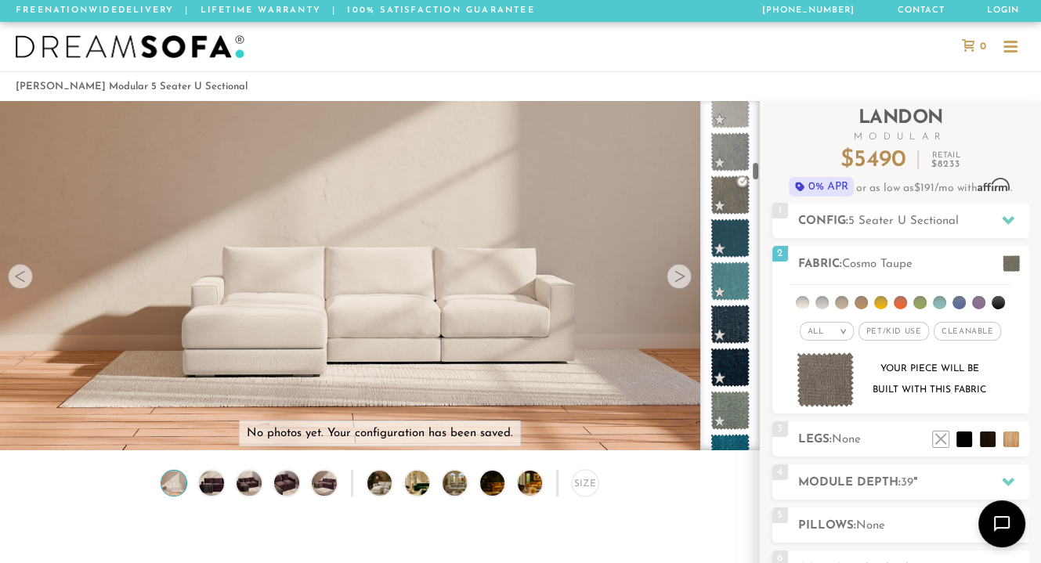
click at [755, 172] on div at bounding box center [730, 275] width 60 height 349
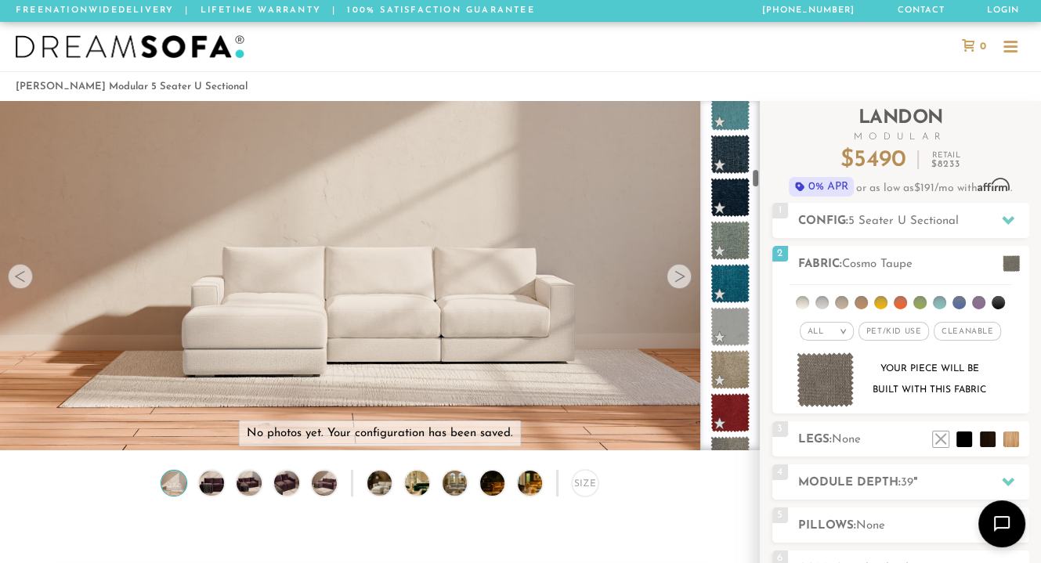
scroll to position [1868, 0]
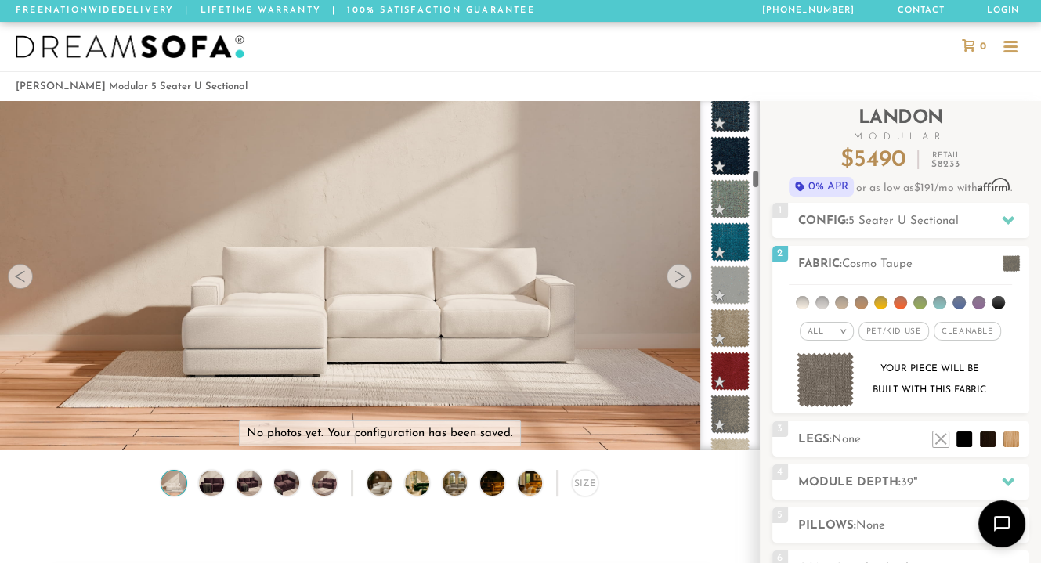
drag, startPoint x: 755, startPoint y: 169, endPoint x: 755, endPoint y: 178, distance: 8.6
click at [755, 178] on div at bounding box center [730, 275] width 60 height 349
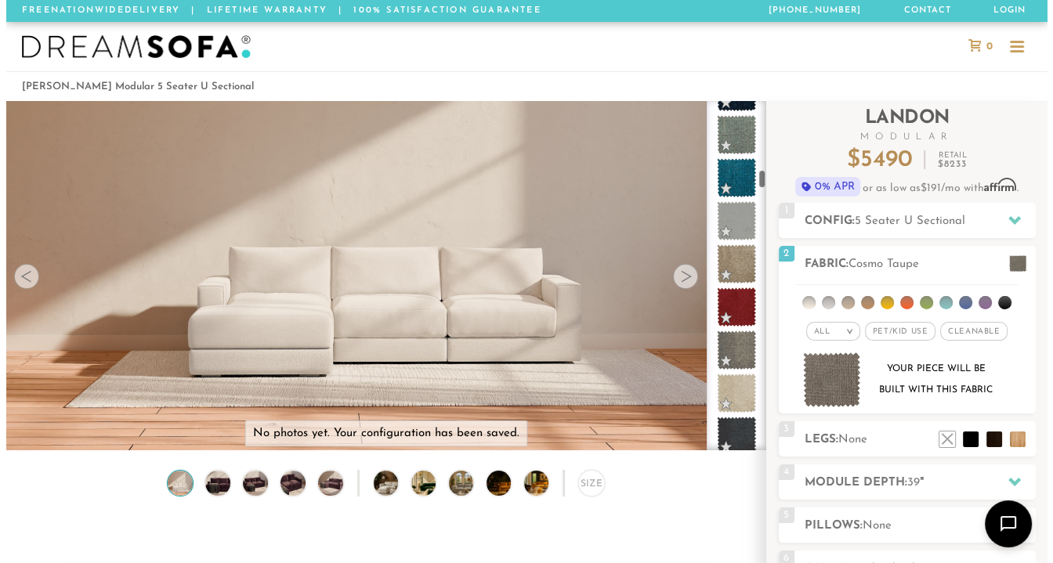
scroll to position [1953, 0]
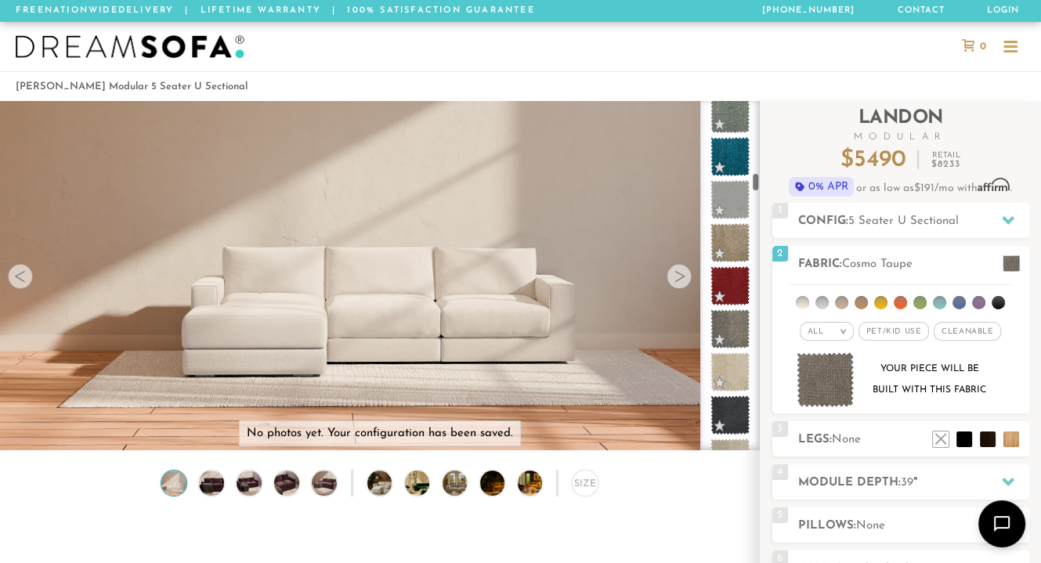
click at [756, 181] on div at bounding box center [730, 275] width 60 height 349
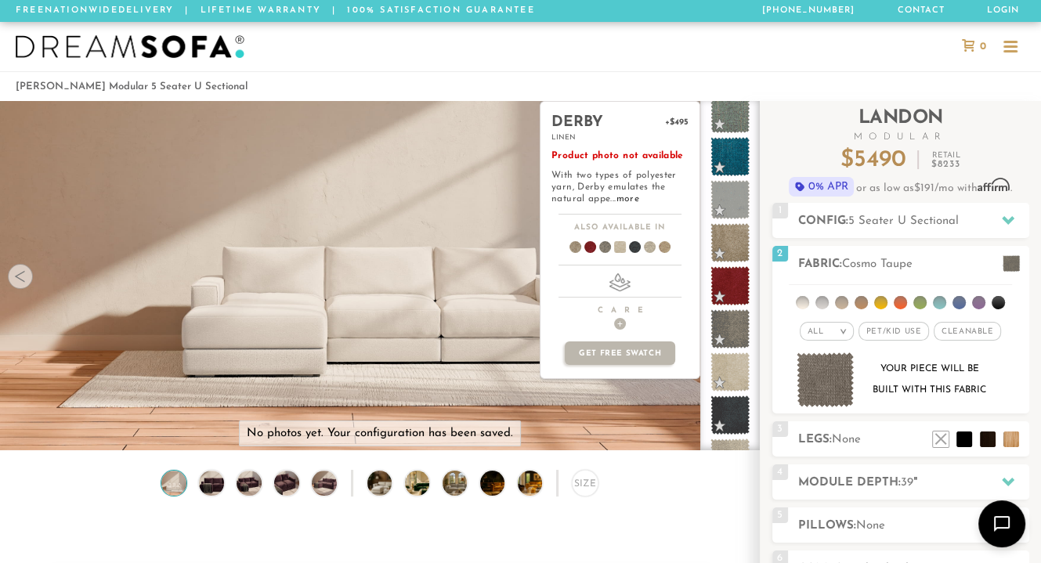
click at [739, 368] on span at bounding box center [729, 371] width 39 height 39
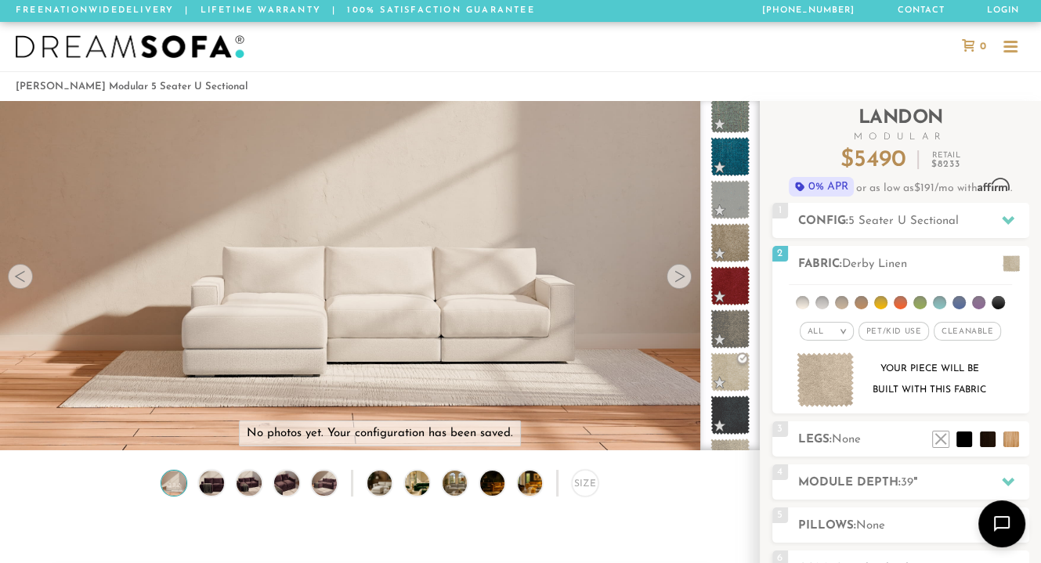
click at [811, 388] on img at bounding box center [826, 380] width 58 height 56
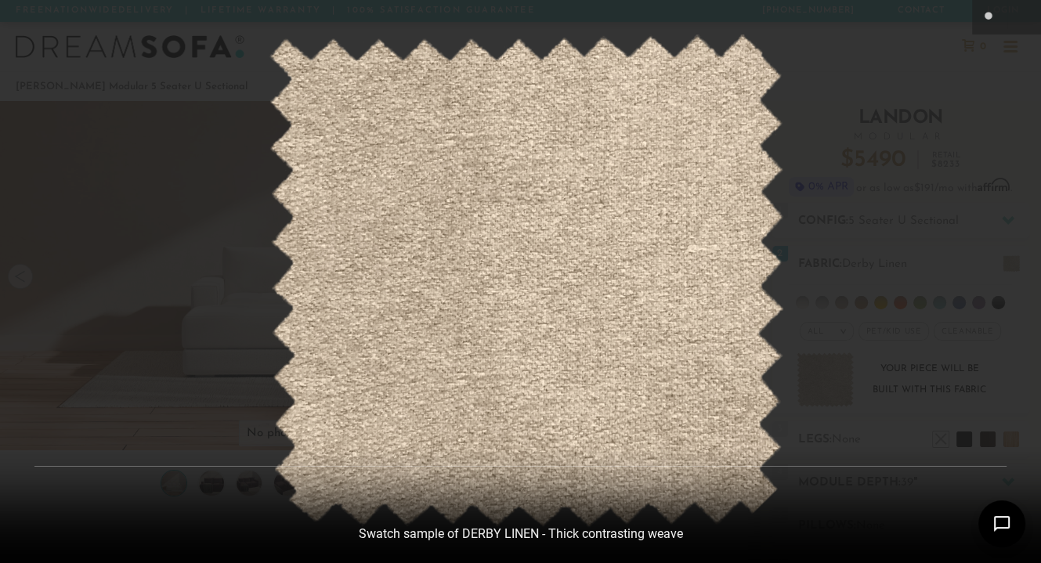
scroll to position [16956, 1040]
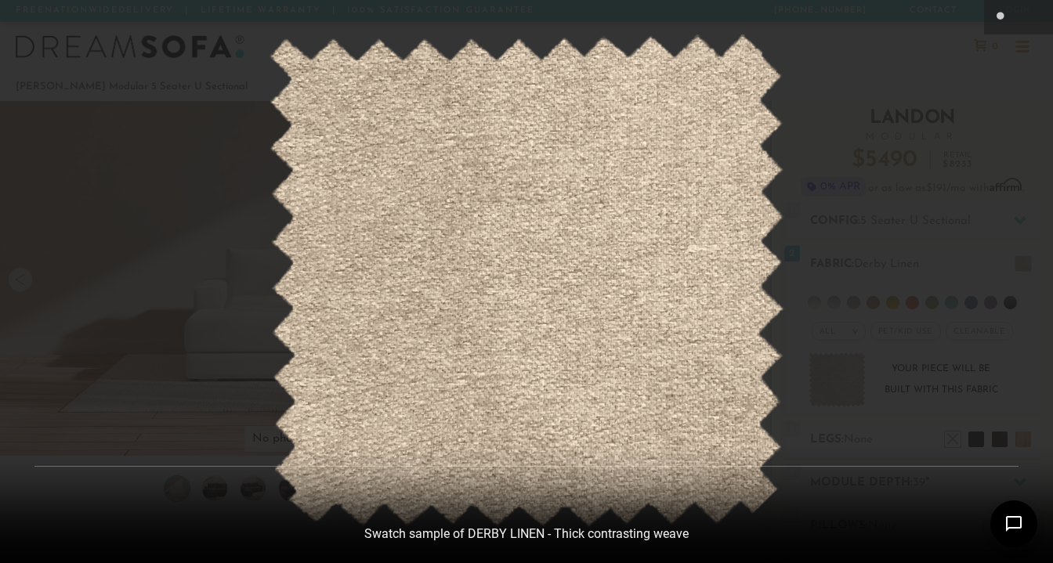
click at [894, 201] on div at bounding box center [526, 281] width 1053 height 563
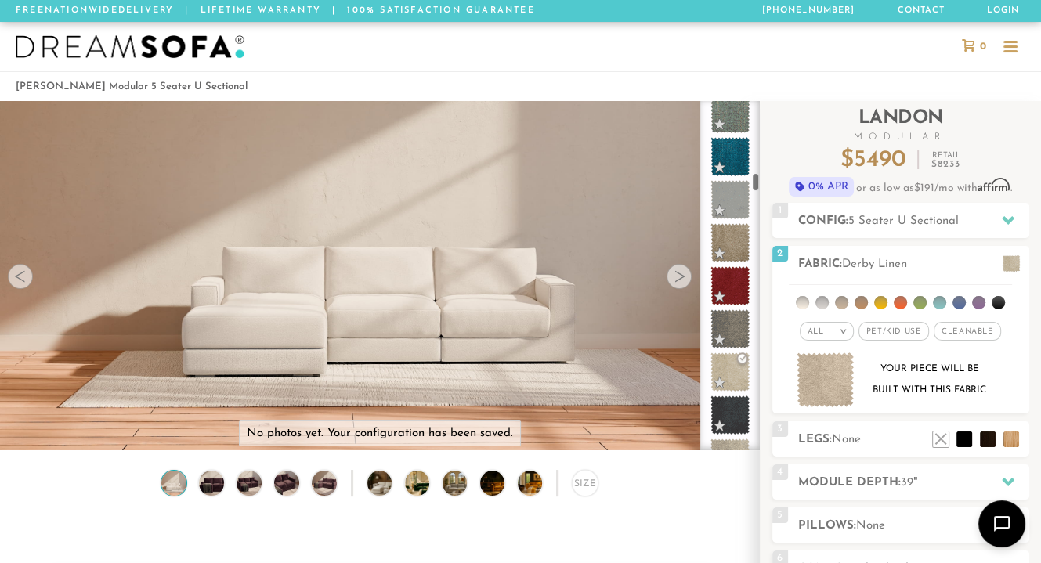
scroll to position [2102, 0]
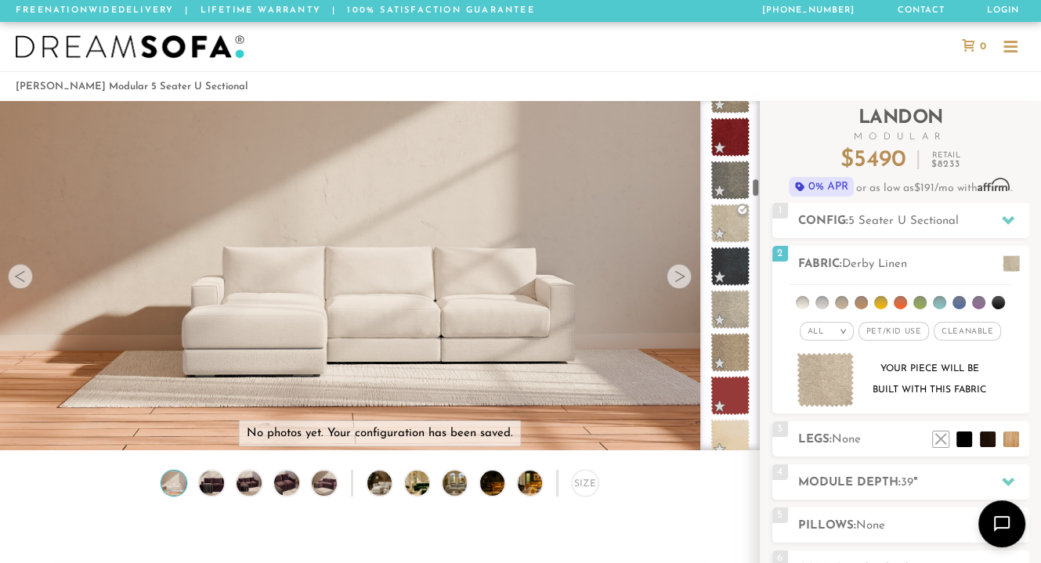
click at [756, 187] on div at bounding box center [730, 275] width 60 height 349
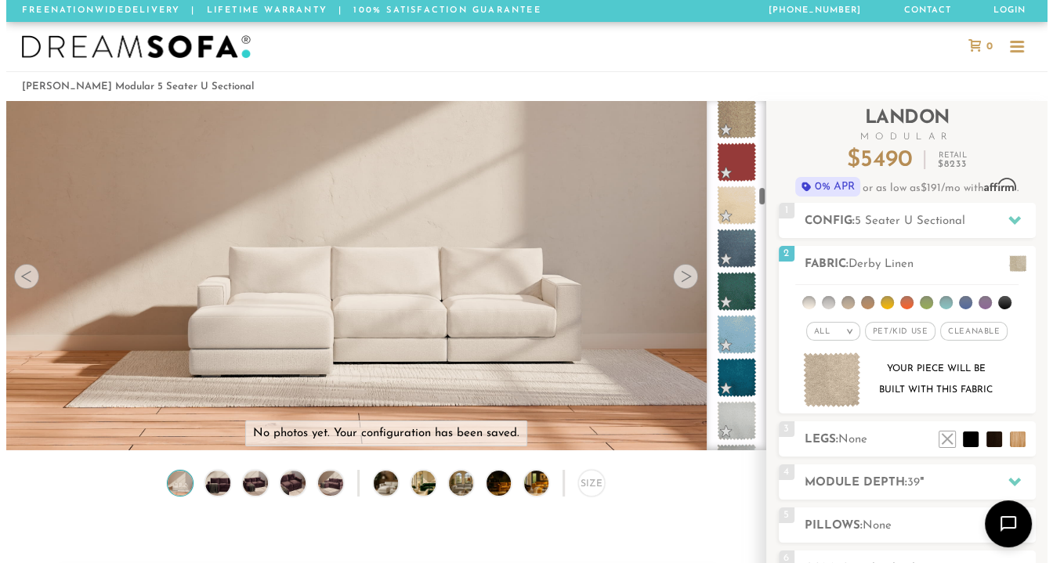
scroll to position [2378, 0]
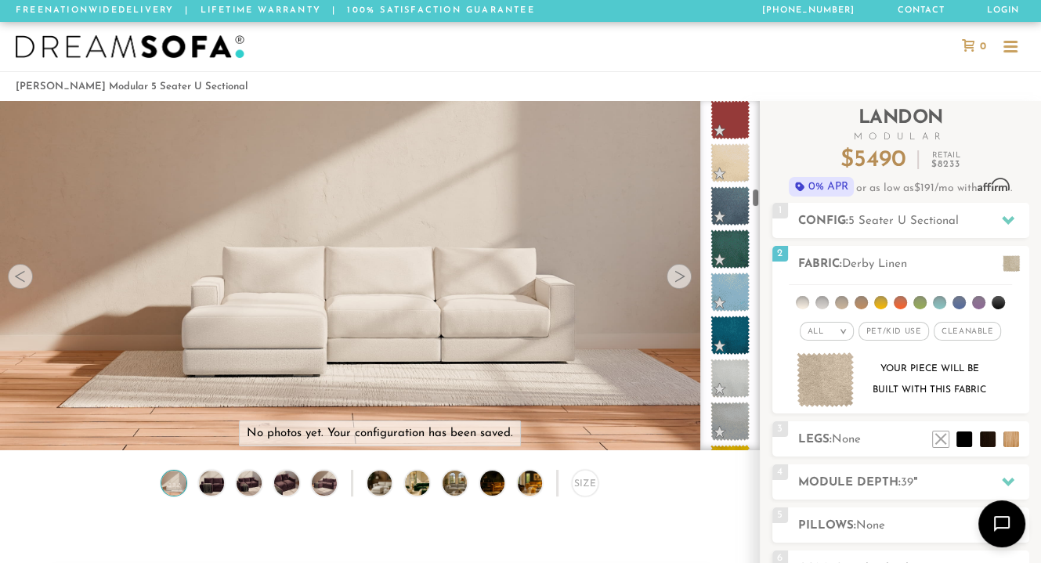
drag, startPoint x: 754, startPoint y: 187, endPoint x: 757, endPoint y: 198, distance: 11.2
click at [757, 198] on div at bounding box center [730, 275] width 60 height 349
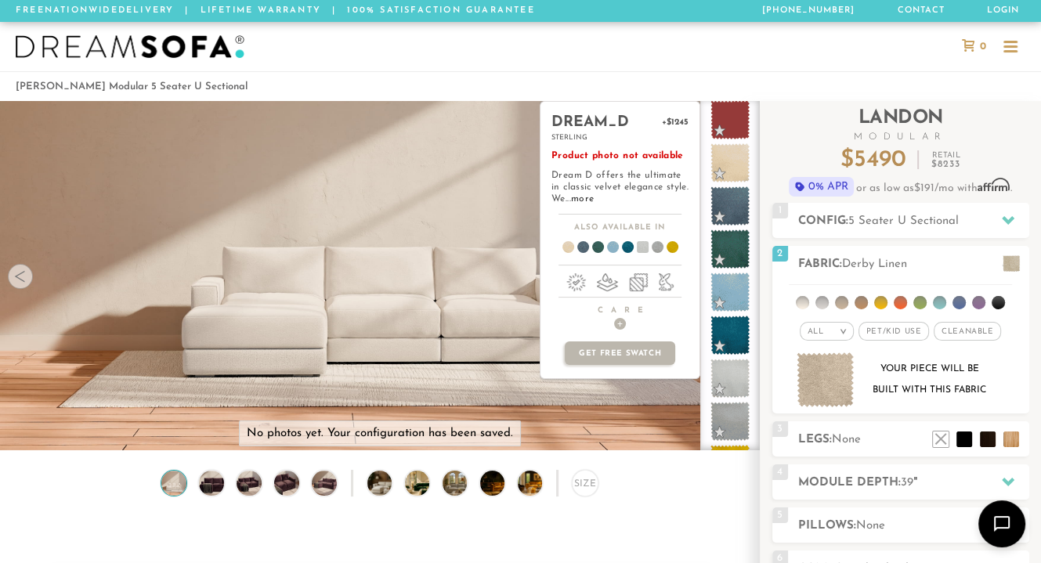
click at [732, 378] on span at bounding box center [729, 378] width 39 height 39
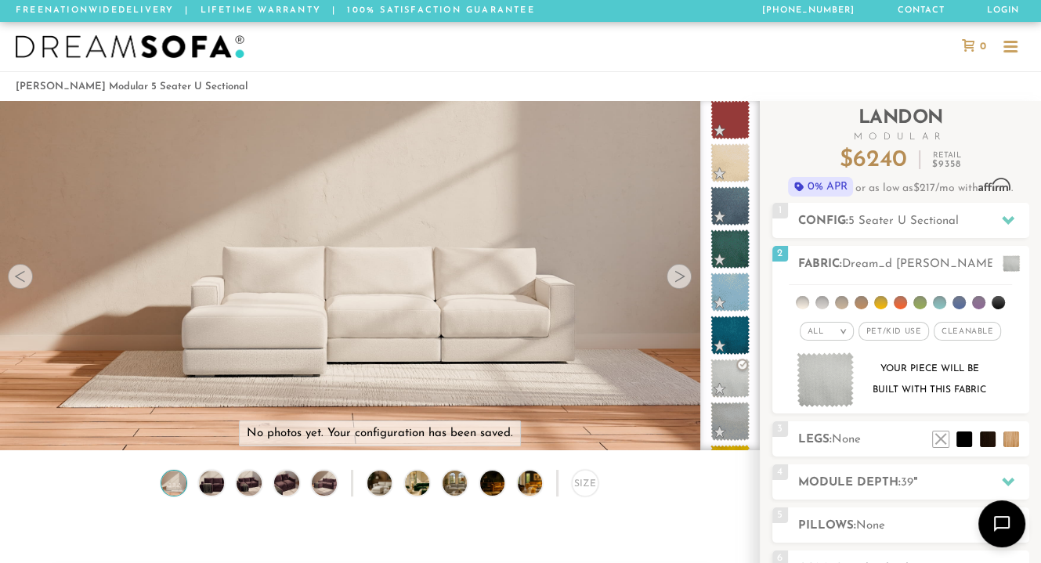
click at [831, 377] on img at bounding box center [826, 380] width 58 height 56
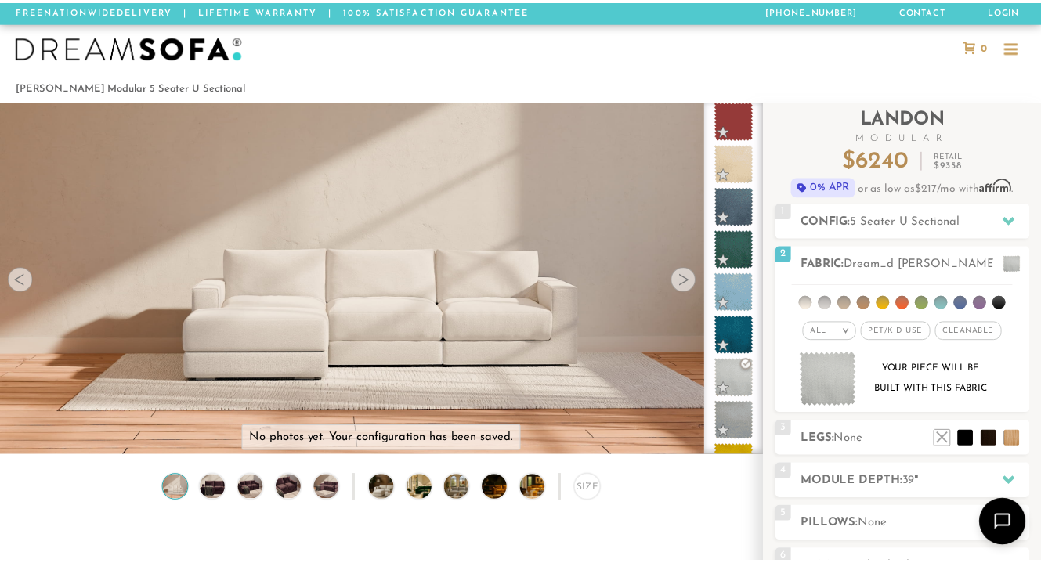
scroll to position [16956, 1040]
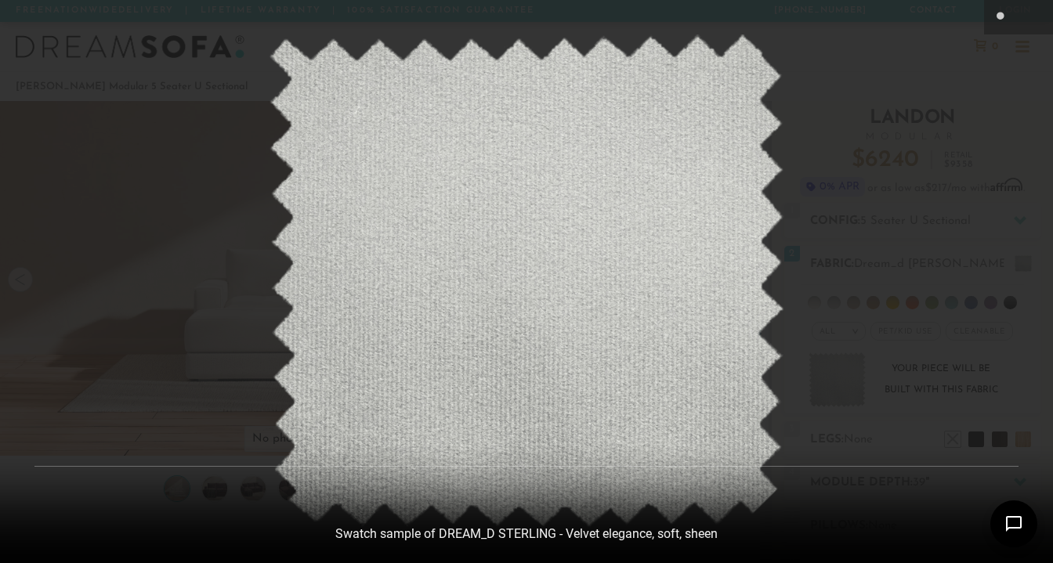
click at [902, 99] on div at bounding box center [526, 281] width 1053 height 563
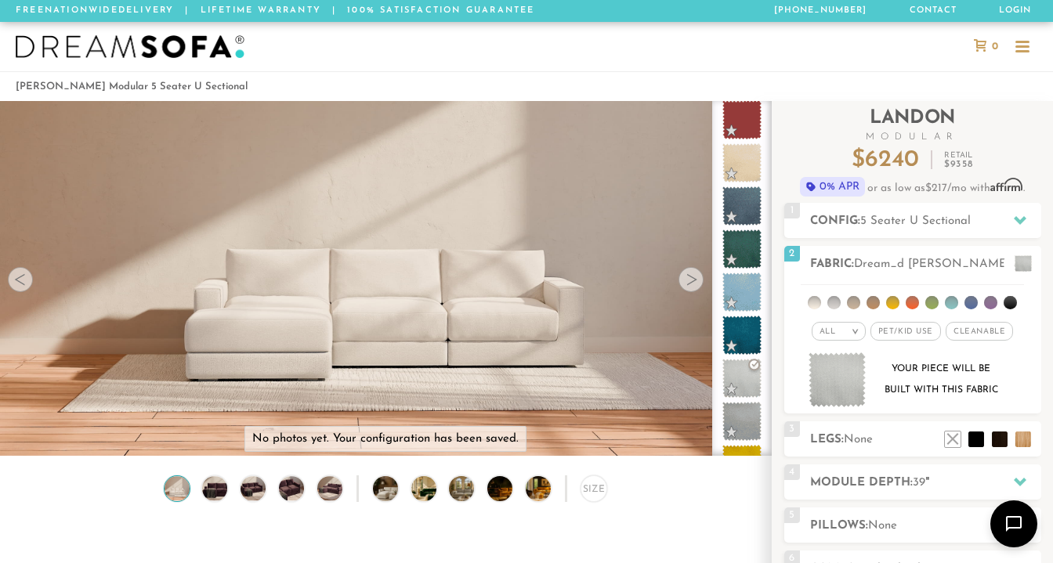
scroll to position [13, 13]
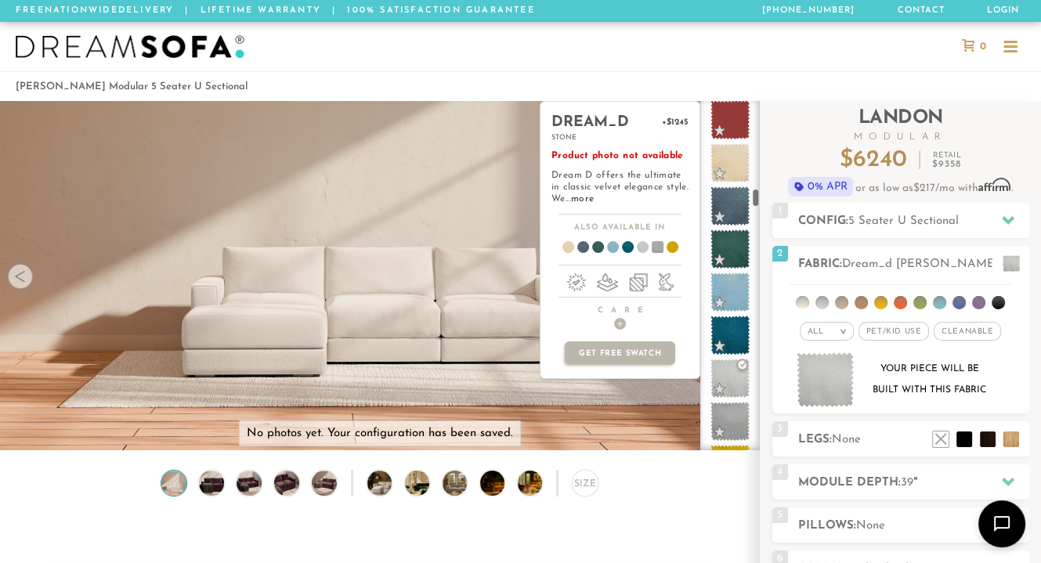
click at [729, 414] on span at bounding box center [729, 421] width 39 height 39
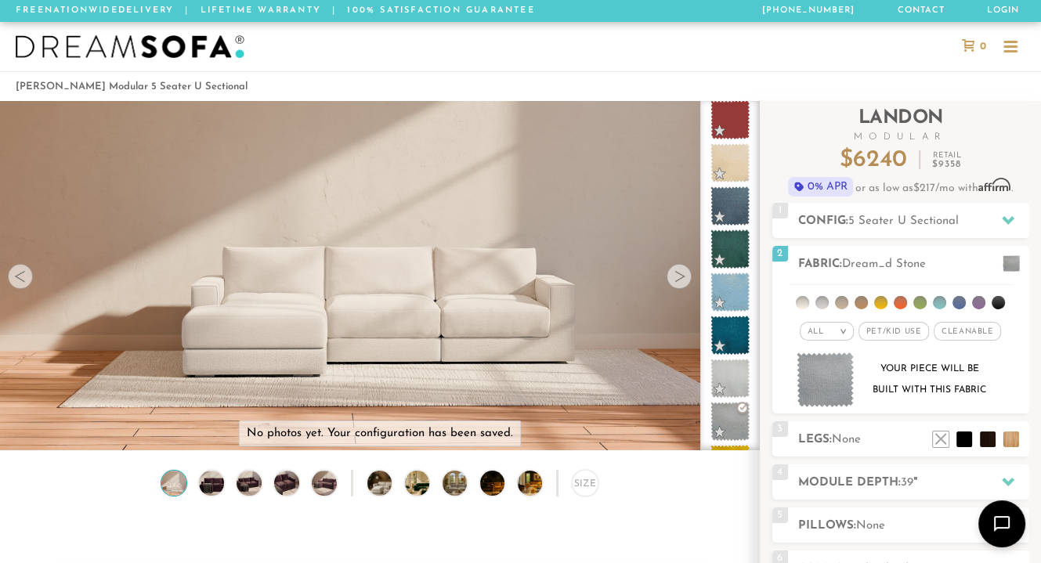
click at [827, 375] on img at bounding box center [826, 380] width 58 height 56
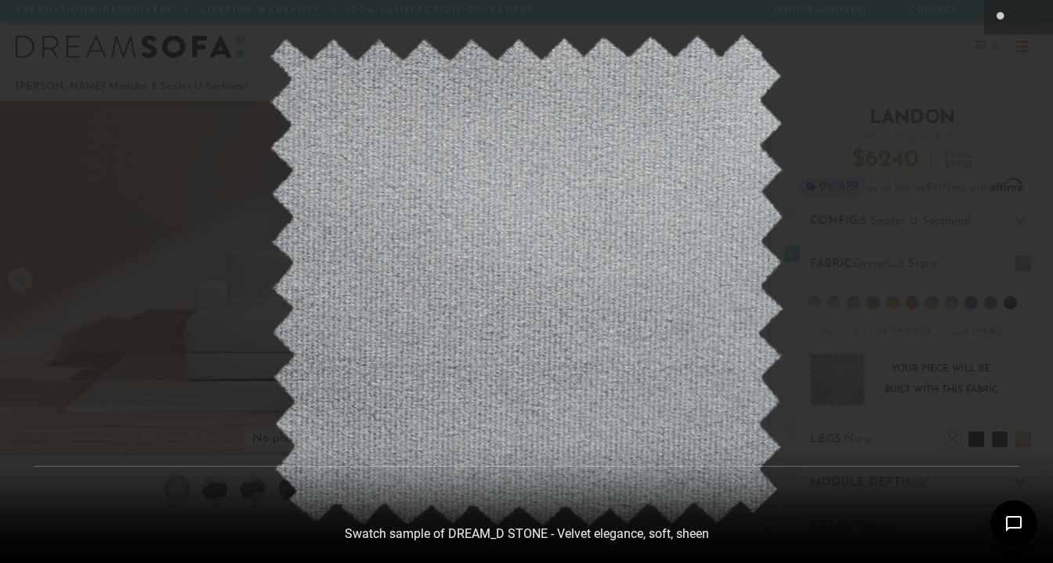
click at [893, 56] on div at bounding box center [526, 281] width 1053 height 563
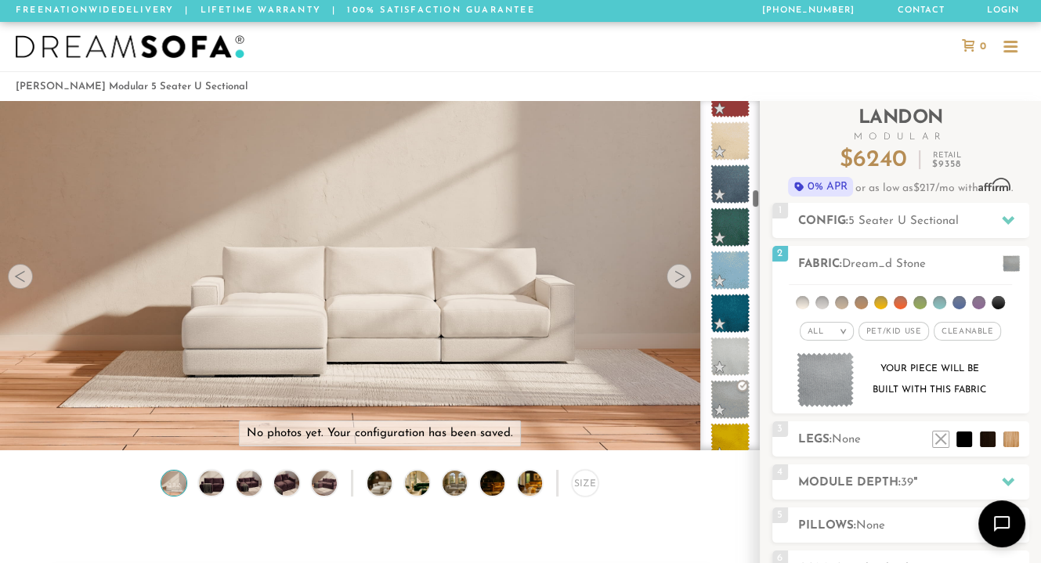
scroll to position [2484, 0]
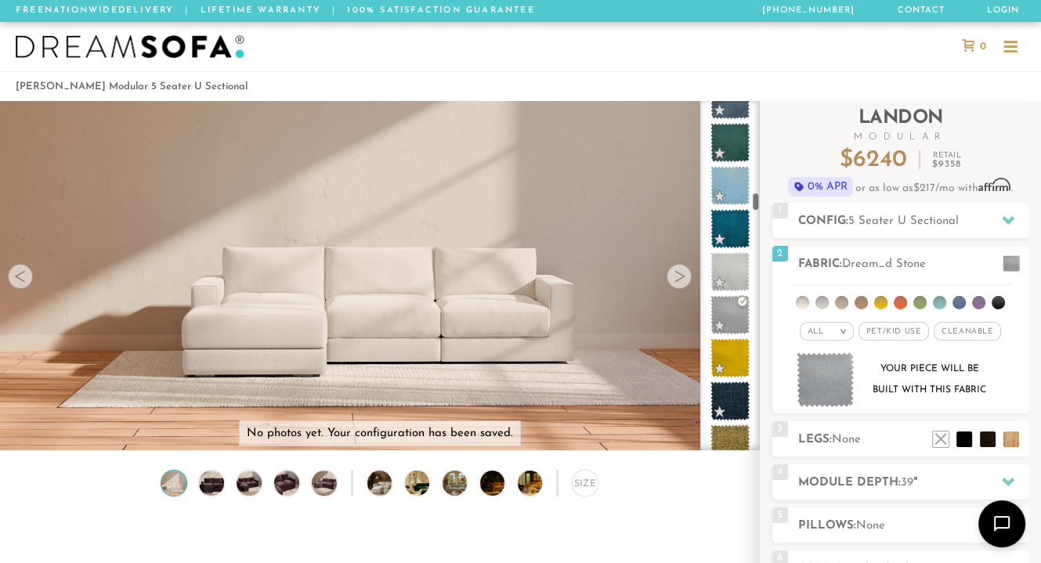
click at [755, 201] on div at bounding box center [730, 275] width 60 height 349
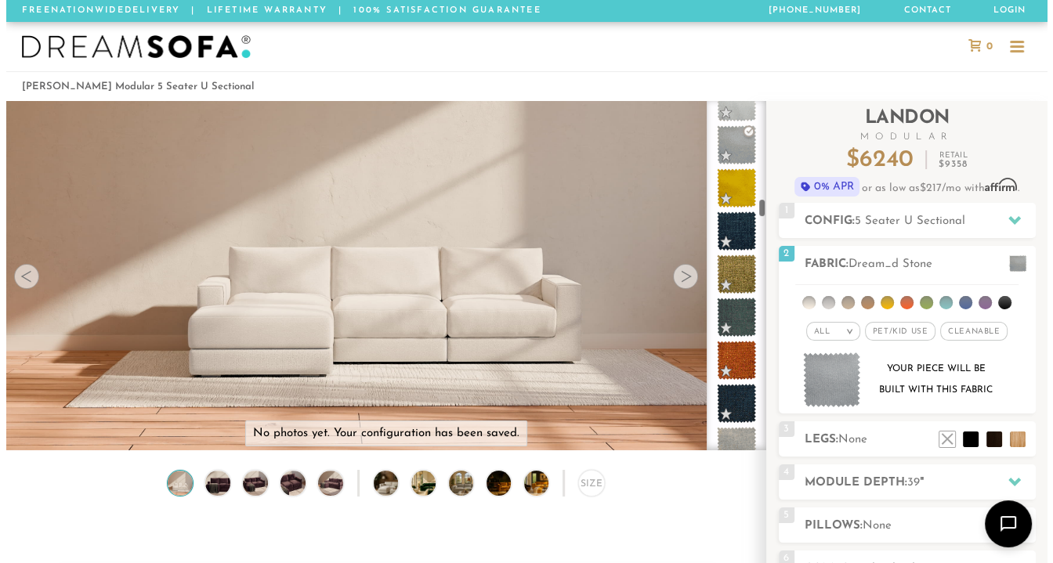
scroll to position [2676, 0]
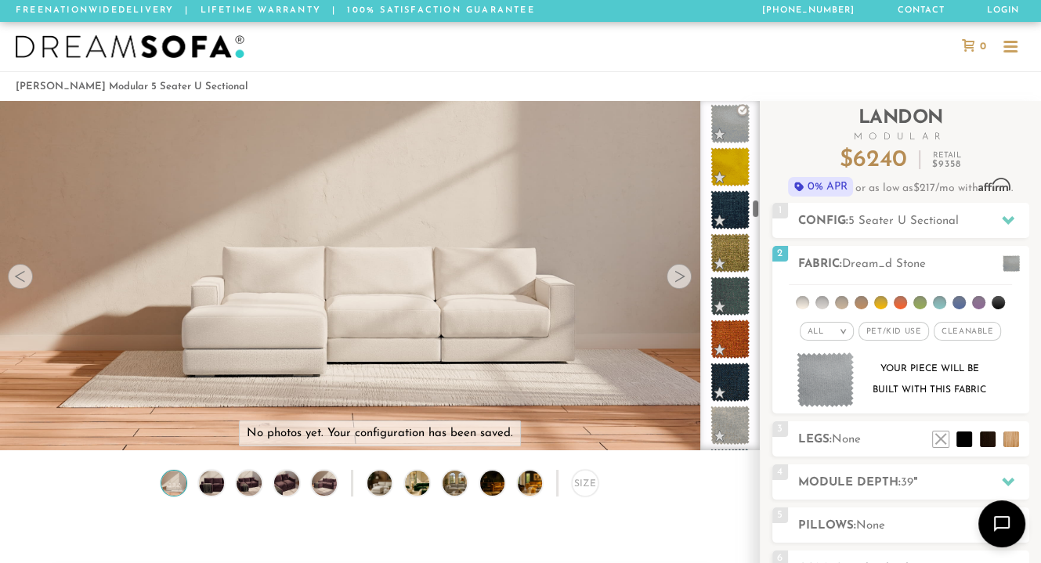
click at [756, 207] on div at bounding box center [730, 275] width 60 height 349
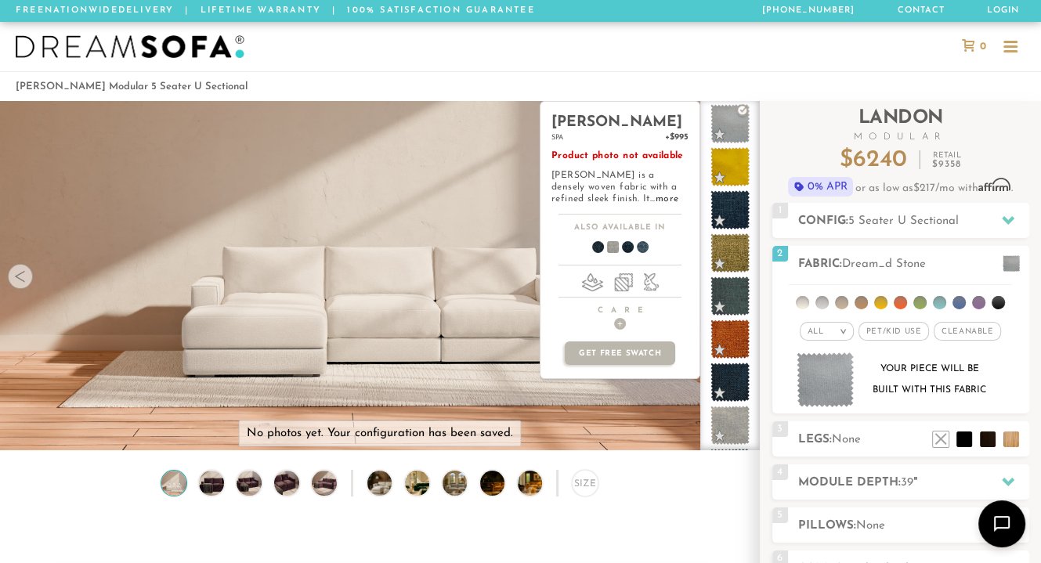
click at [724, 424] on span at bounding box center [729, 425] width 39 height 39
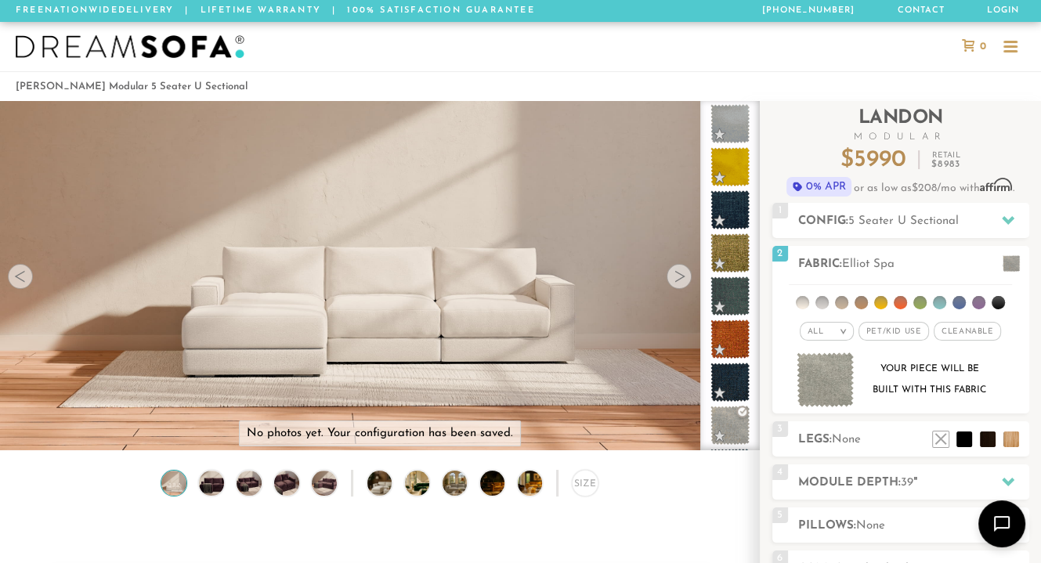
click at [829, 377] on img at bounding box center [826, 380] width 58 height 56
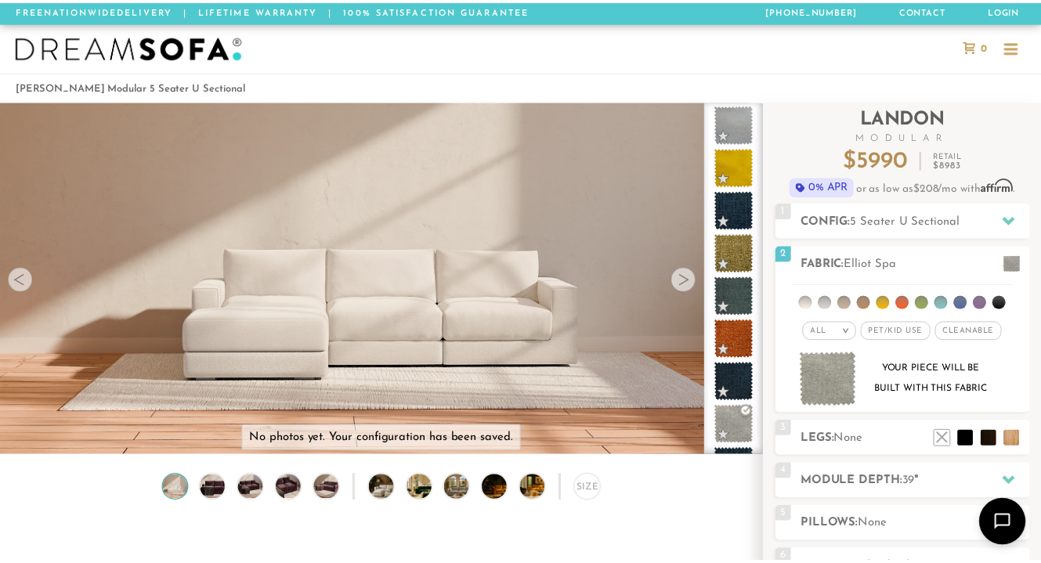
scroll to position [16956, 1040]
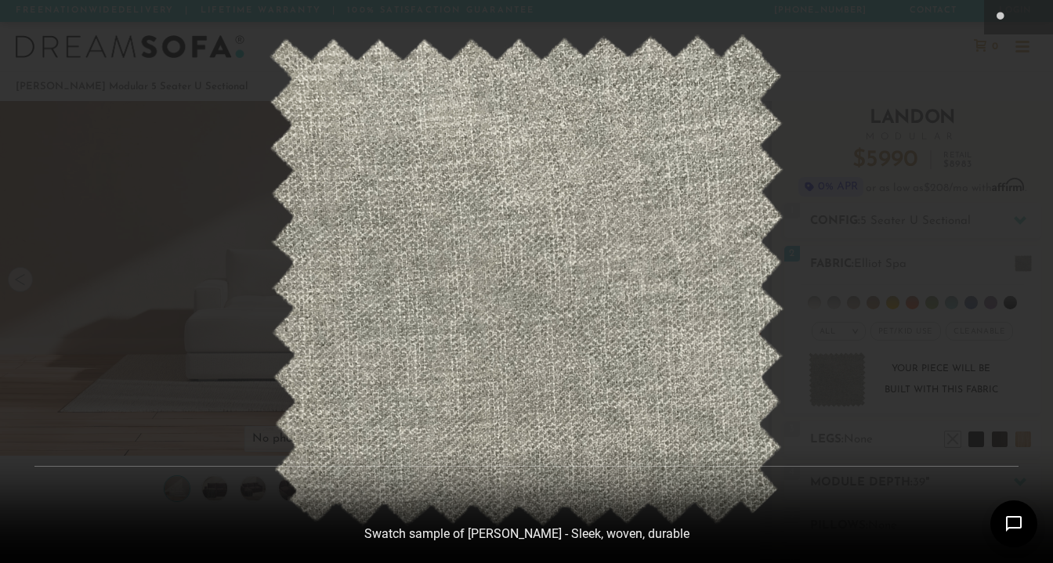
click at [896, 153] on div at bounding box center [526, 281] width 1053 height 563
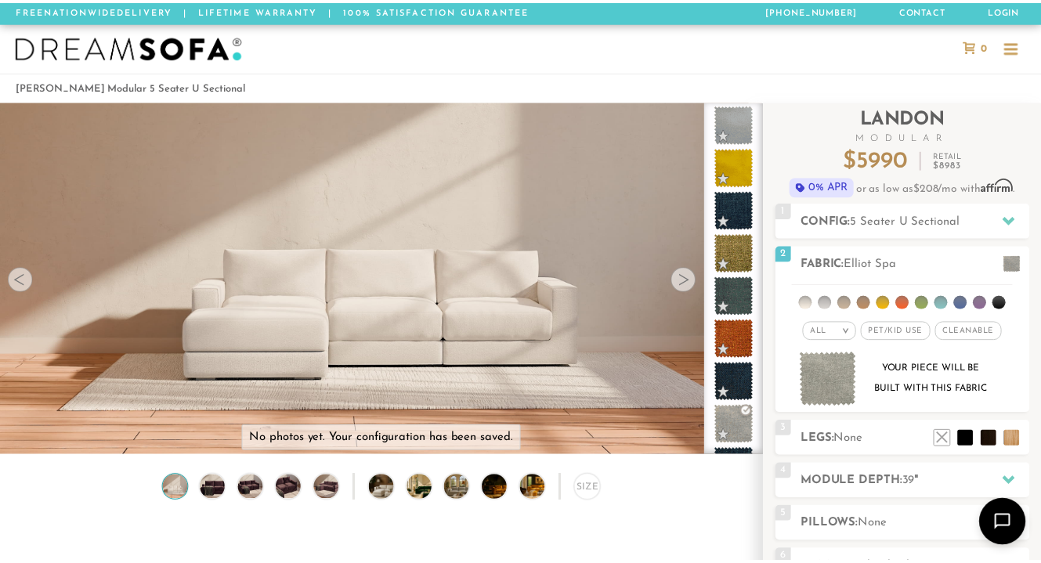
scroll to position [13, 13]
